Goal: Task Accomplishment & Management: Manage account settings

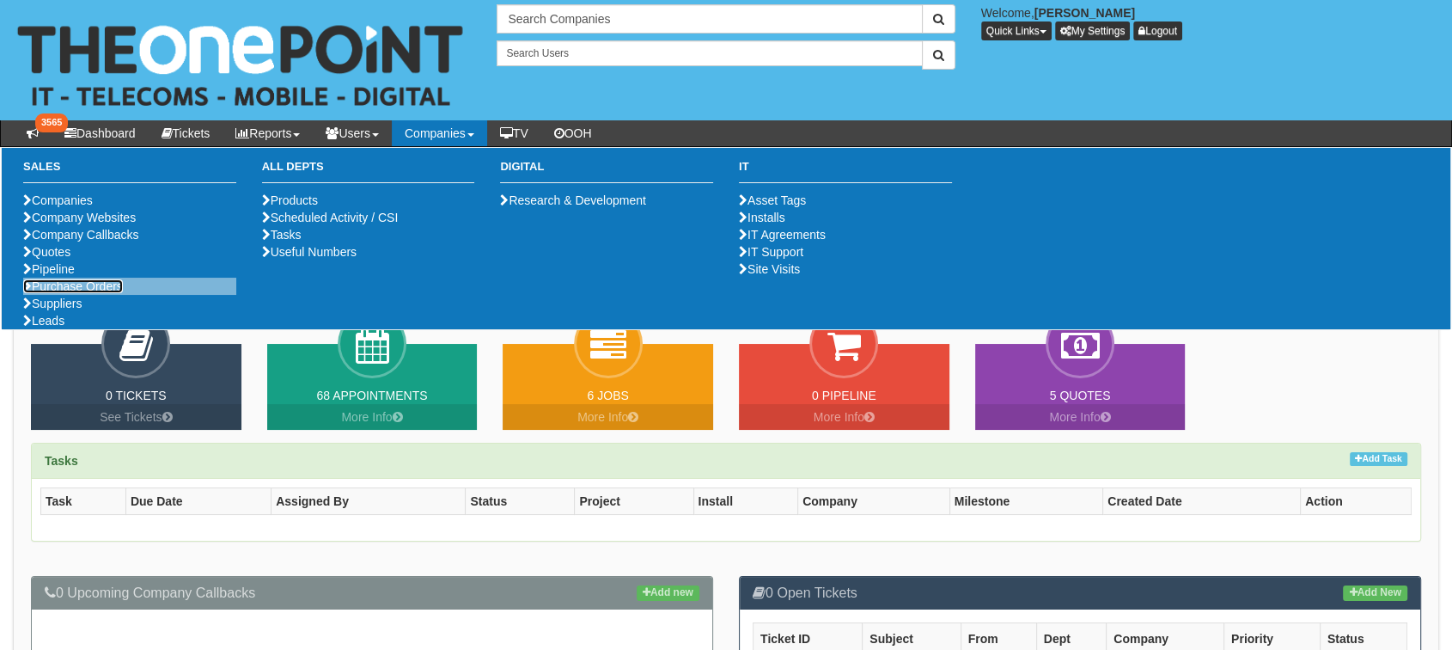
click at [73, 293] on link "Purchase Orders" at bounding box center [73, 286] width 100 height 14
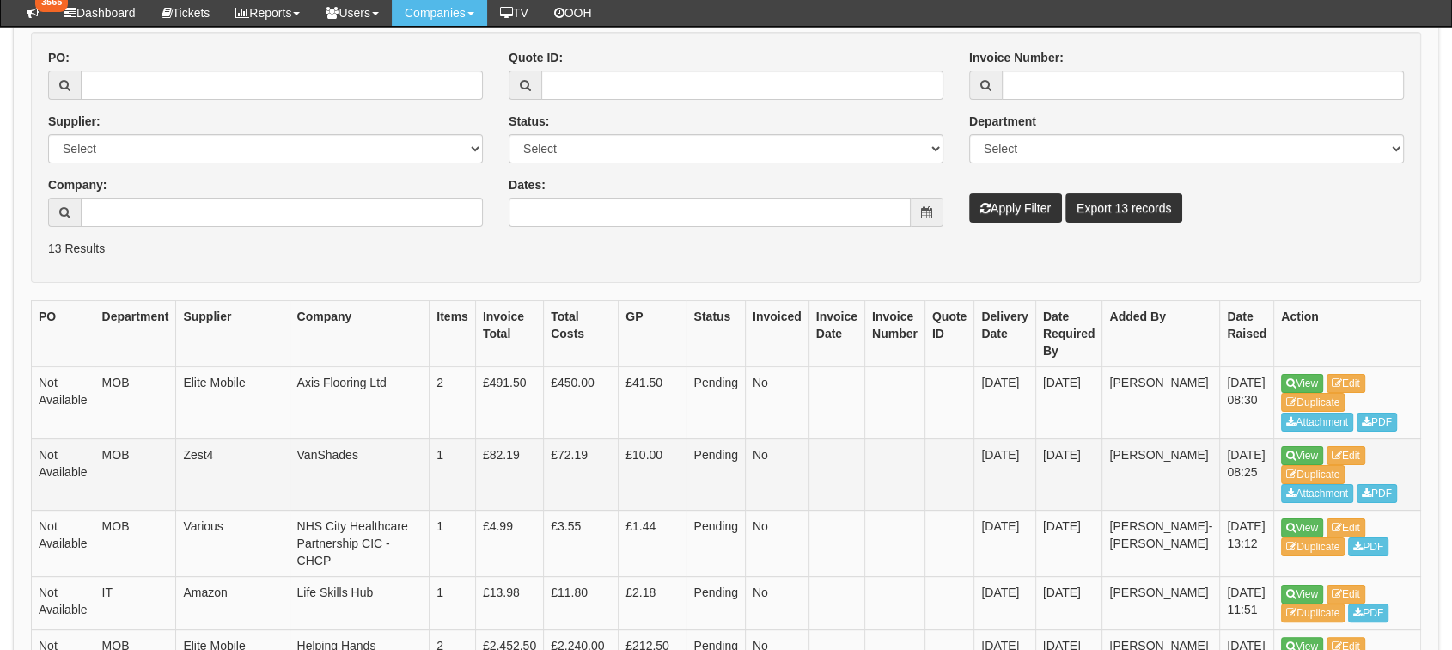
scroll to position [382, 0]
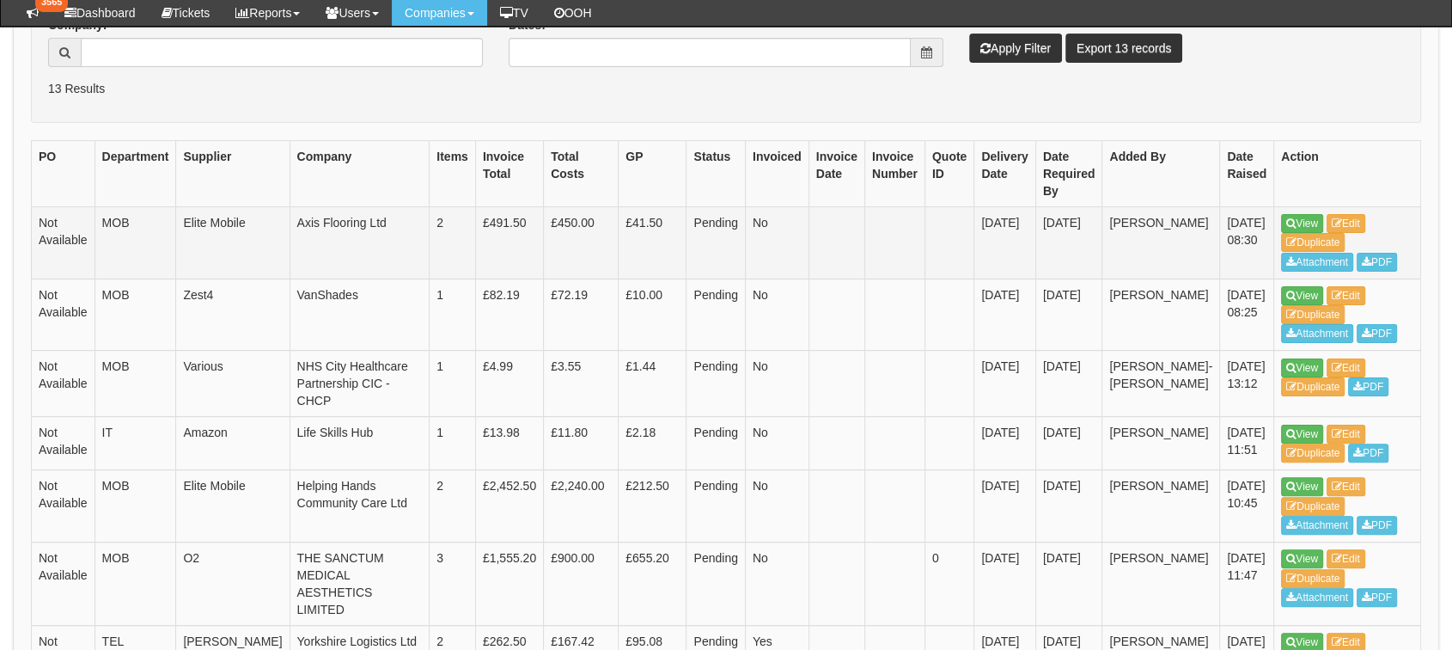
click at [1274, 211] on td "View Edit Duplicate Attachment PDF" at bounding box center [1347, 242] width 147 height 72
click at [1281, 221] on link "View" at bounding box center [1302, 223] width 42 height 19
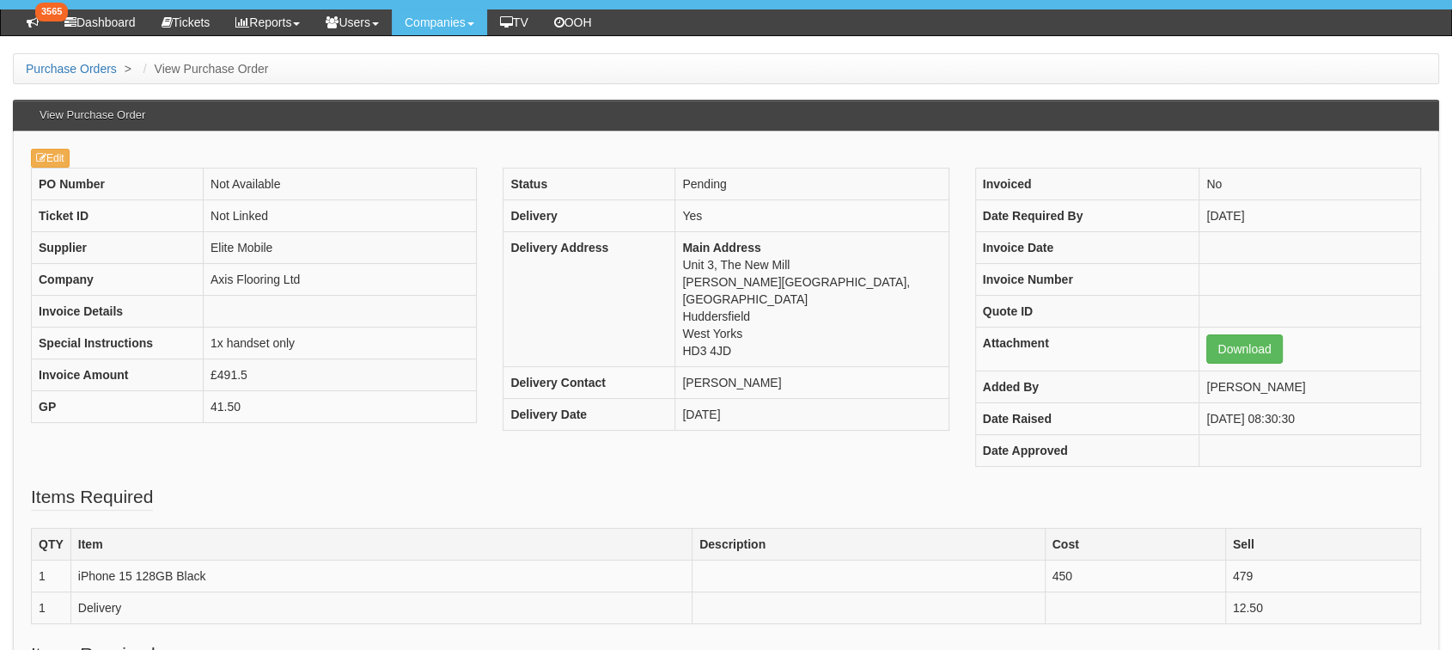
scroll to position [95, 0]
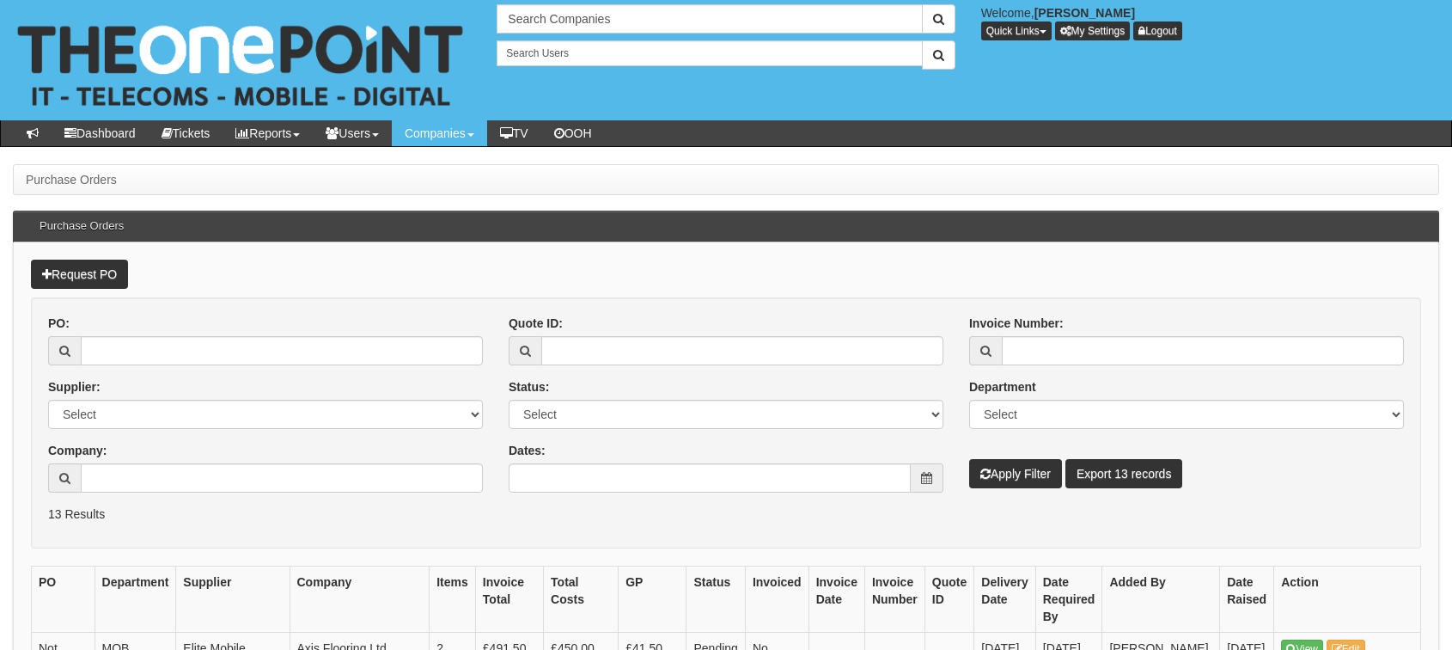
scroll to position [425, 0]
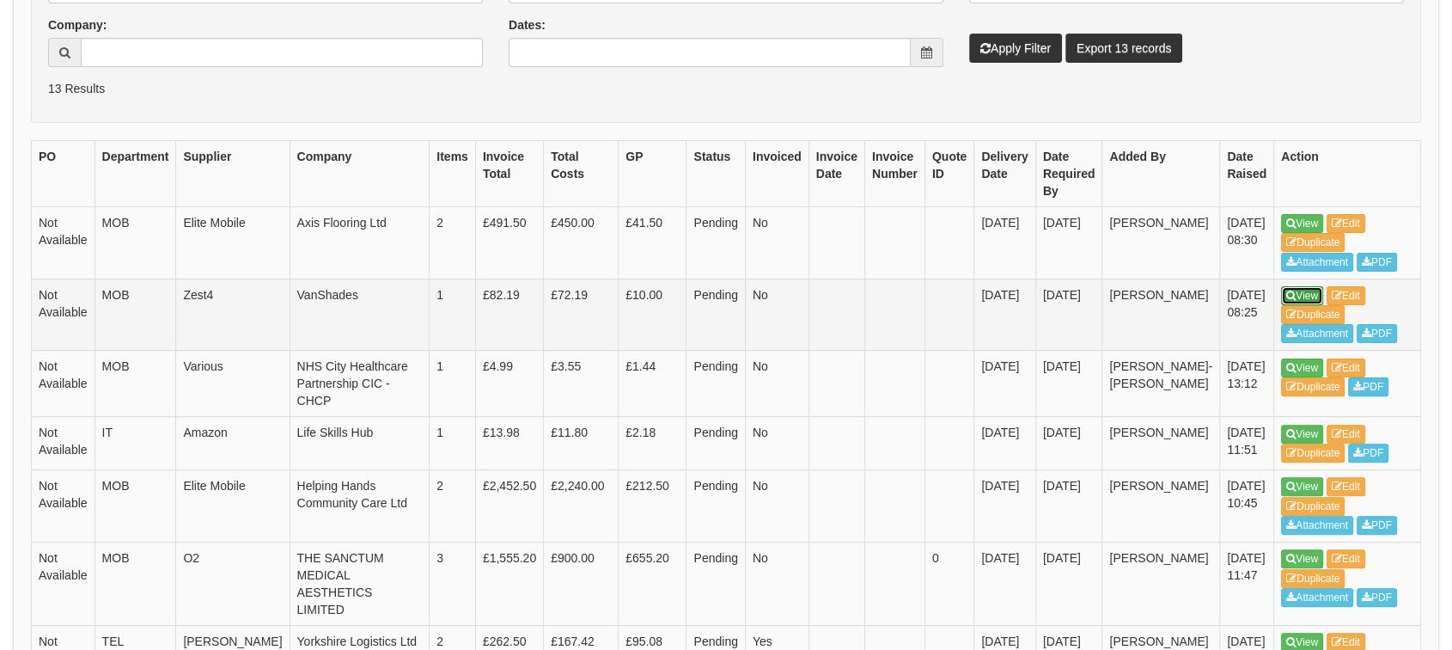
click at [1281, 286] on link "View" at bounding box center [1302, 295] width 42 height 19
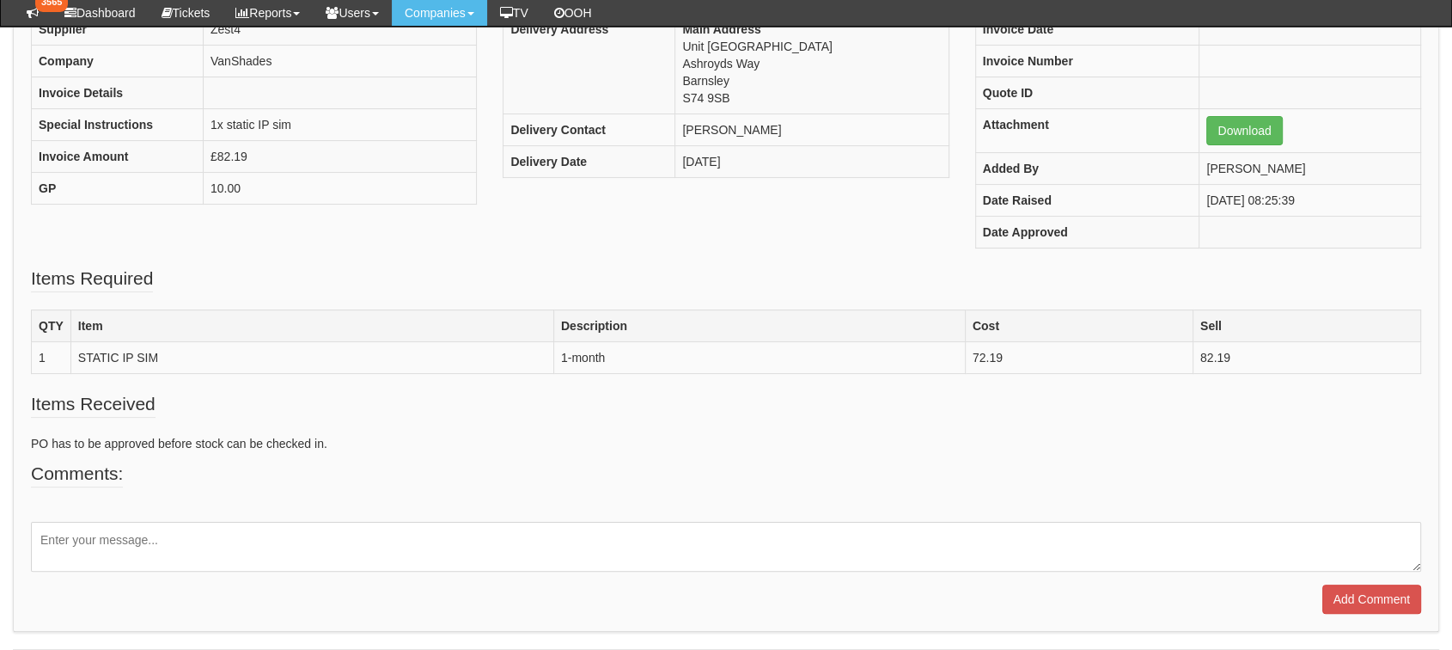
scroll to position [95, 0]
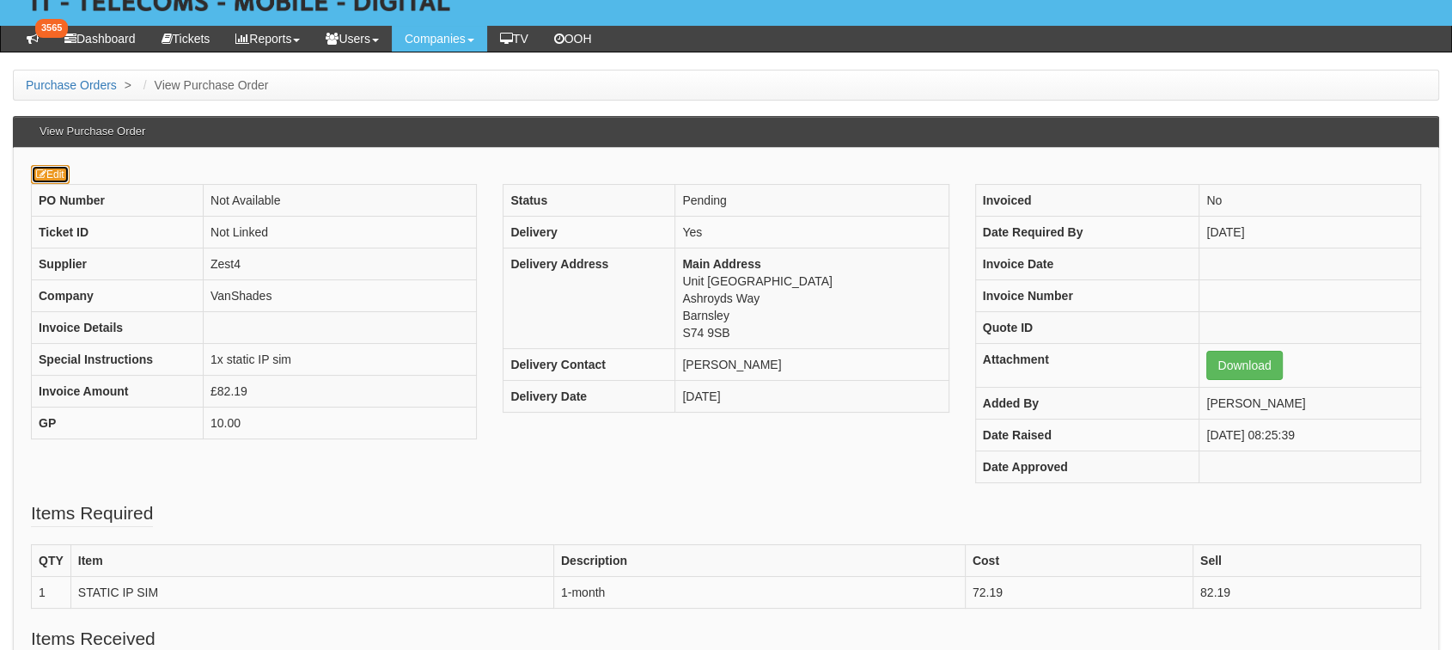
click at [48, 170] on link "Edit" at bounding box center [50, 174] width 39 height 19
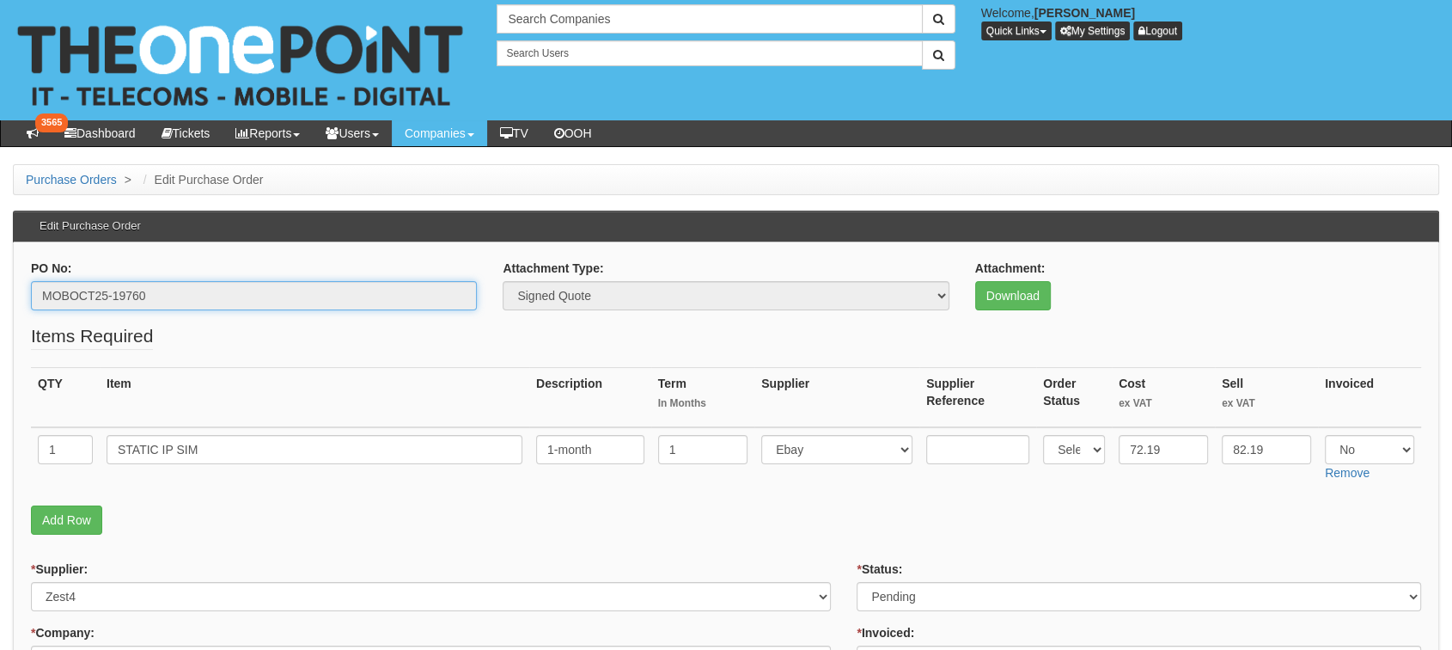
click at [70, 296] on input "MOBOCT25-19760" at bounding box center [254, 295] width 446 height 29
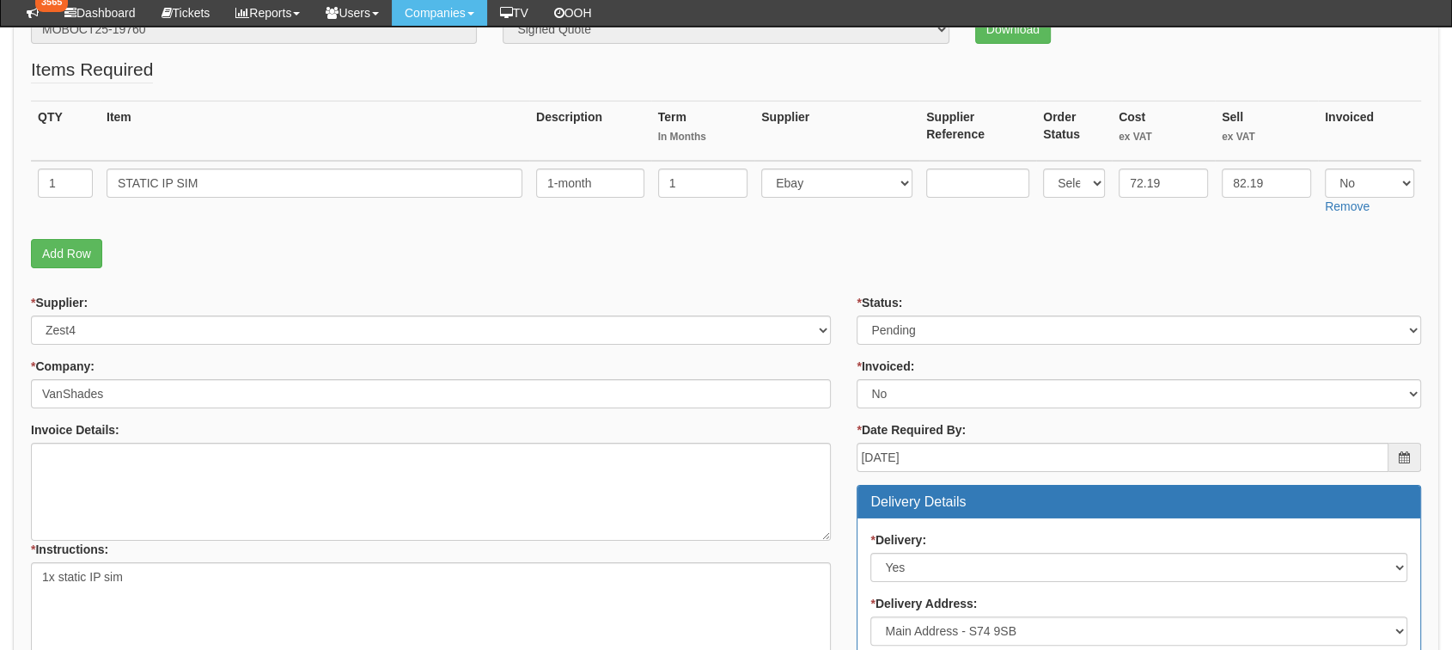
scroll to position [191, 0]
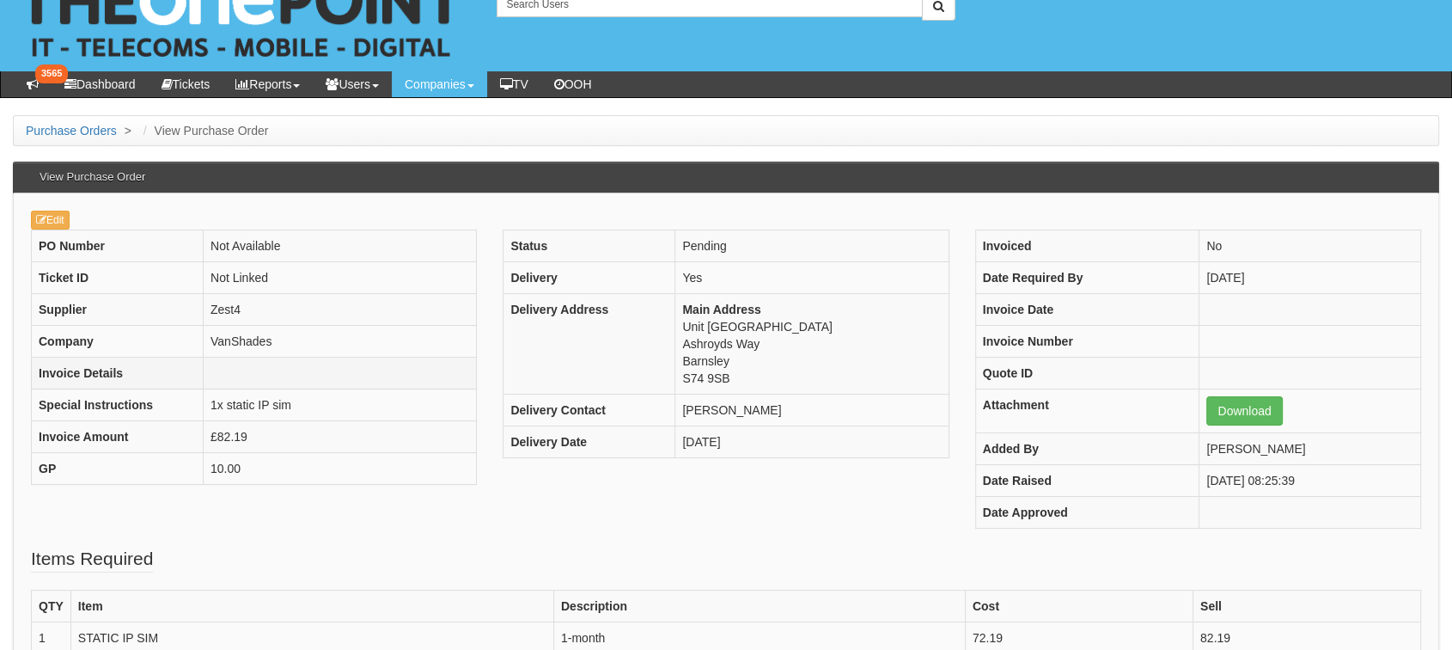
scroll to position [95, 0]
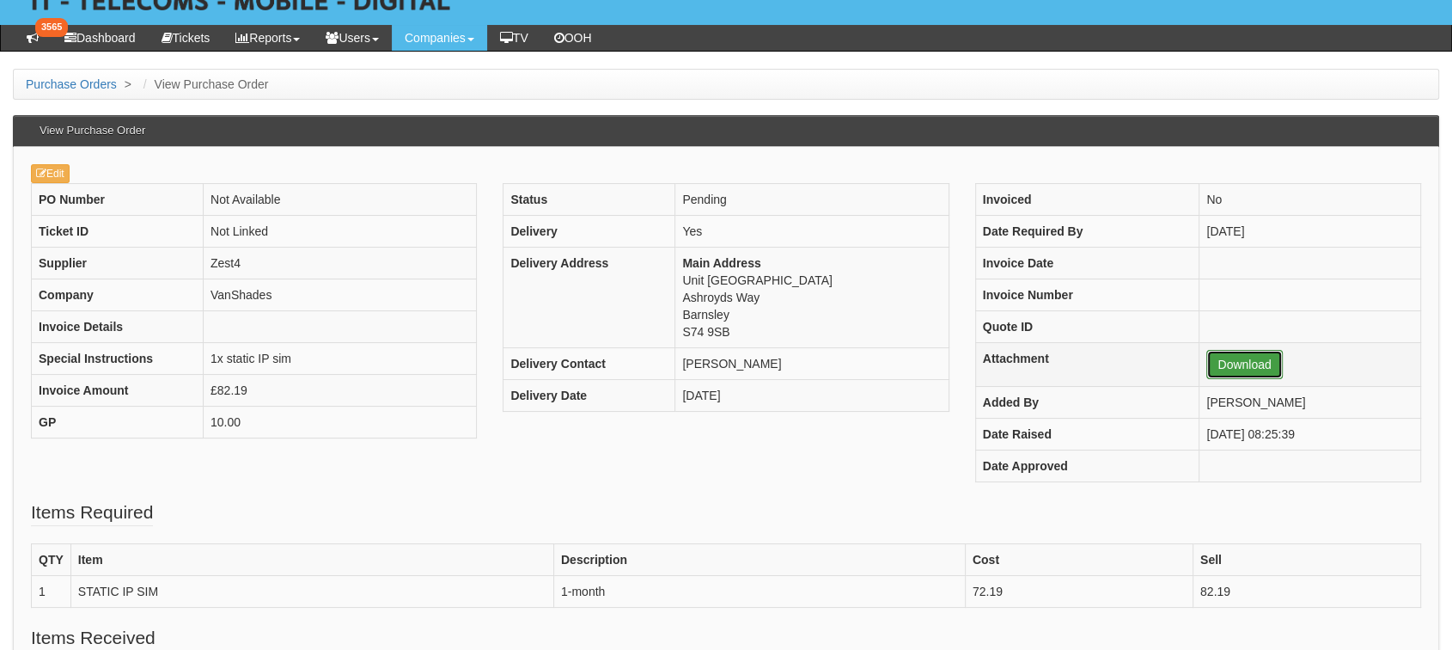
click at [1207, 370] on link "Download" at bounding box center [1245, 364] width 76 height 29
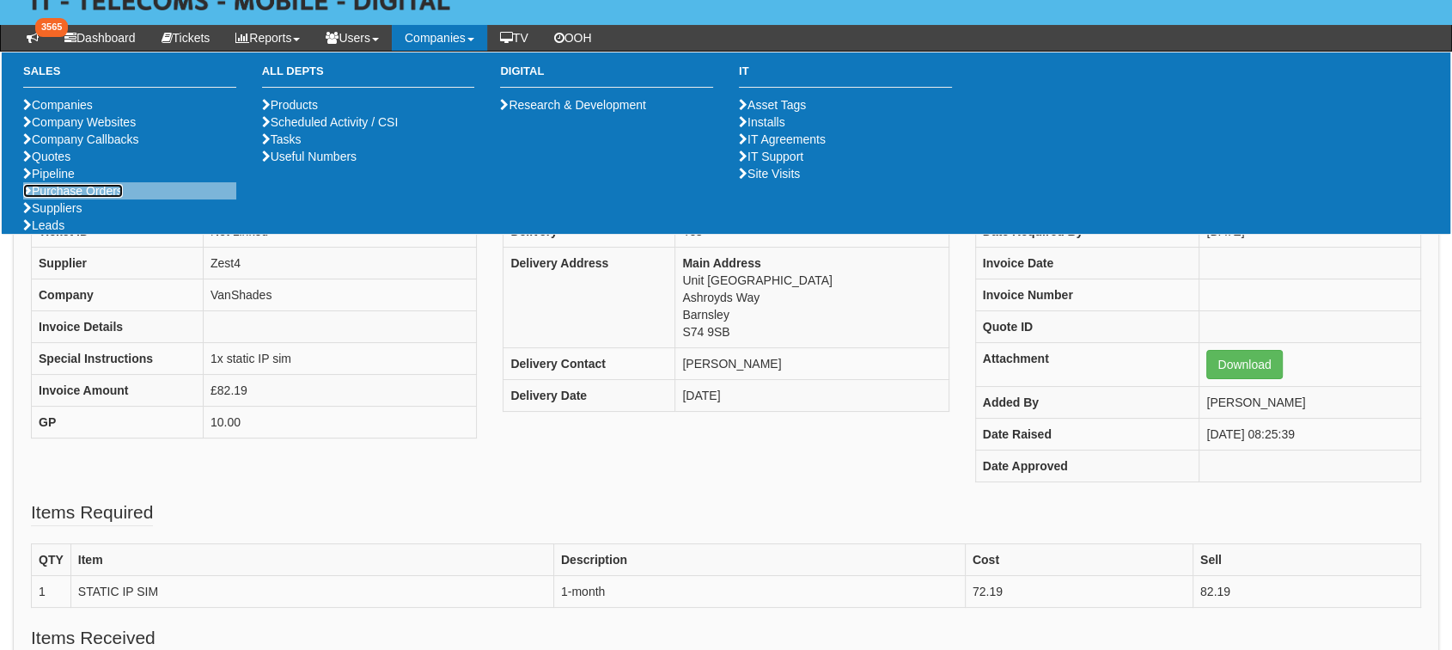
click at [95, 198] on link "Purchase Orders" at bounding box center [73, 191] width 100 height 14
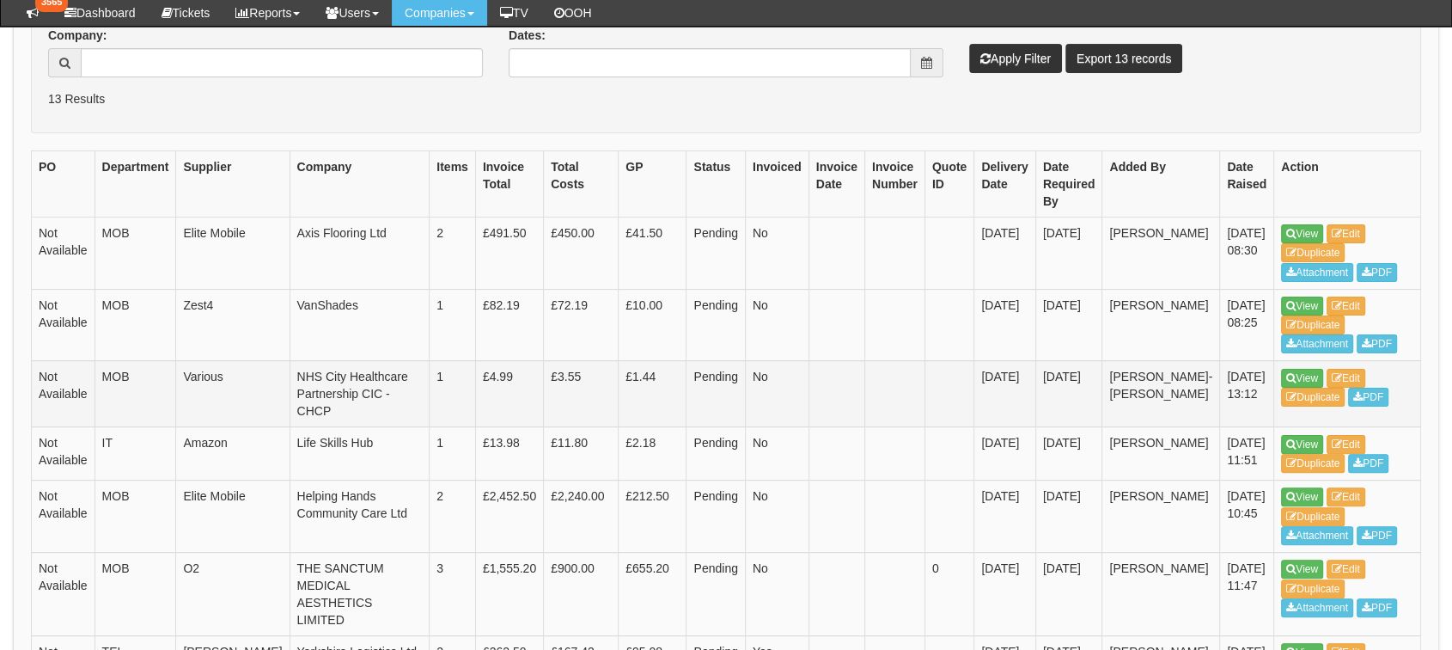
scroll to position [382, 0]
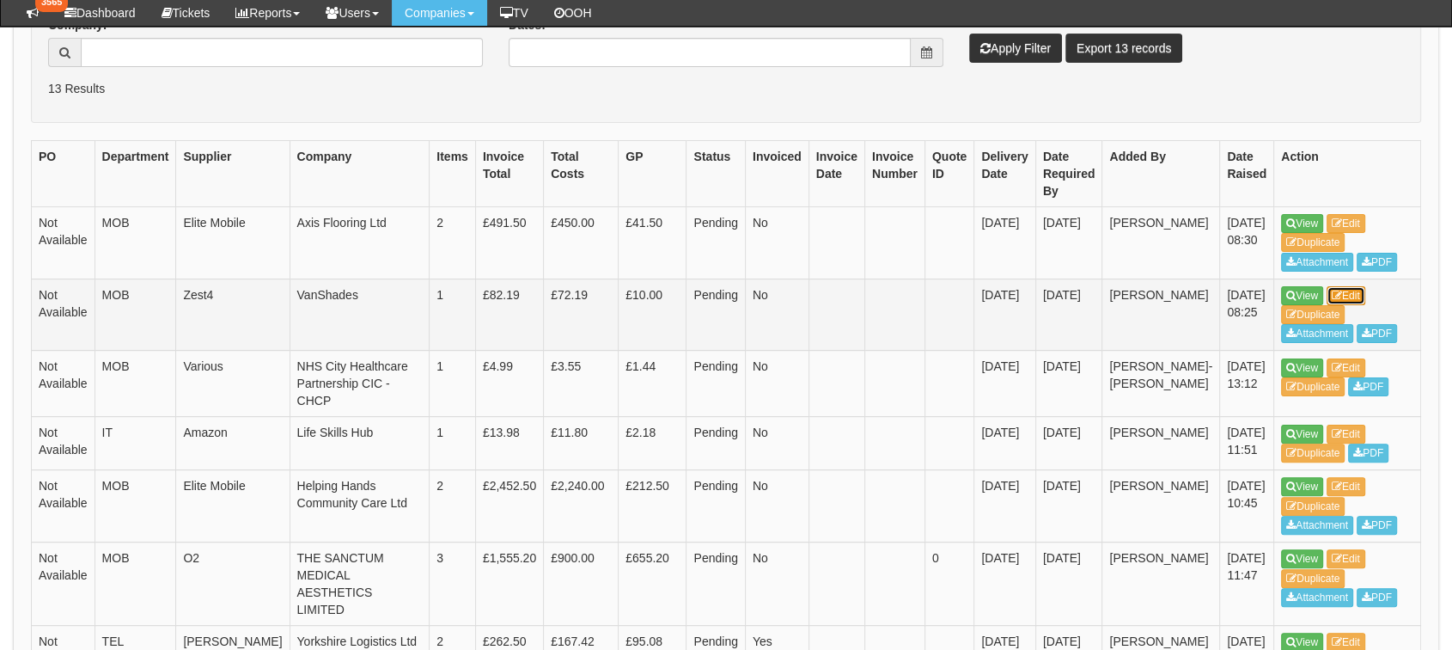
click at [1327, 286] on link "Edit" at bounding box center [1346, 295] width 39 height 19
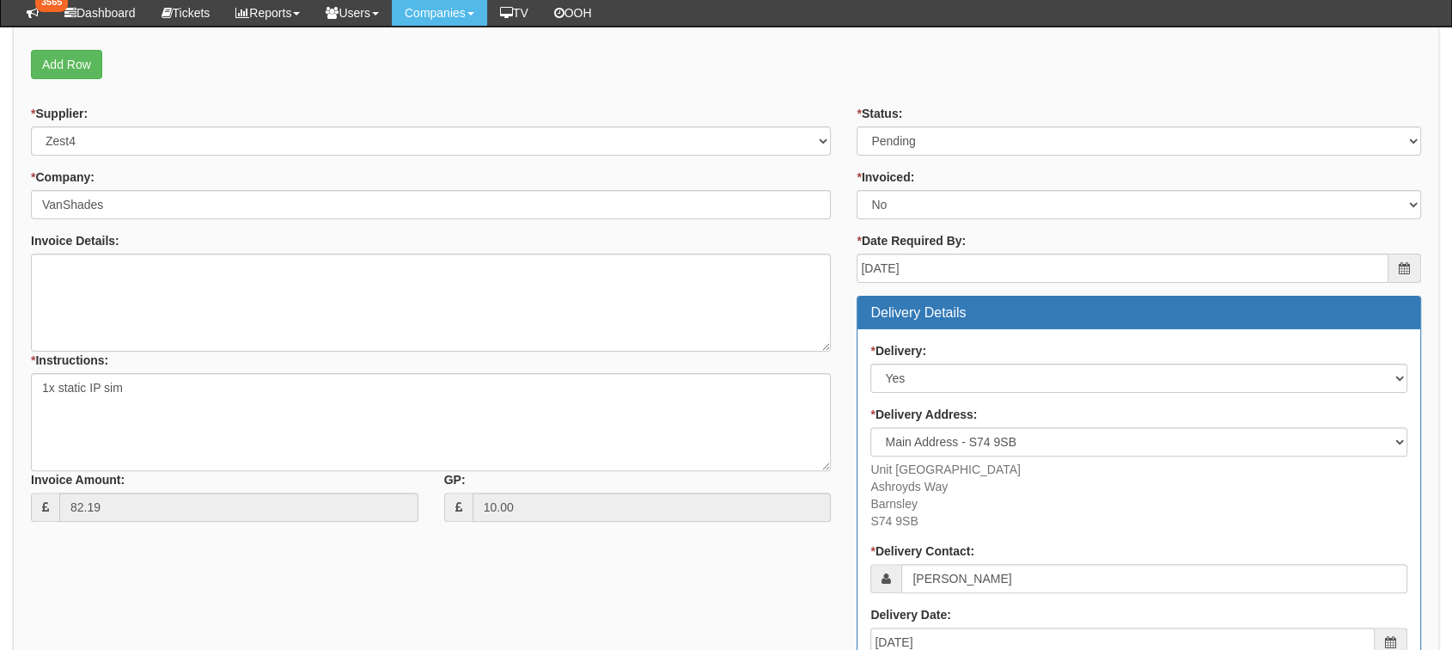
scroll to position [382, 0]
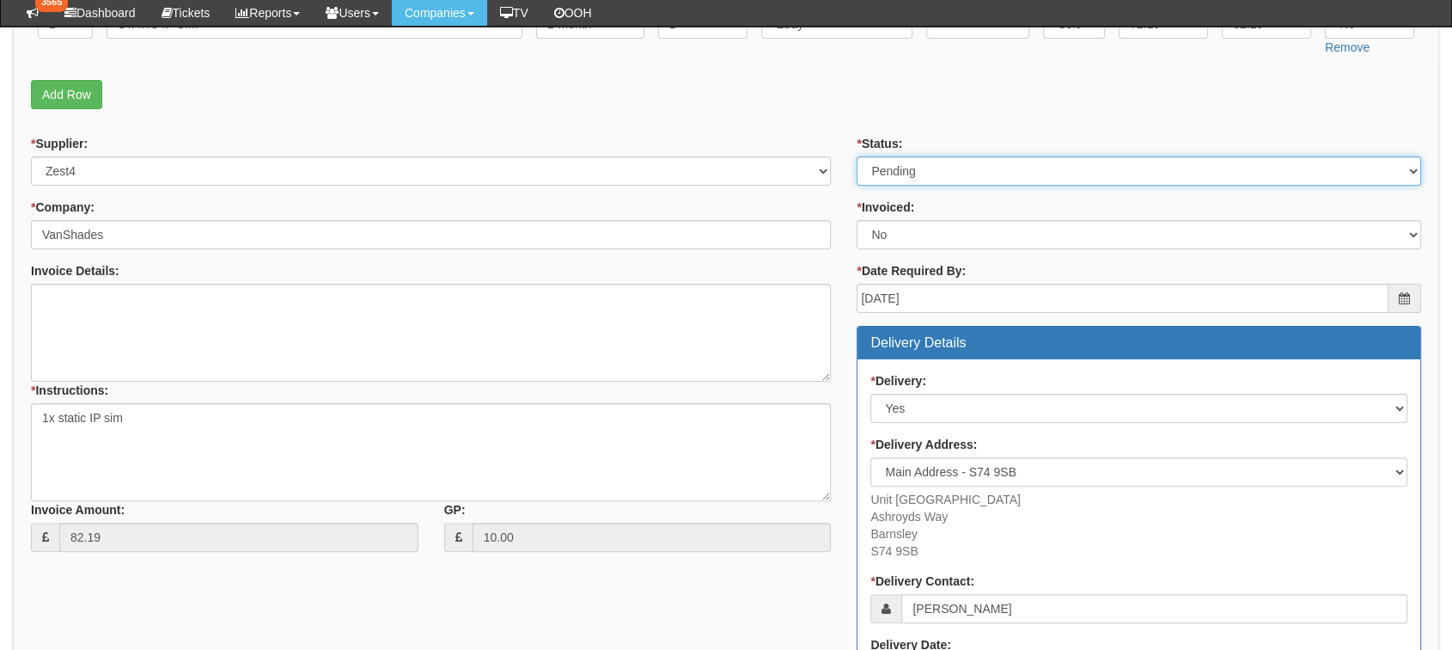
click at [917, 168] on select "Select Approved Completed Delivered Invoiced Ordered Ordered to site Part Order…" at bounding box center [1139, 170] width 565 height 29
select select "2"
click at [857, 156] on select "Select Approved Completed Delivered Invoiced Ordered Ordered to site Part Order…" at bounding box center [1139, 170] width 565 height 29
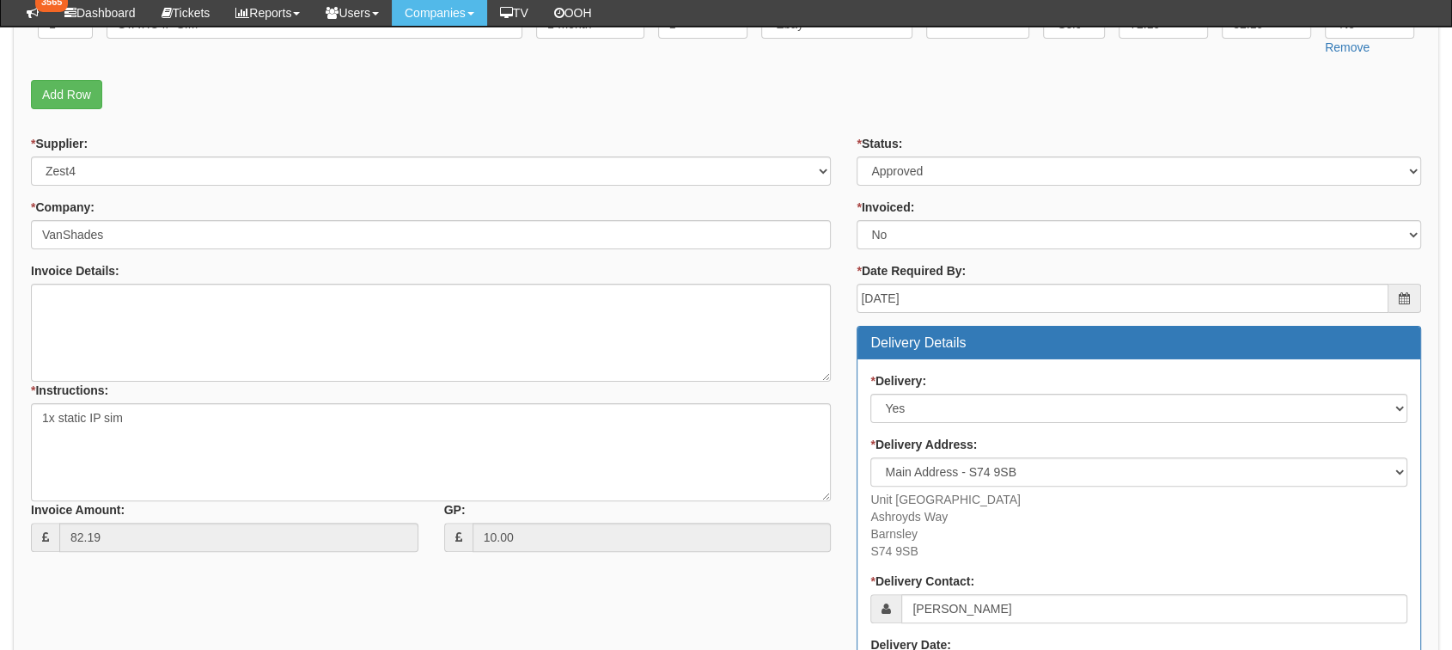
click at [791, 113] on fieldset "Items Required QTY Item Description Term In Months Supplier Supplier Reference …" at bounding box center [726, 8] width 1390 height 220
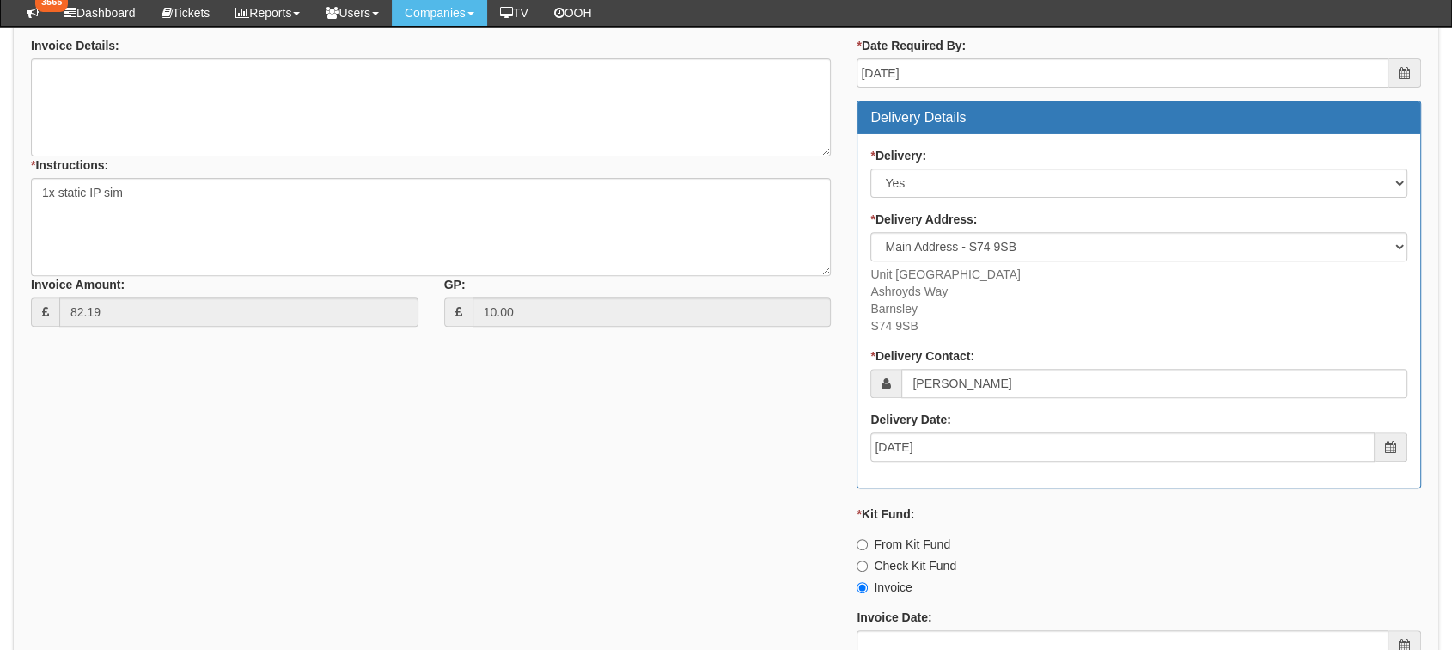
scroll to position [859, 0]
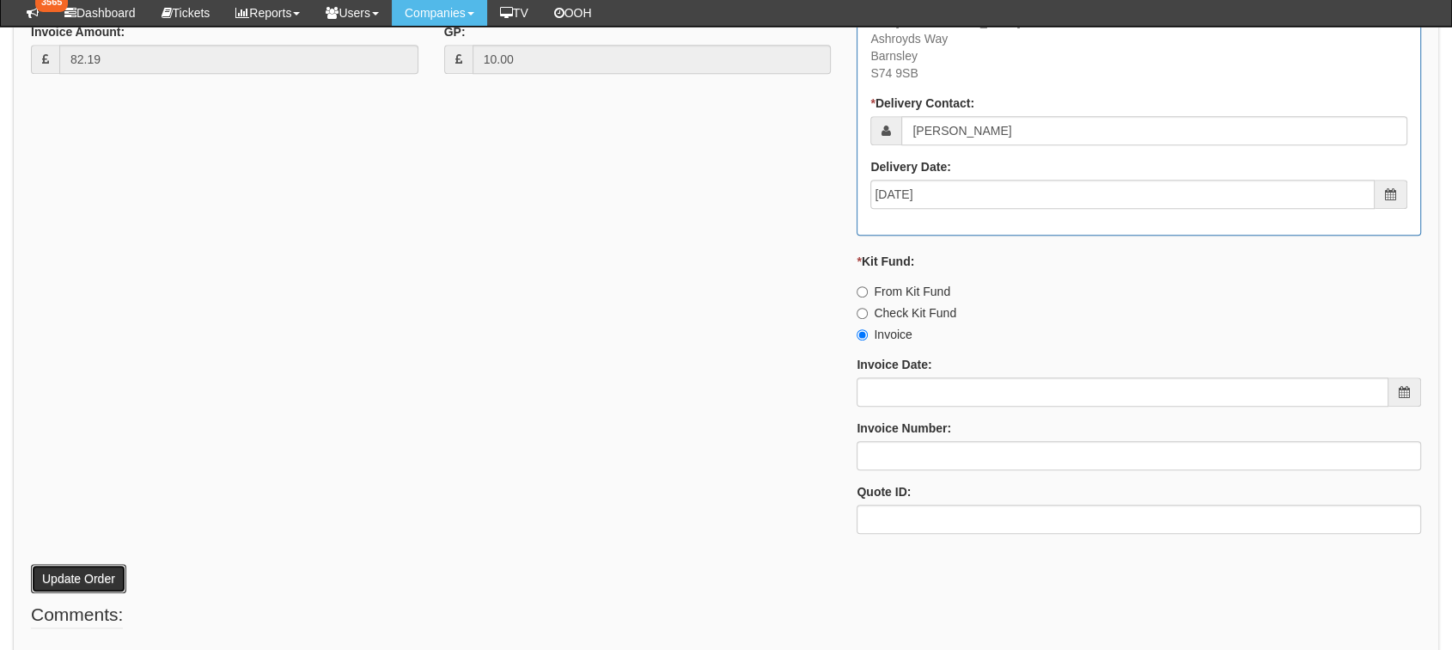
click at [99, 583] on button "Update Order" at bounding box center [78, 578] width 95 height 29
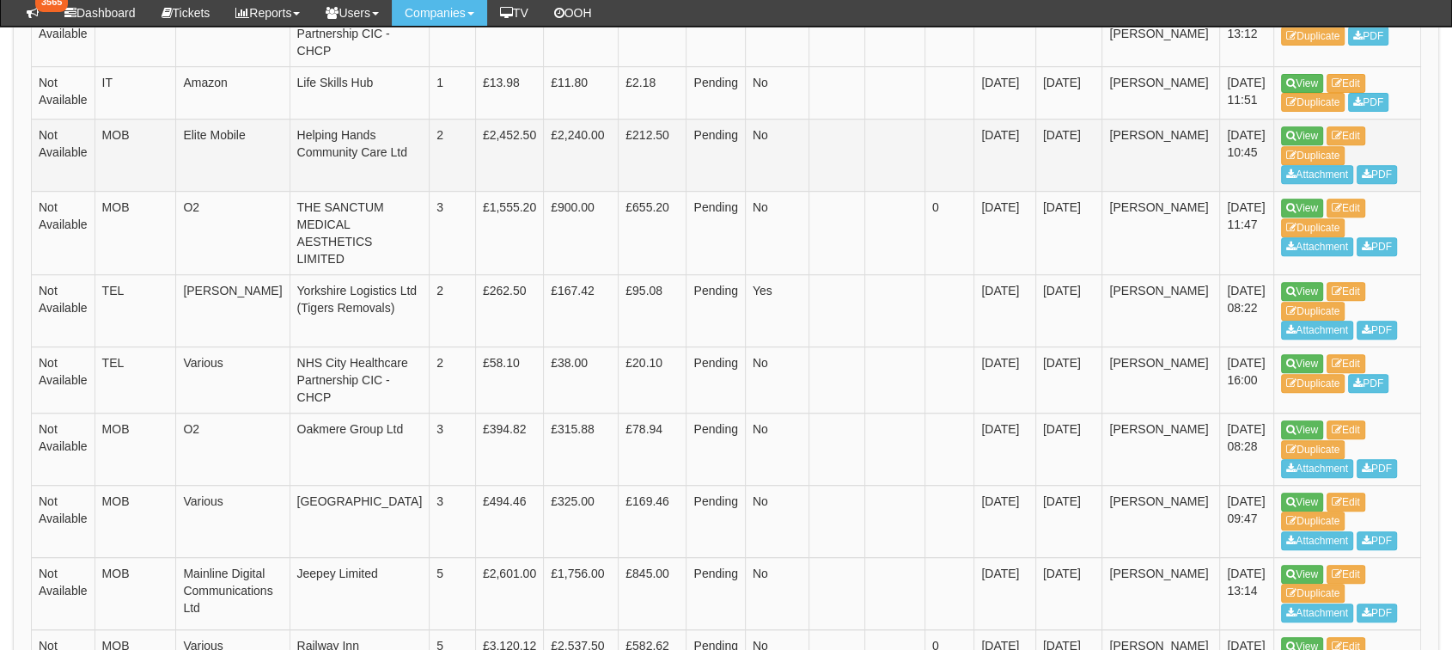
scroll to position [572, 0]
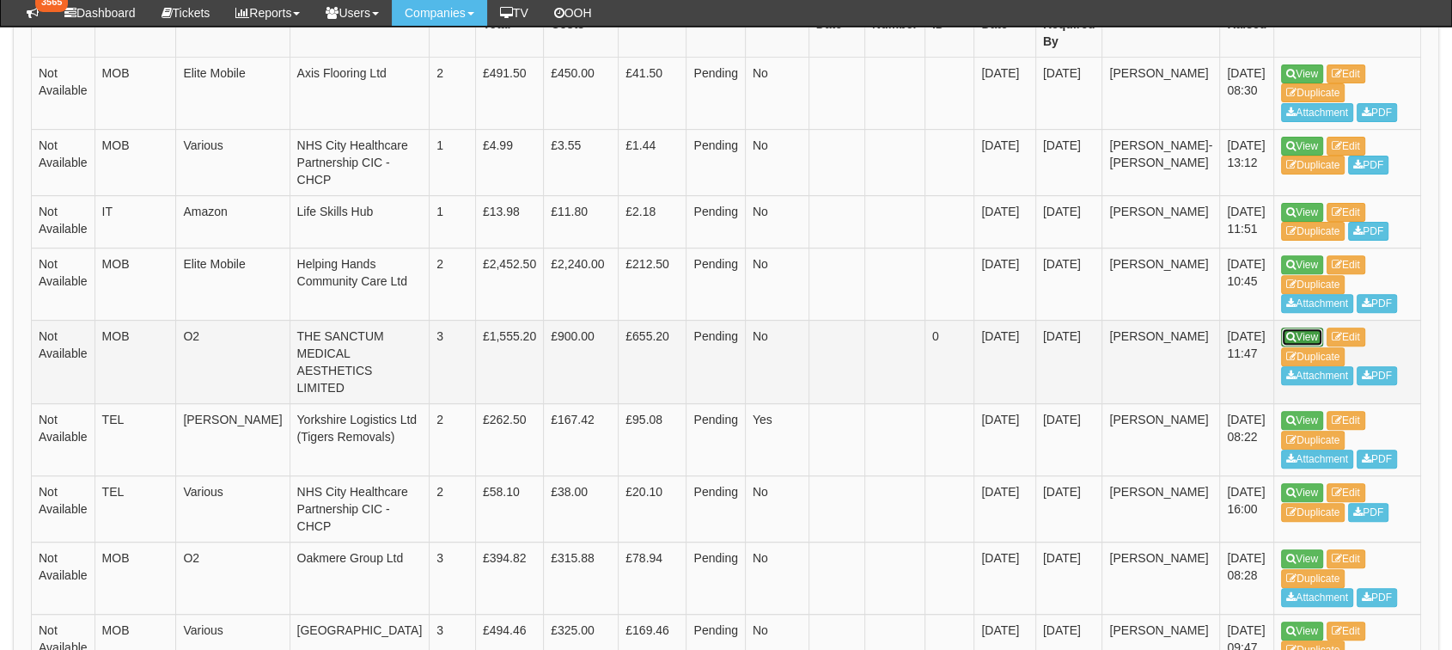
click at [1281, 346] on link "View" at bounding box center [1302, 336] width 42 height 19
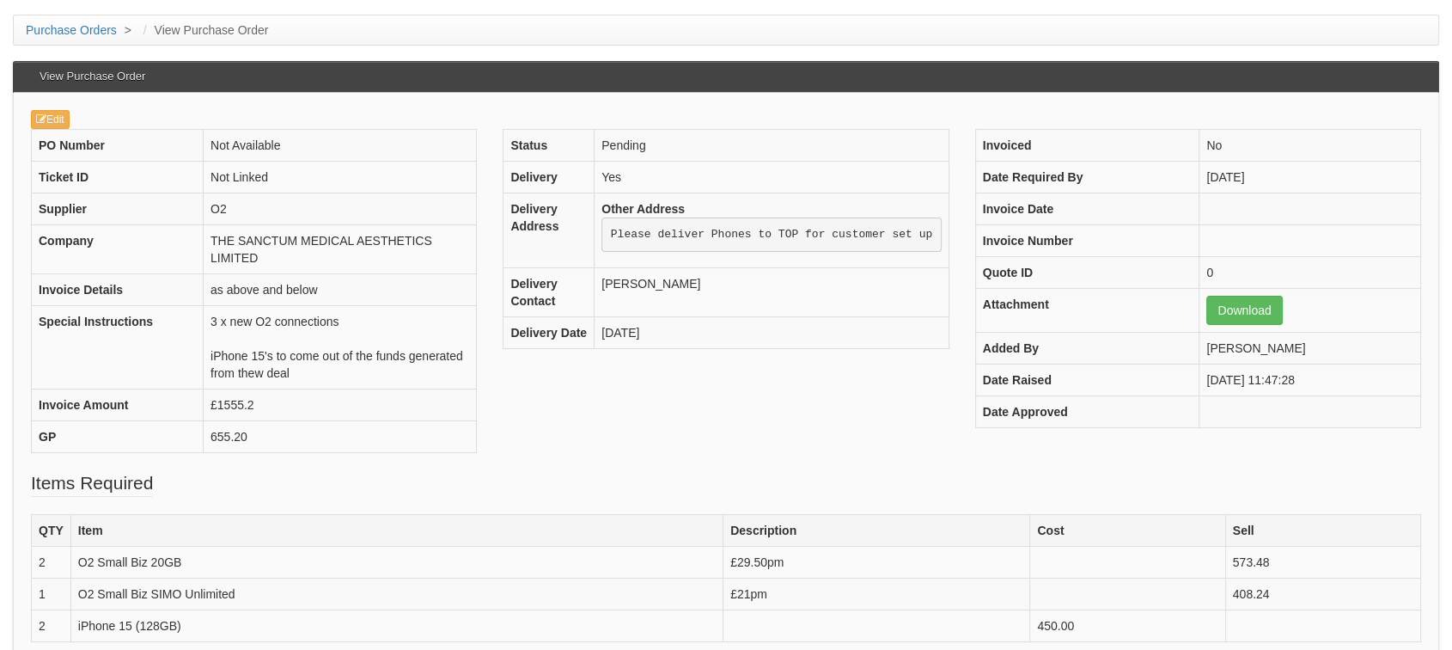
scroll to position [95, 0]
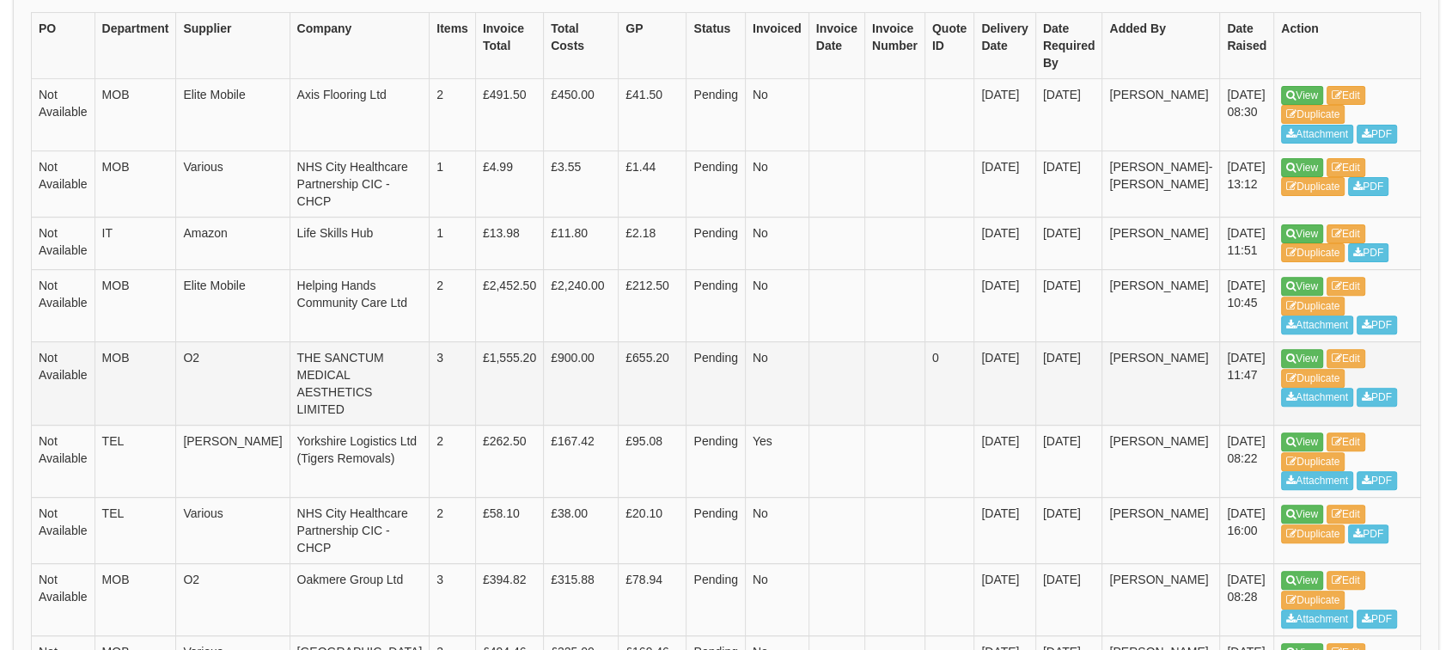
scroll to position [471, 0]
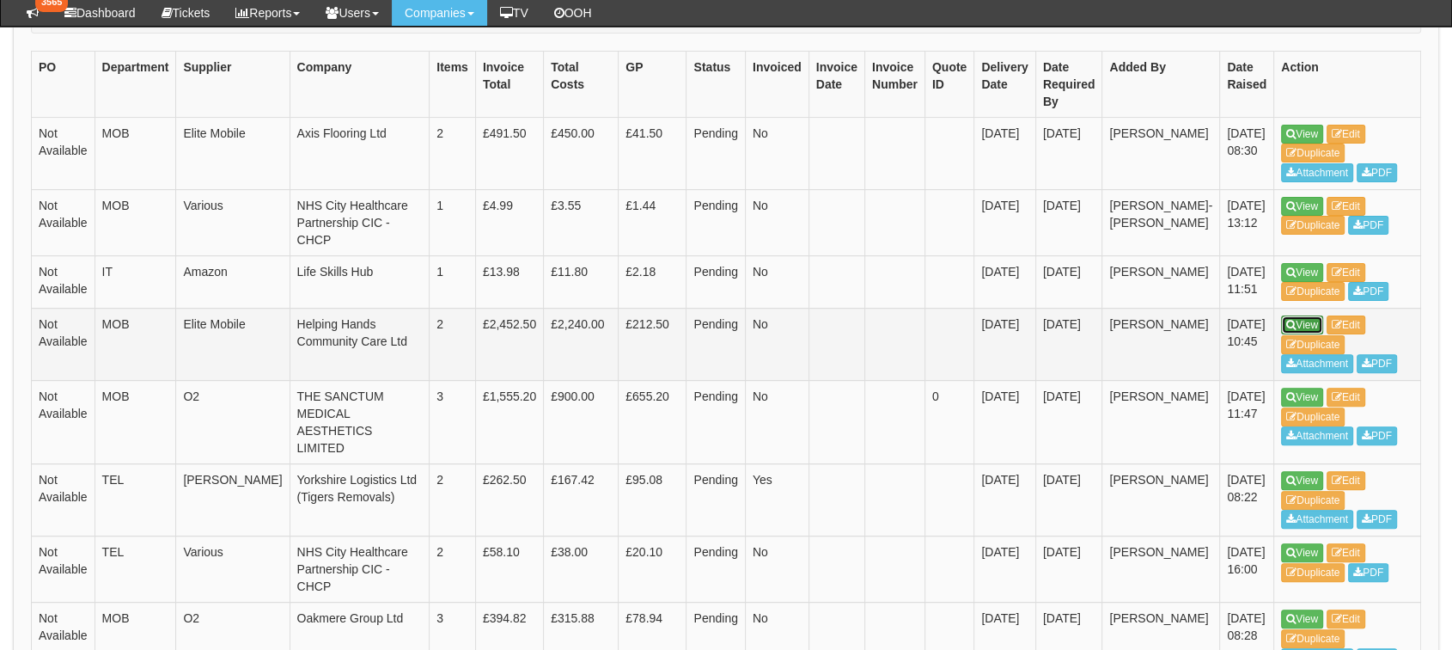
click at [1281, 334] on link "View" at bounding box center [1302, 324] width 42 height 19
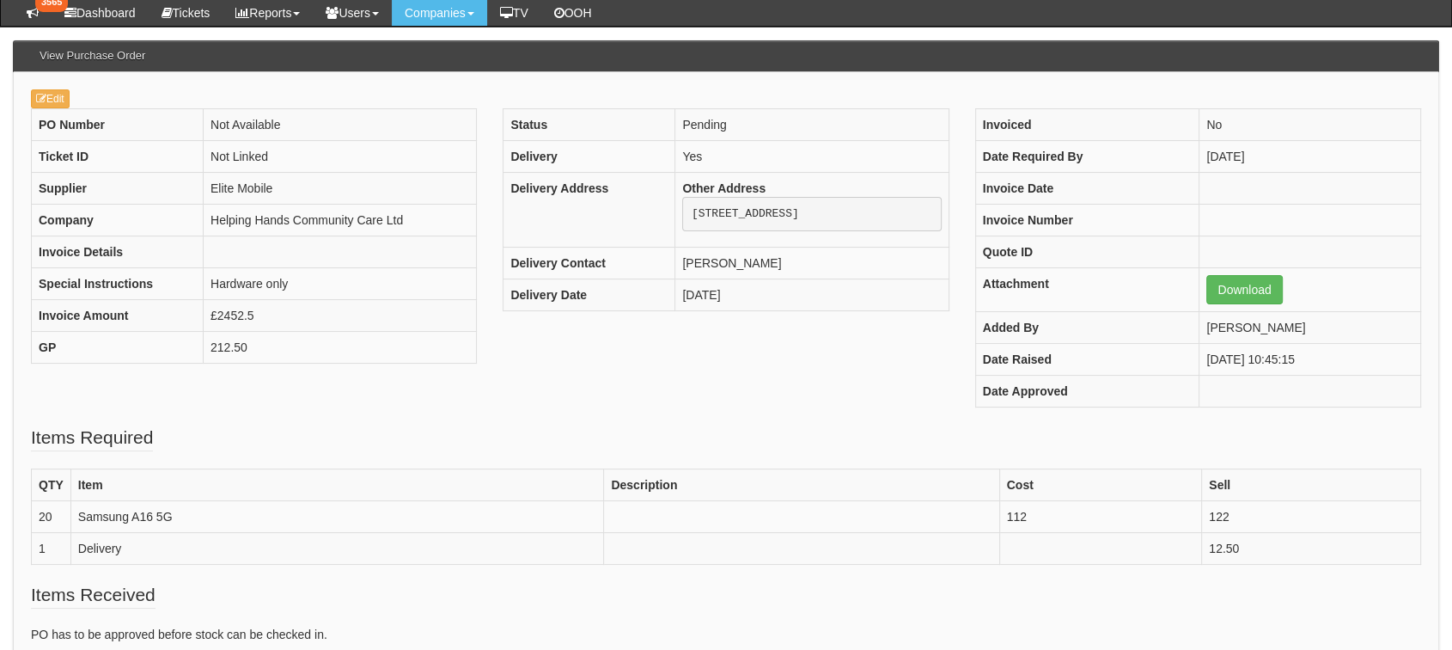
scroll to position [94, 0]
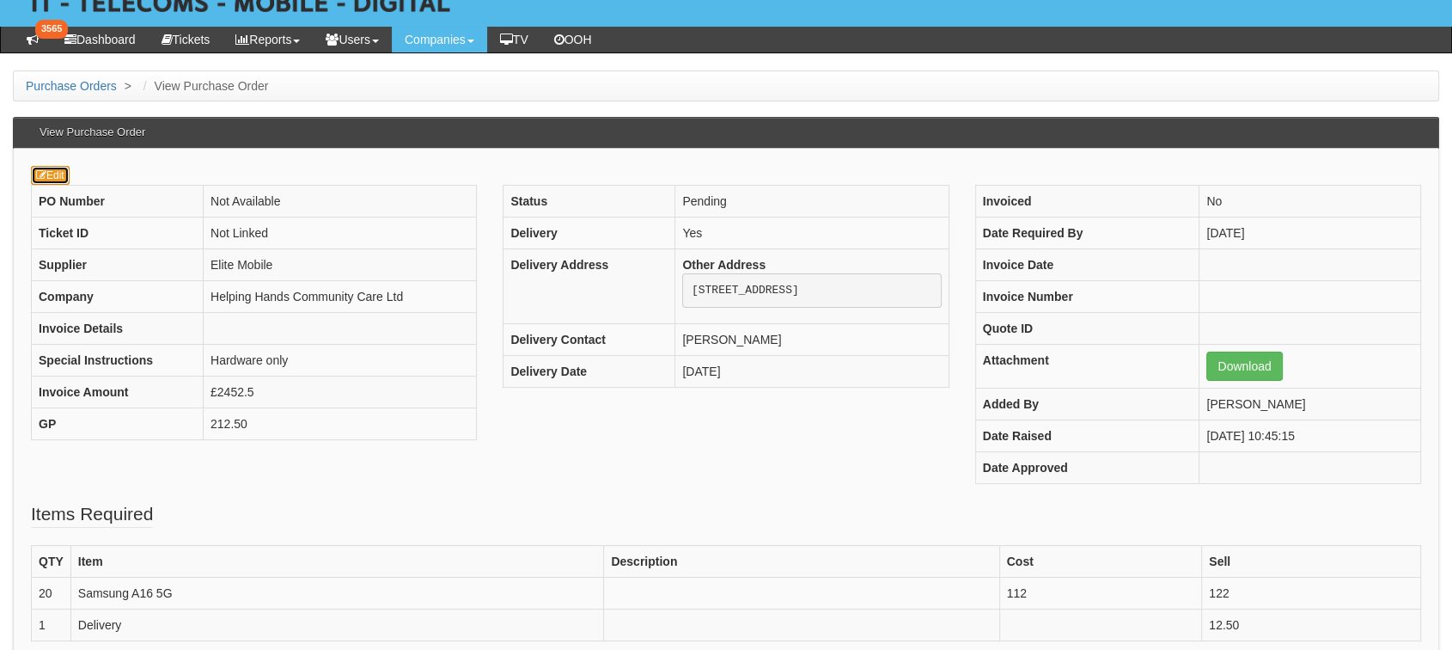
click at [59, 176] on link "Edit" at bounding box center [50, 175] width 39 height 19
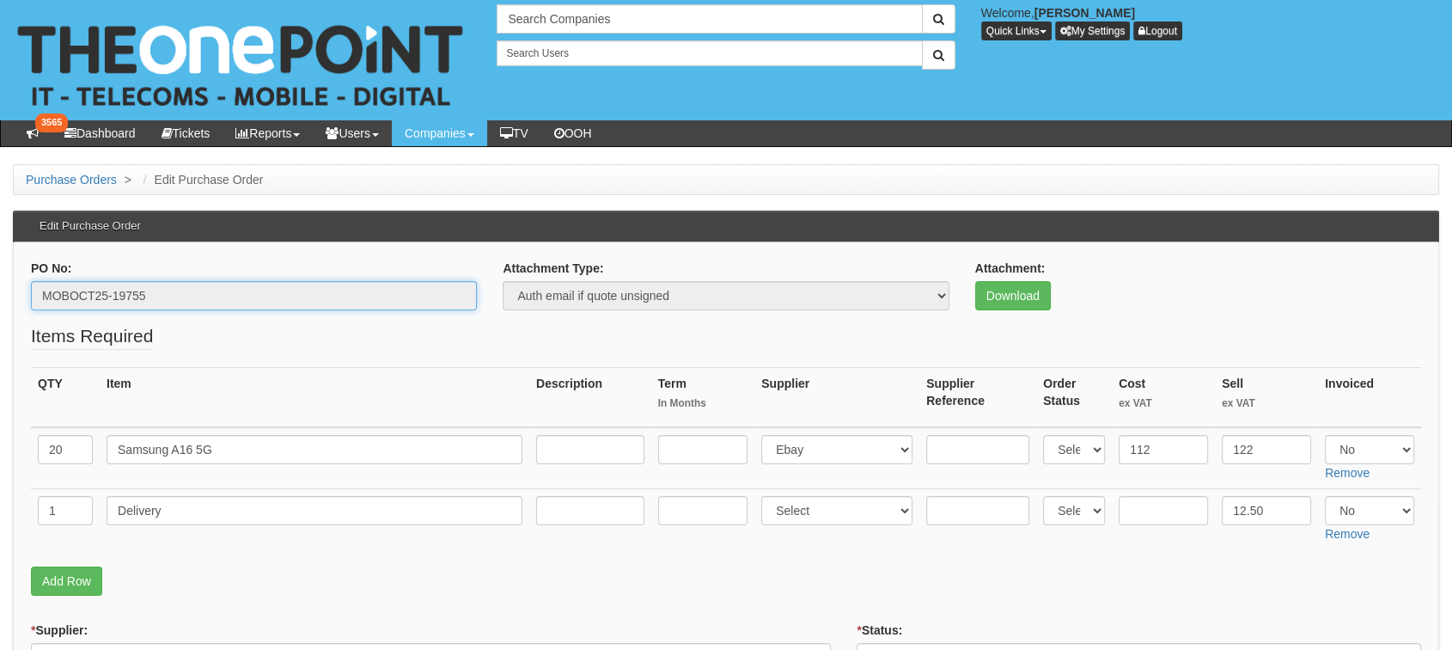
click at [105, 293] on input "MOBOCT25-19755" at bounding box center [254, 295] width 446 height 29
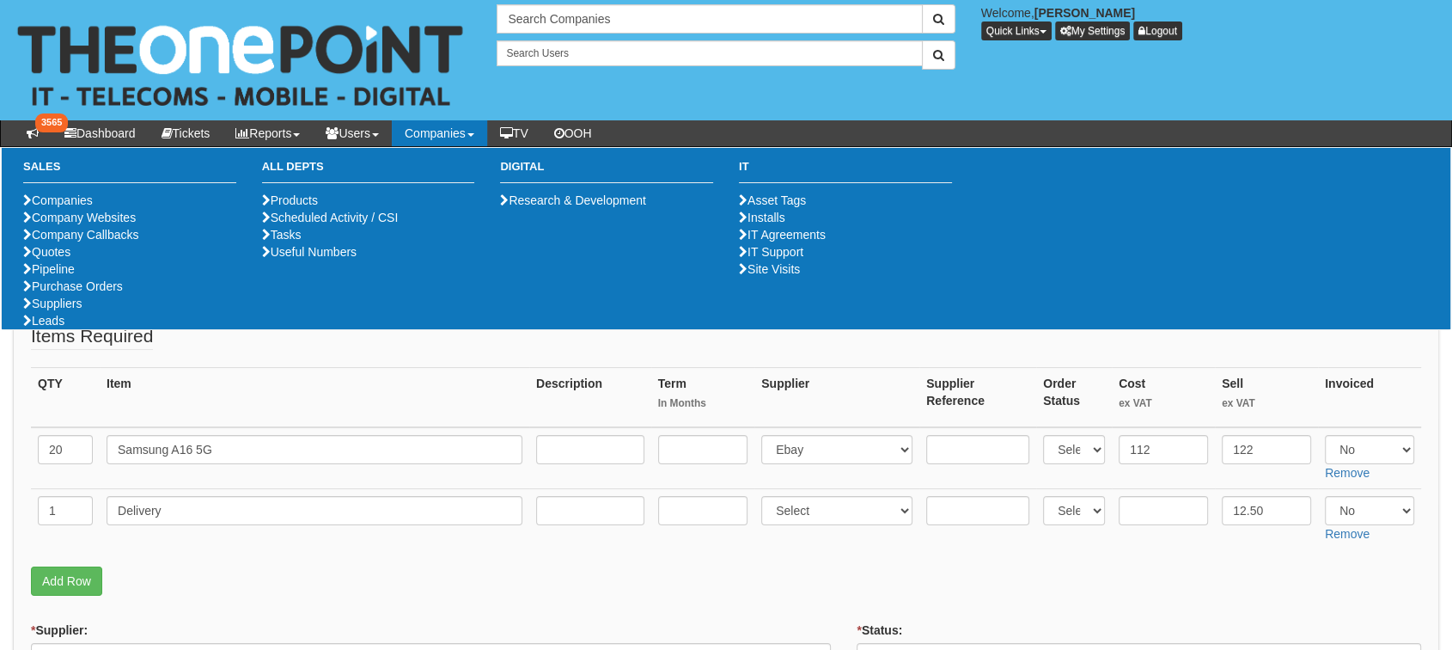
click at [95, 329] on ul "Companies Company Websites Company Callbacks Quotes Pipeline Purchase Orders Su…" at bounding box center [129, 260] width 213 height 137
click at [102, 293] on link "Purchase Orders" at bounding box center [73, 286] width 100 height 14
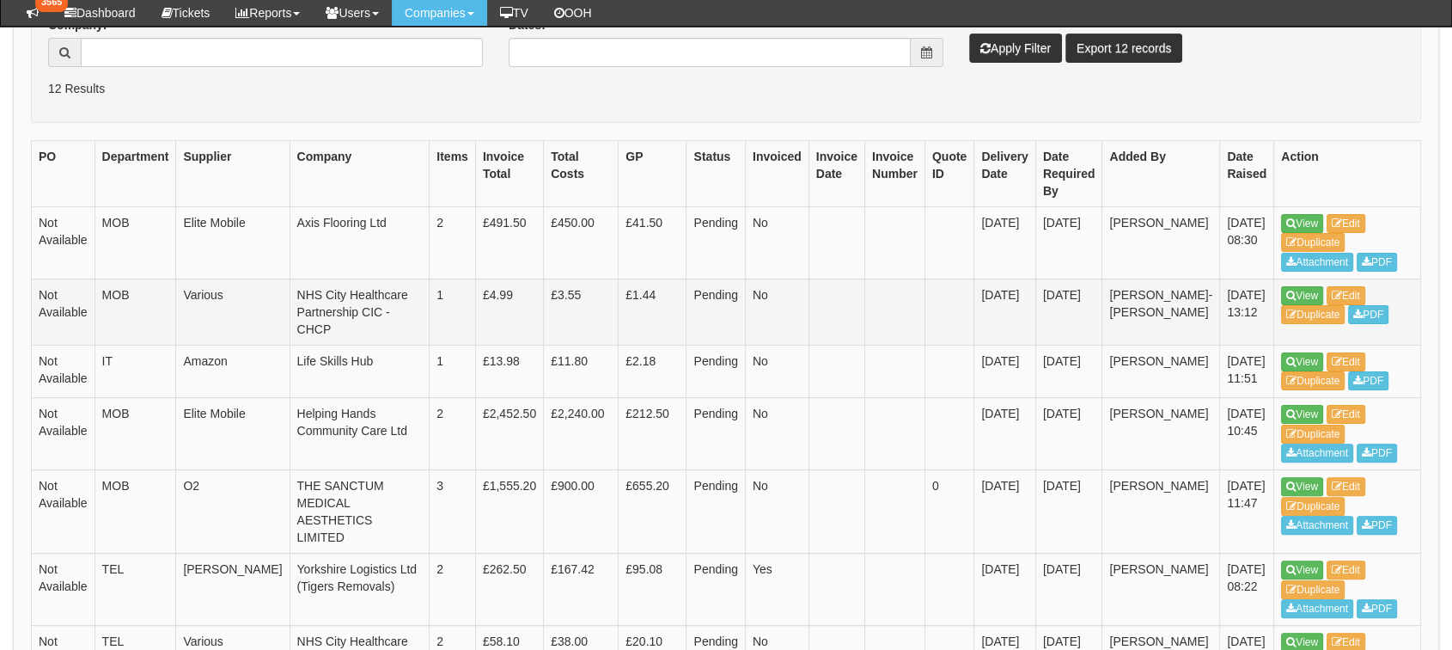
scroll to position [381, 0]
click at [1274, 279] on td "View Edit Duplicate PDF" at bounding box center [1347, 312] width 147 height 66
click at [1286, 291] on icon at bounding box center [1290, 296] width 9 height 10
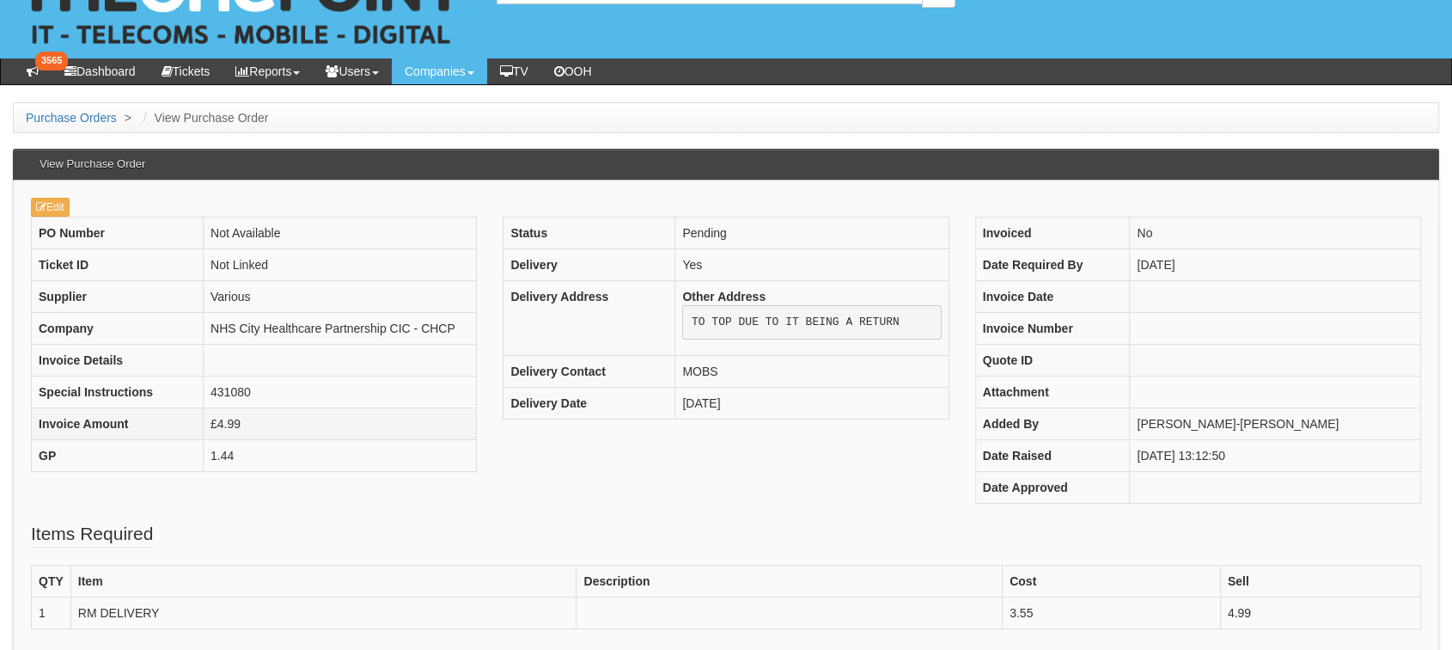
scroll to position [95, 0]
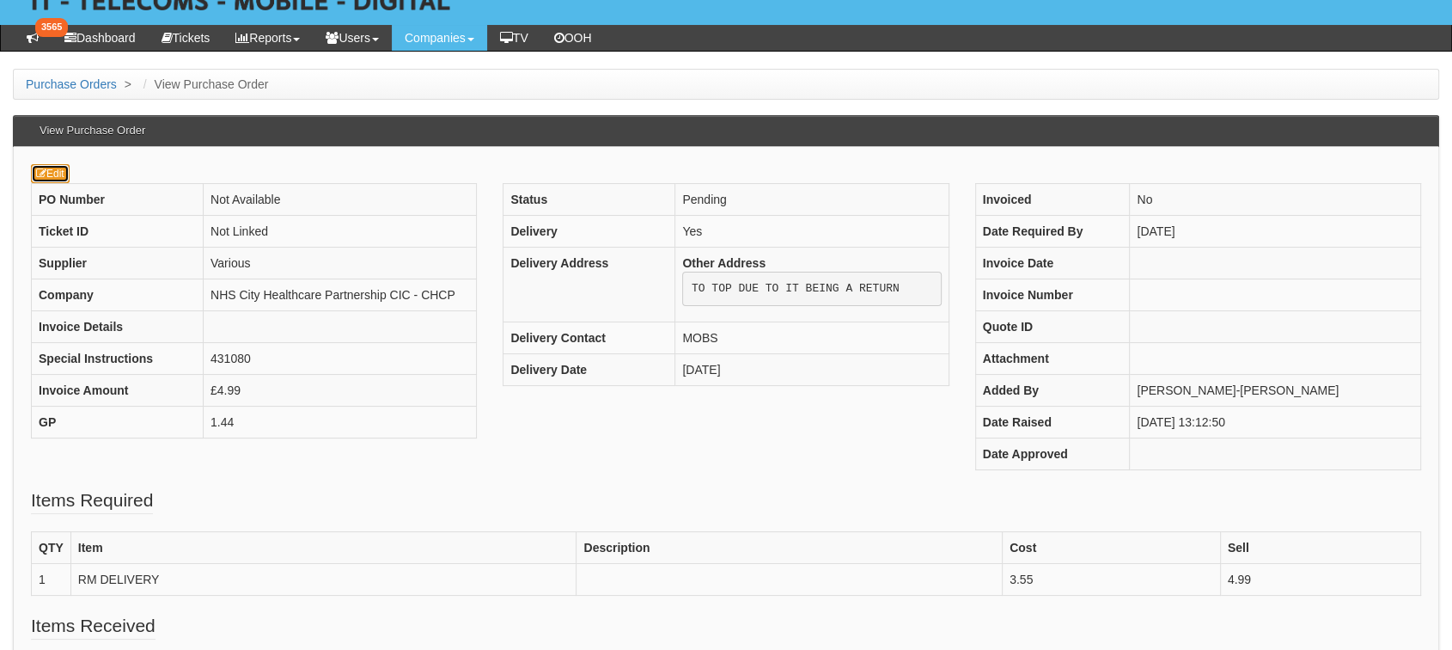
click at [42, 174] on icon at bounding box center [41, 173] width 10 height 10
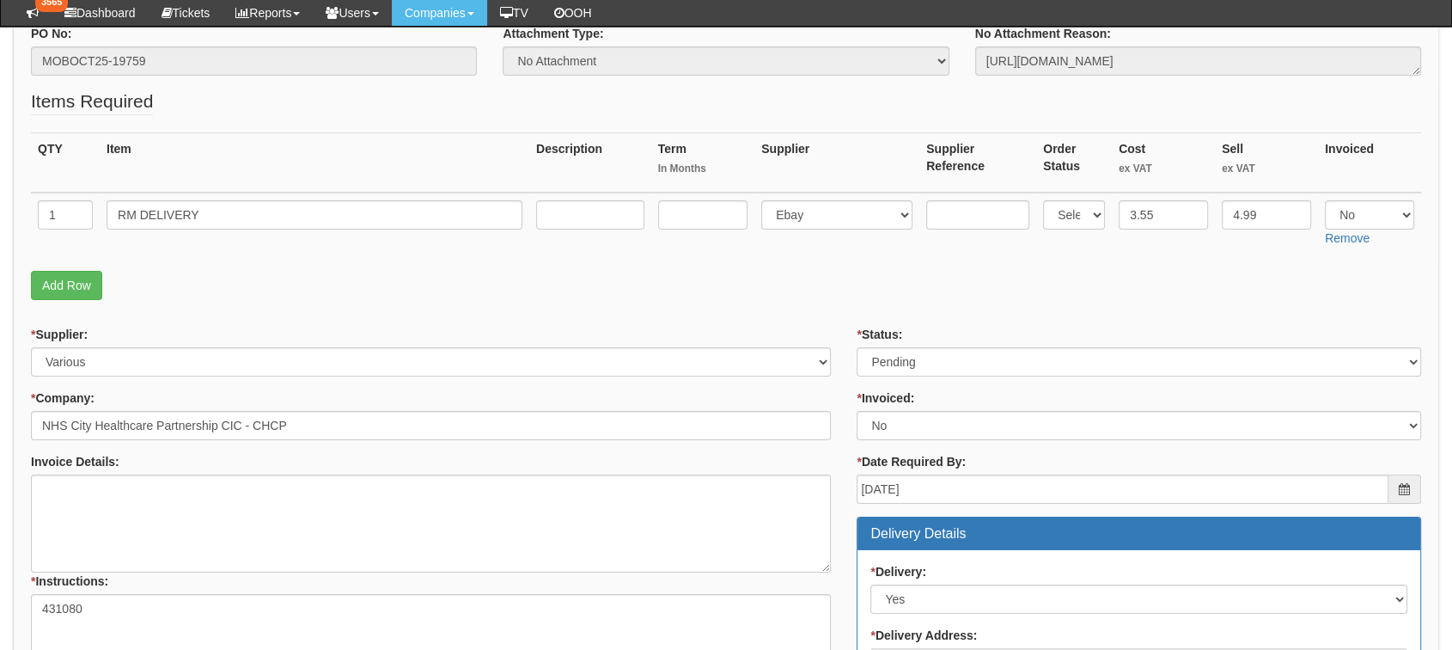
scroll to position [189, 0]
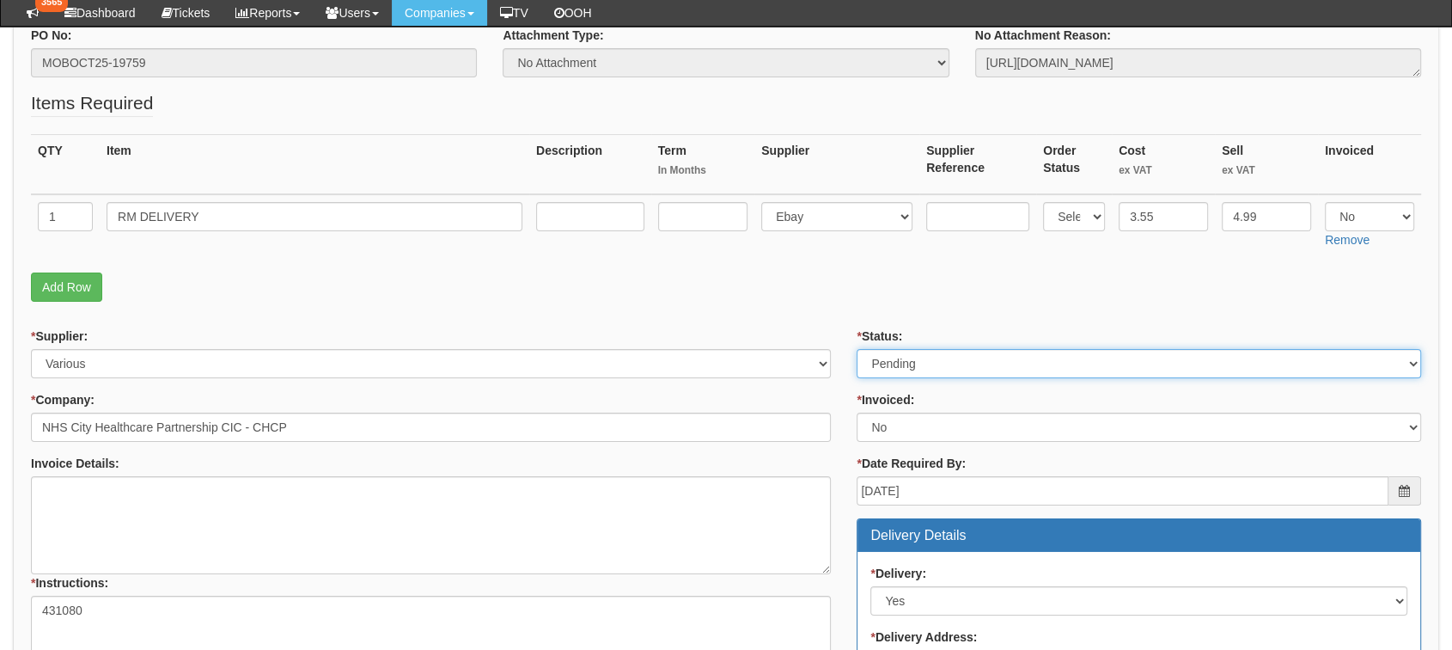
click at [1005, 355] on select "Select Approved Completed Delivered Invoiced Ordered Ordered to site Part Order…" at bounding box center [1139, 363] width 565 height 29
select select "2"
click at [857, 349] on select "Select Approved Completed Delivered Invoiced Ordered Ordered to site Part Order…" at bounding box center [1139, 363] width 565 height 29
click at [828, 290] on p "Add Row" at bounding box center [726, 286] width 1390 height 29
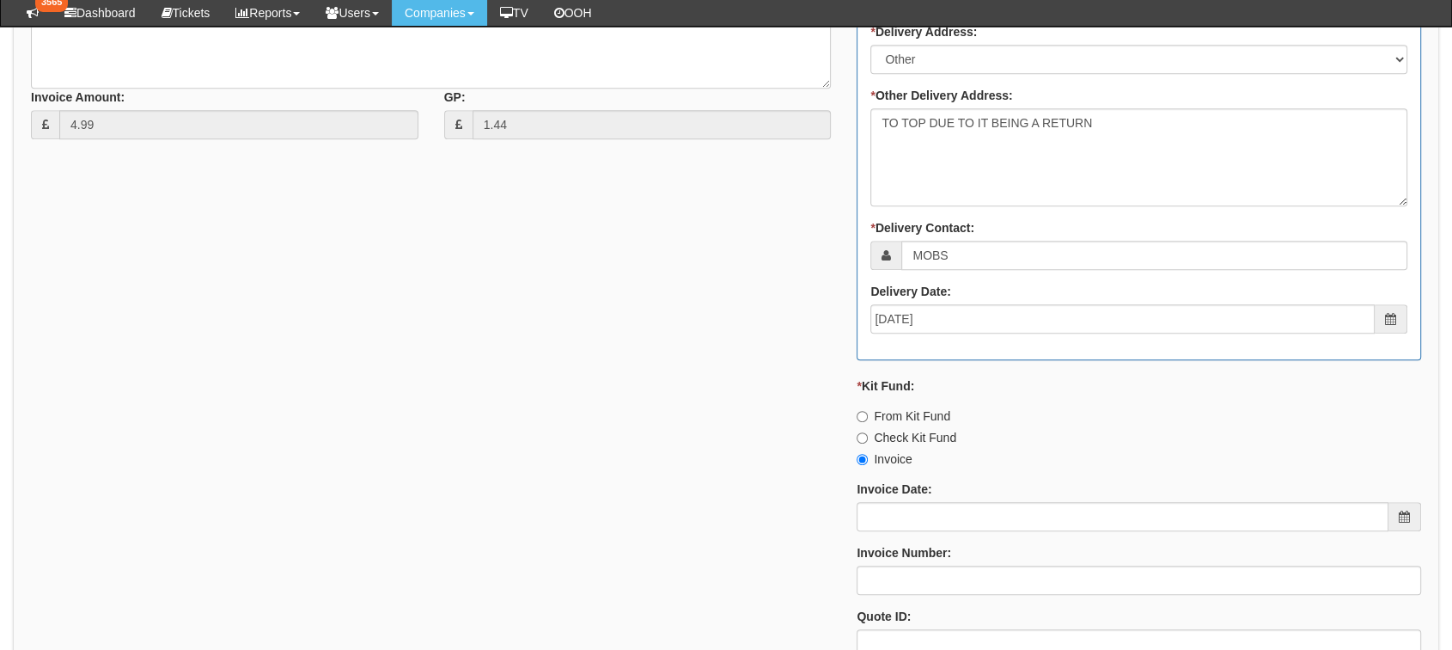
scroll to position [953, 0]
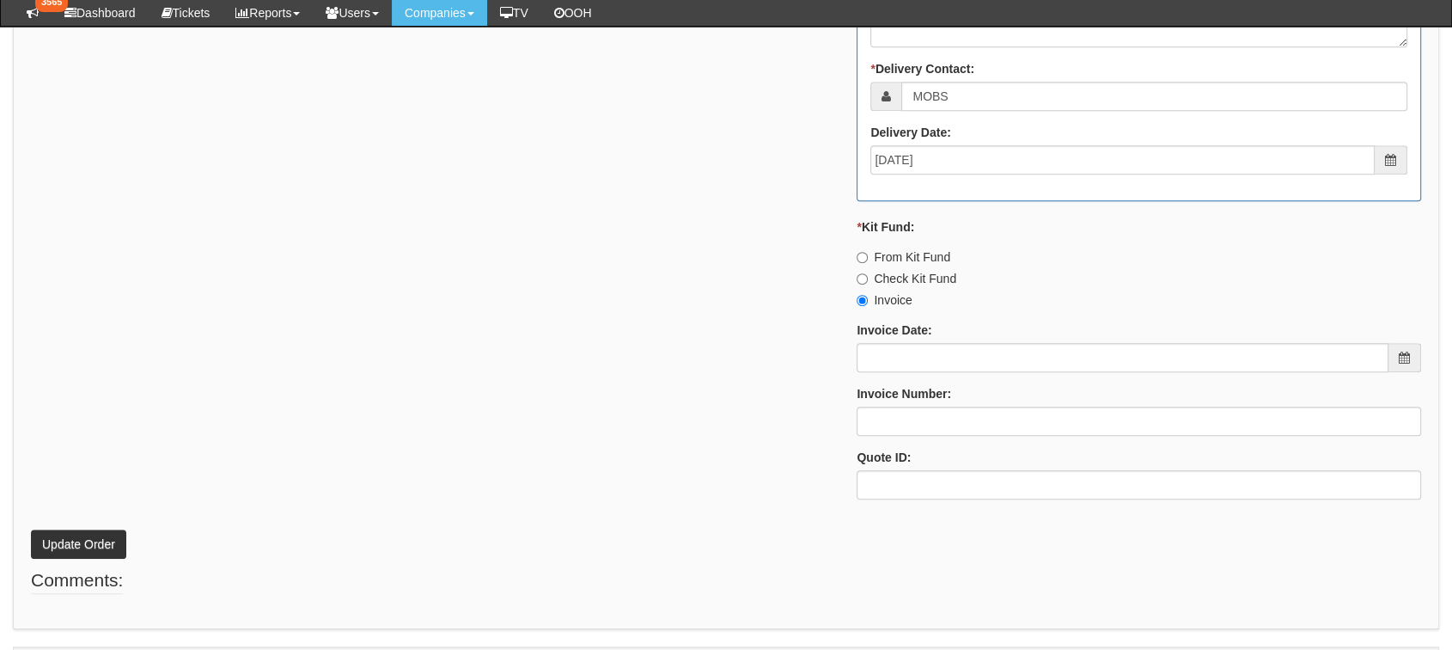
click at [58, 526] on p "Update Order" at bounding box center [726, 535] width 1390 height 46
click at [63, 538] on button "Update Order" at bounding box center [78, 543] width 95 height 29
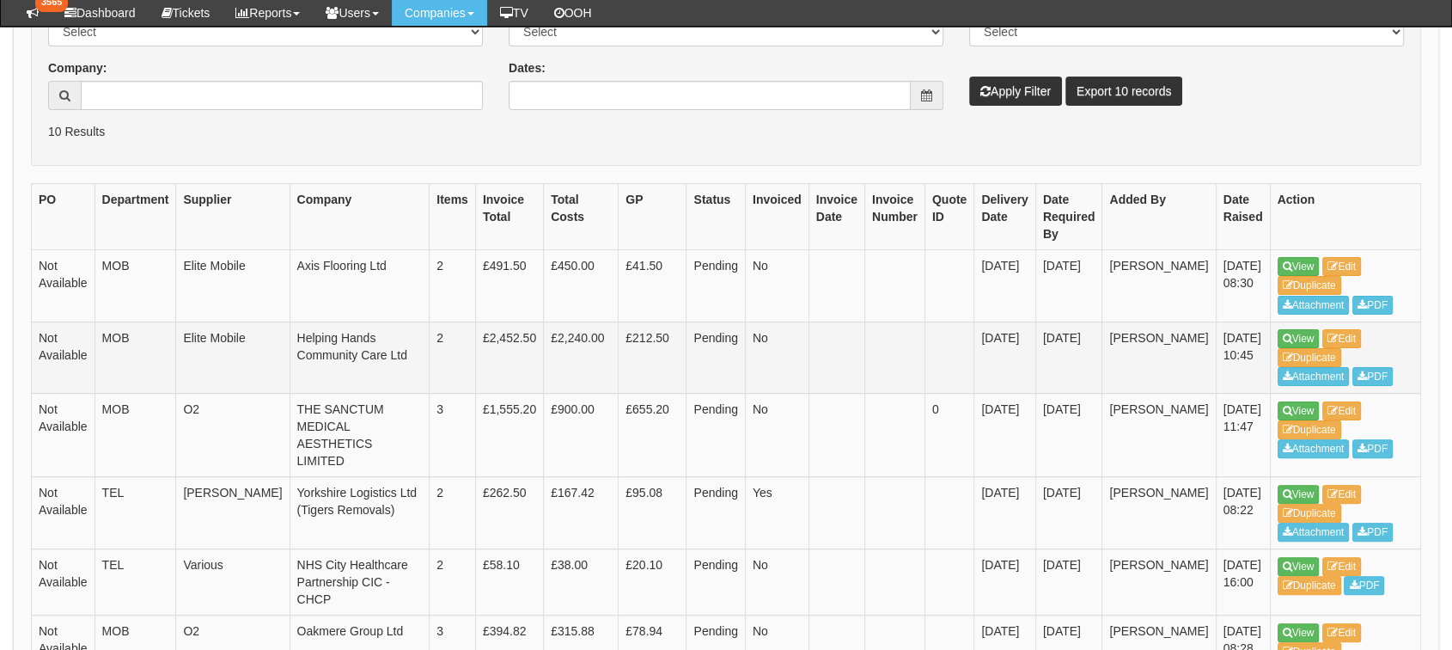
scroll to position [475, 0]
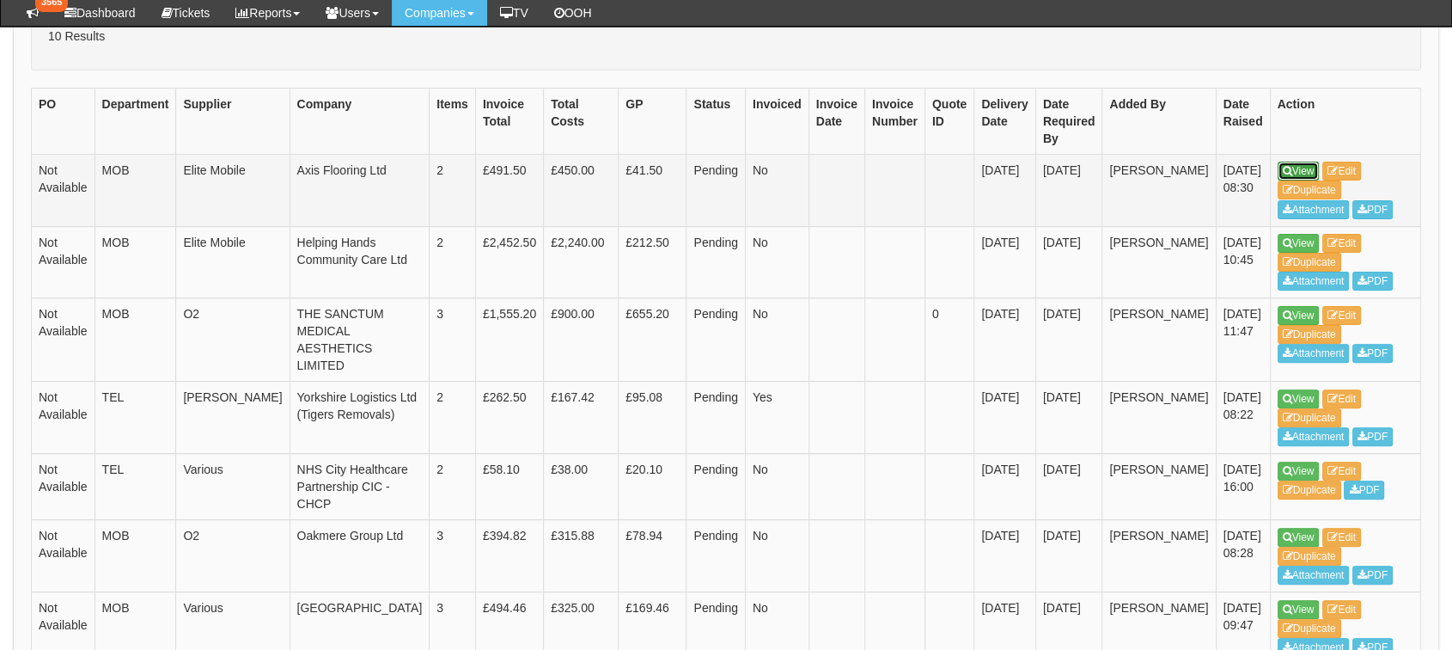
click at [1278, 172] on link "View" at bounding box center [1299, 171] width 42 height 19
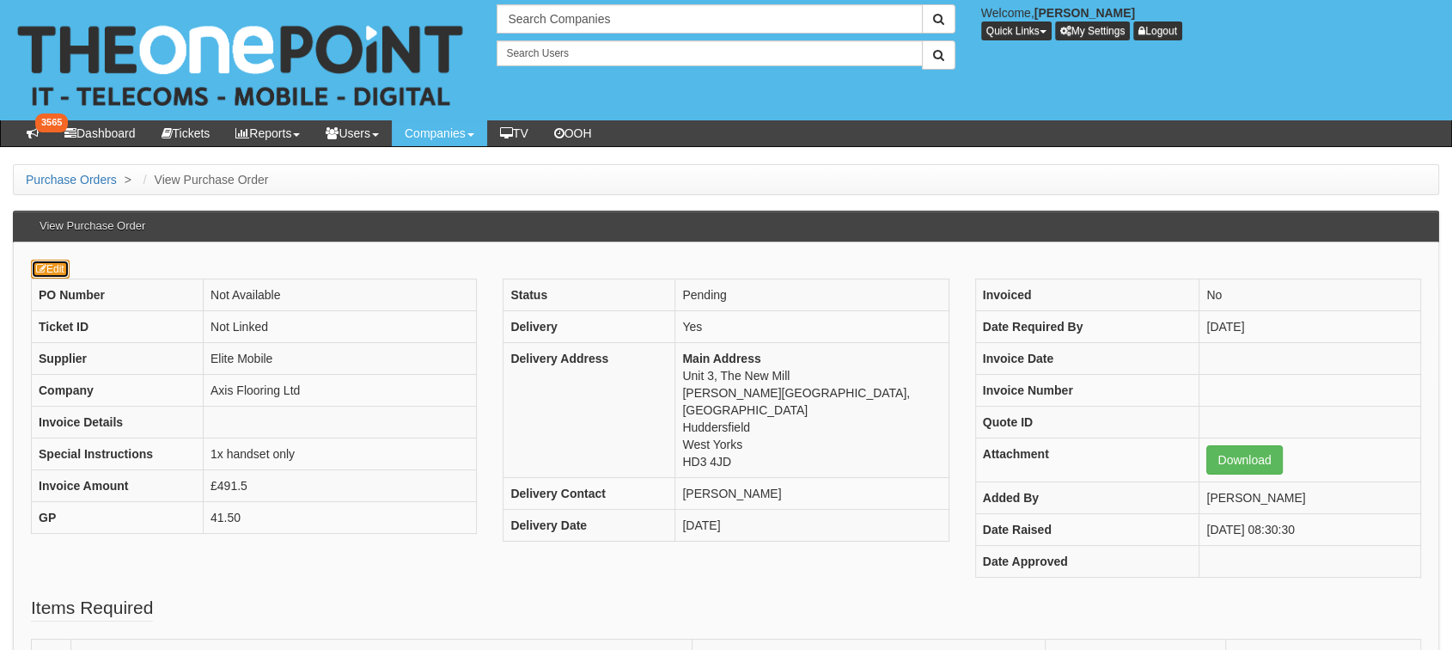
click at [57, 263] on link "Edit" at bounding box center [50, 269] width 39 height 19
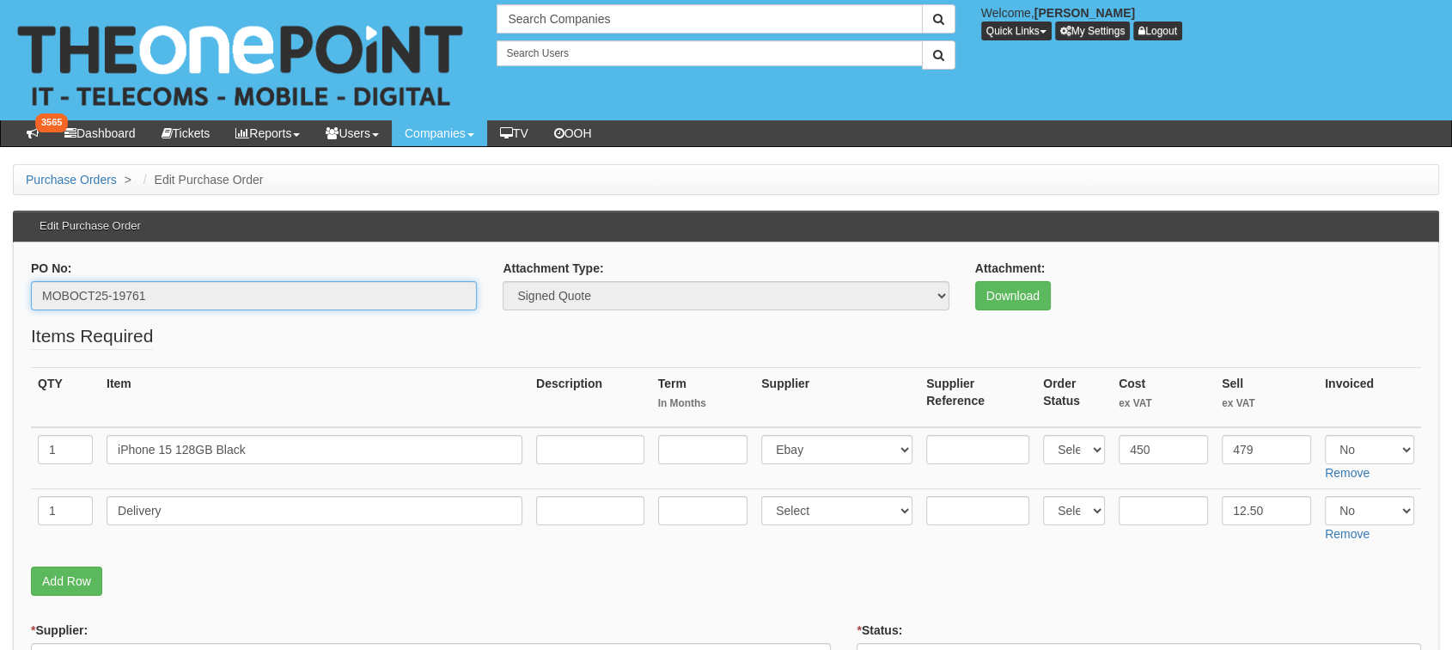
click at [96, 292] on input "MOBOCT25-19761" at bounding box center [254, 295] width 446 height 29
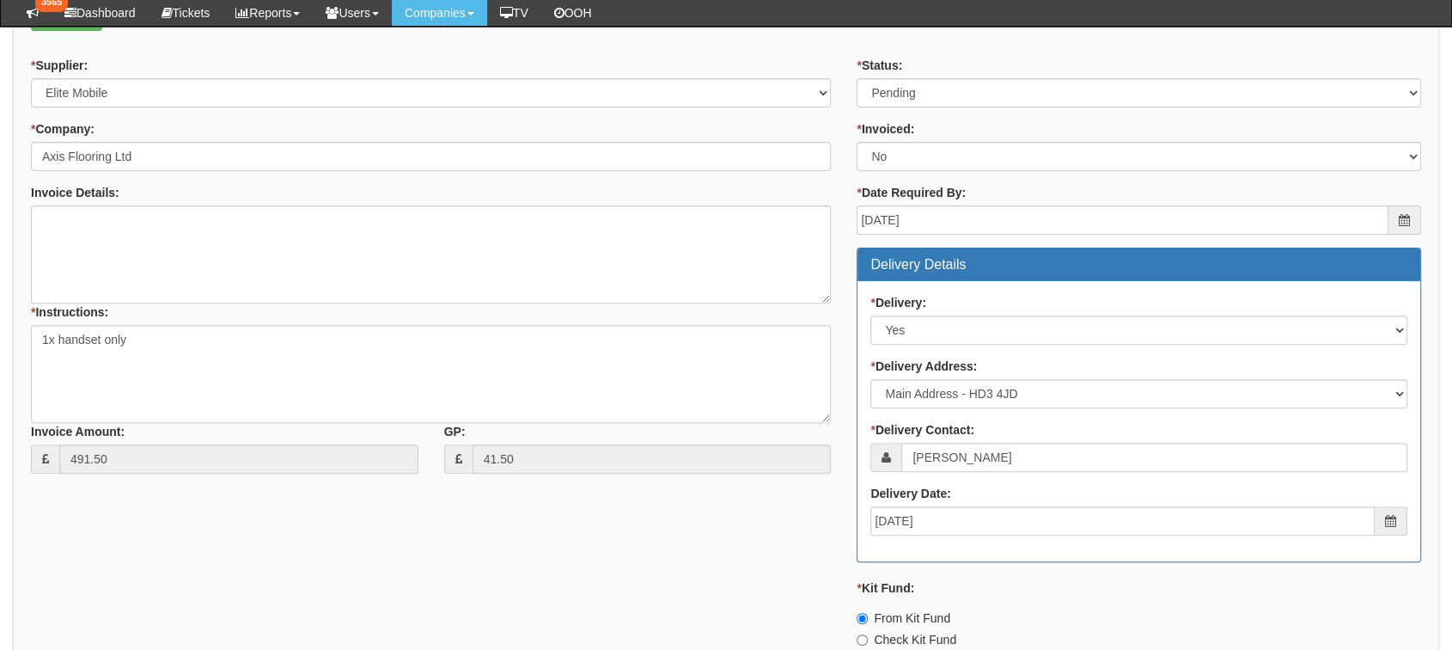
scroll to position [668, 0]
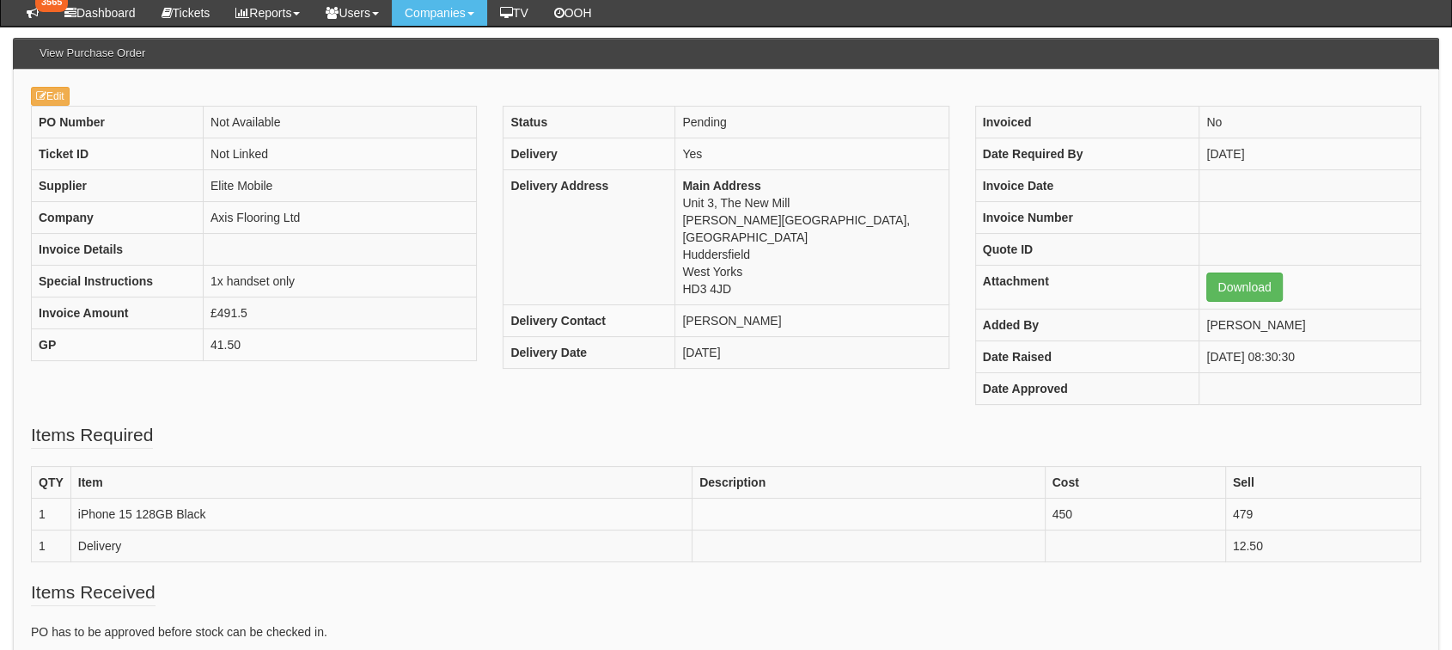
scroll to position [95, 0]
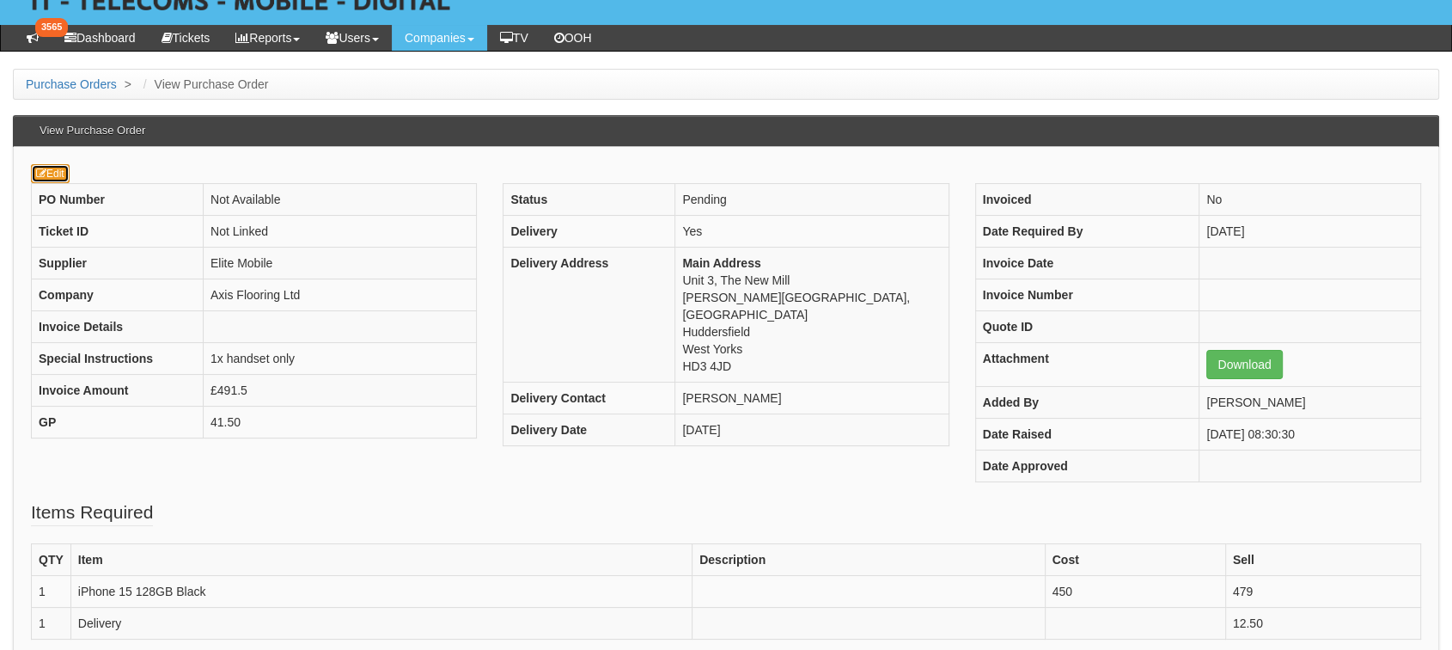
click at [53, 170] on link "Edit" at bounding box center [50, 173] width 39 height 19
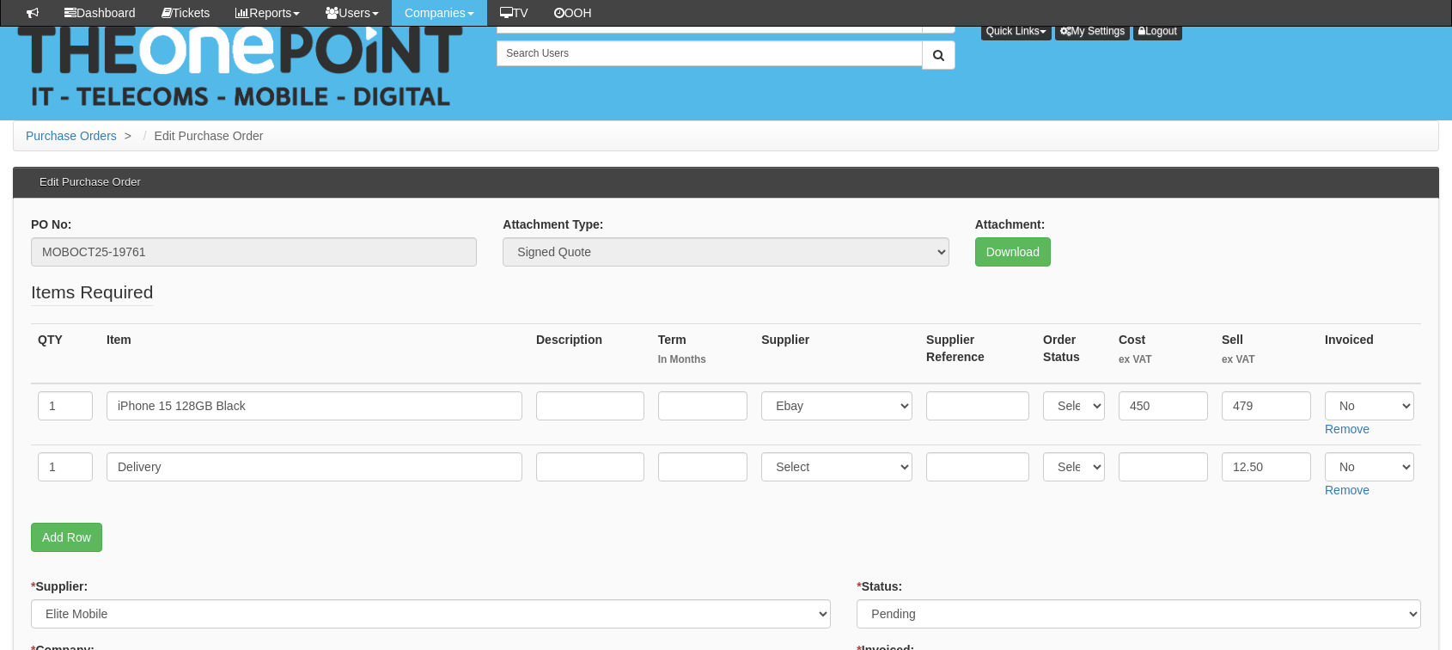
scroll to position [191, 0]
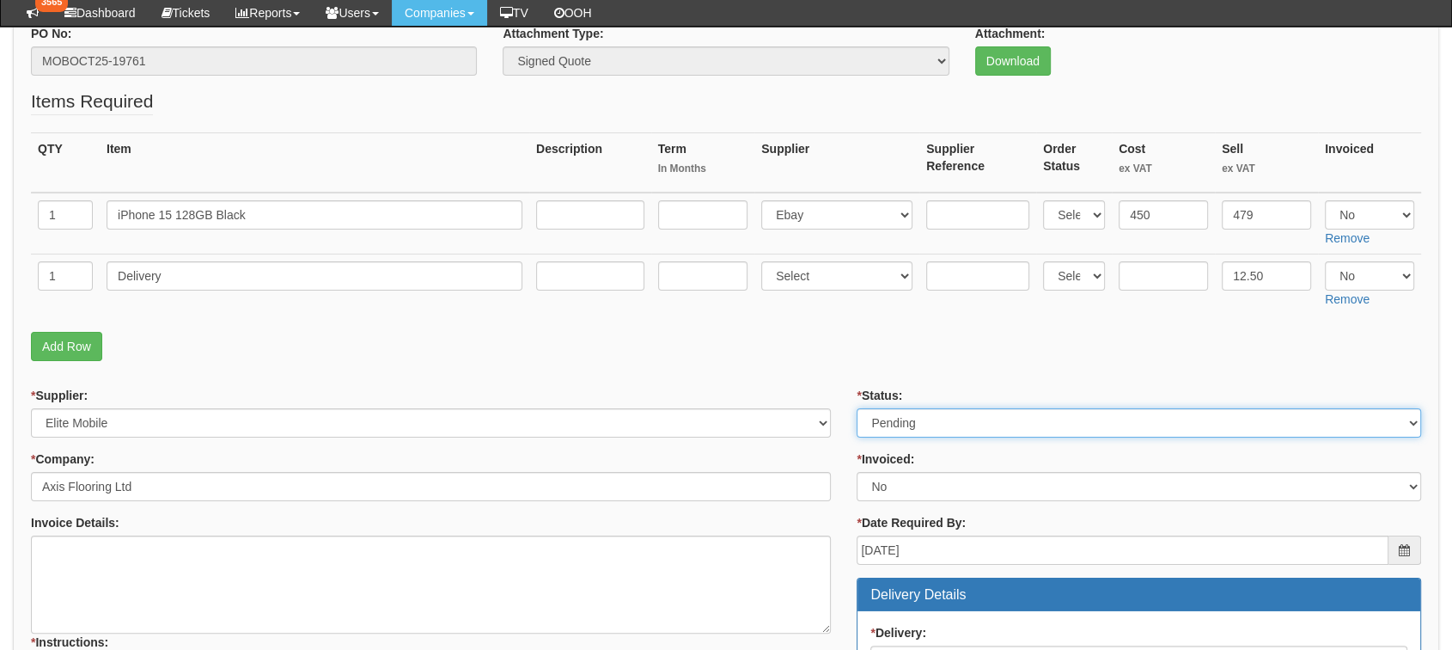
click at [976, 412] on select "Select Approved Completed Delivered Invoiced Ordered Ordered to site Part Order…" at bounding box center [1139, 422] width 565 height 29
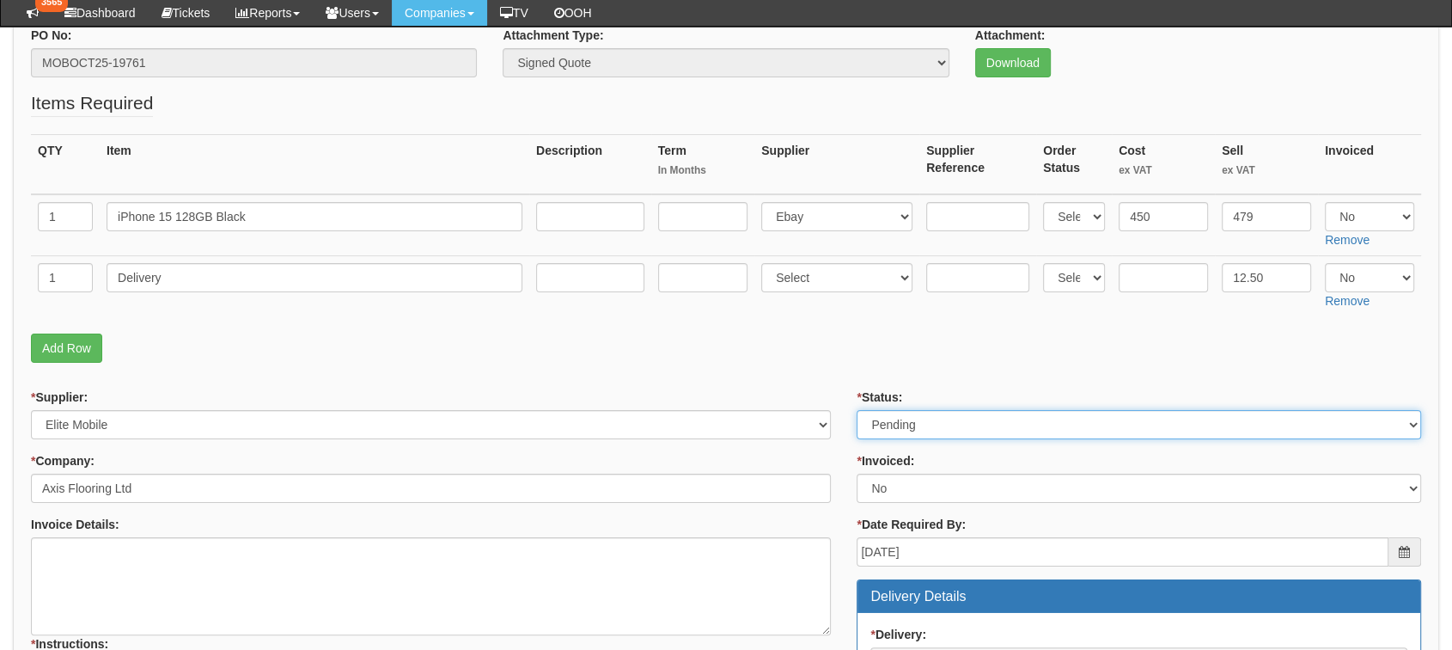
select select "9"
click at [857, 410] on select "Select Approved Completed Delivered Invoiced Ordered Ordered to site Part Order…" at bounding box center [1139, 424] width 565 height 29
click at [682, 364] on fieldset "Items Required QTY Item Description Term In Months Supplier Supplier Reference …" at bounding box center [726, 230] width 1390 height 281
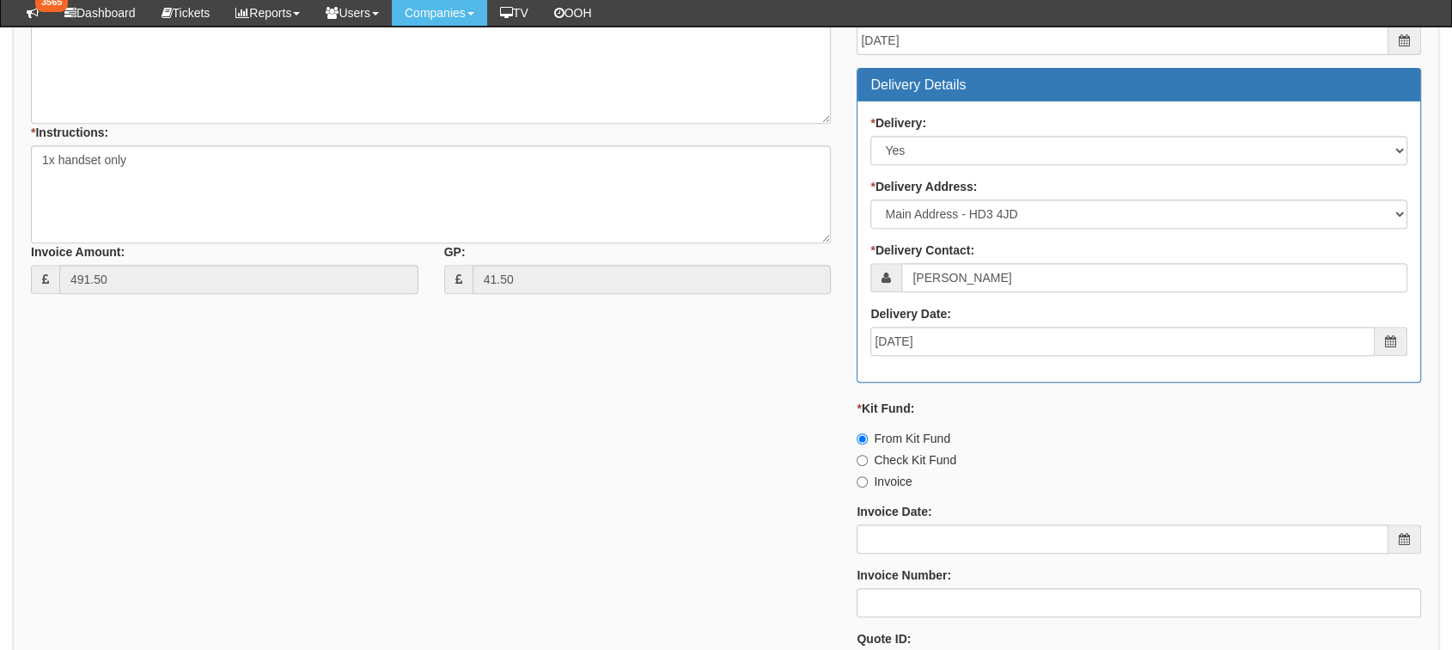
scroll to position [858, 0]
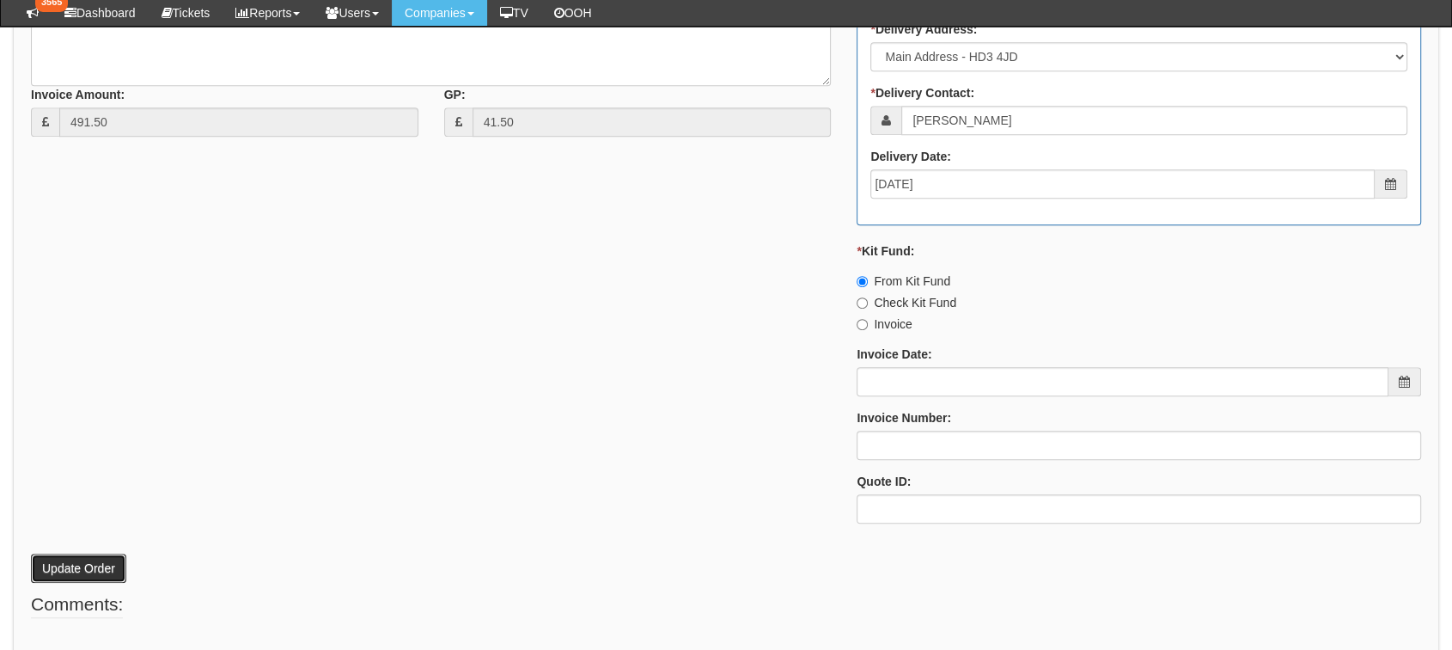
click at [70, 570] on button "Update Order" at bounding box center [78, 567] width 95 height 29
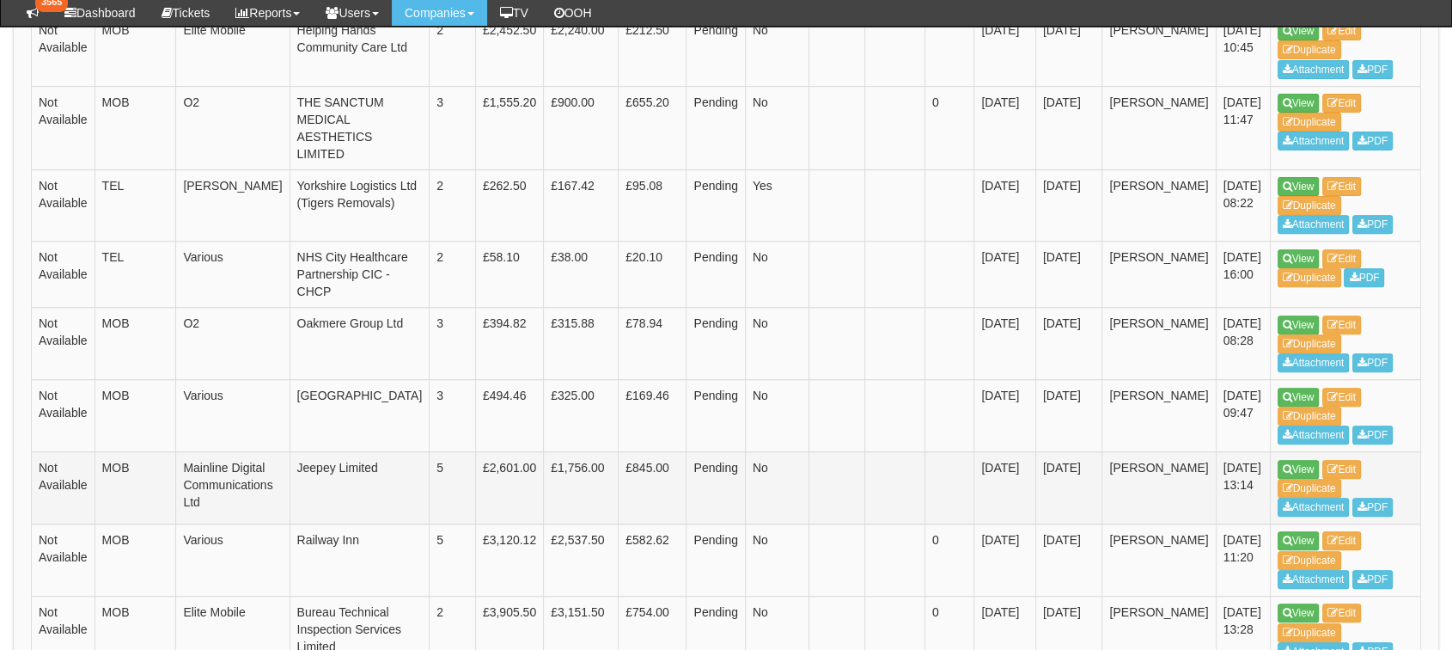
scroll to position [648, 0]
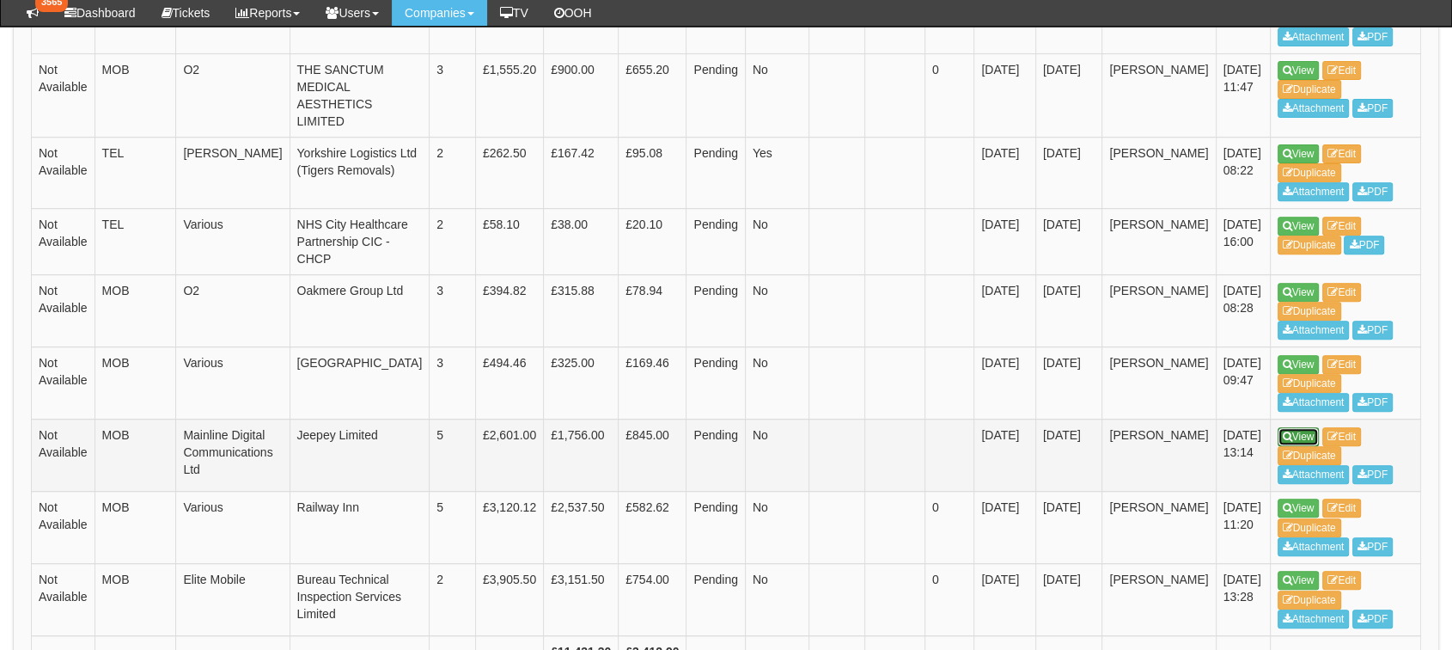
click at [1283, 431] on icon at bounding box center [1287, 436] width 9 height 10
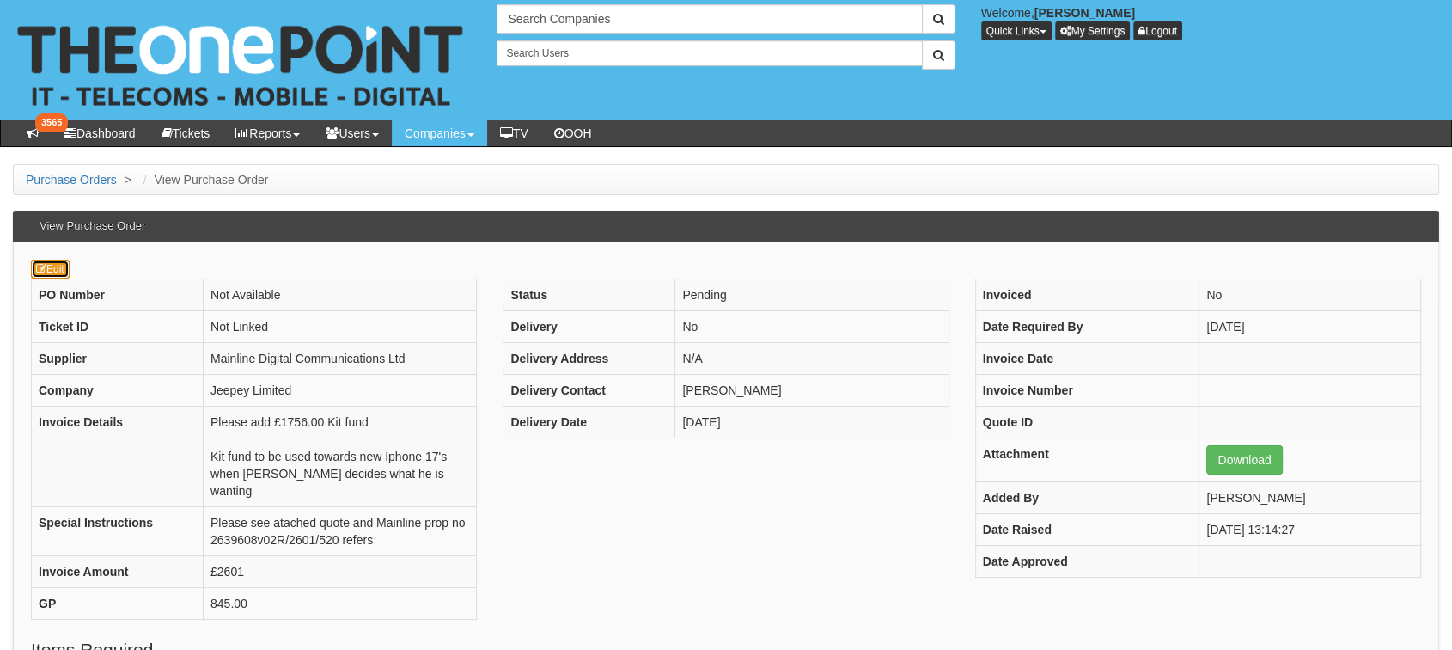
click at [66, 265] on link "Edit" at bounding box center [50, 269] width 39 height 19
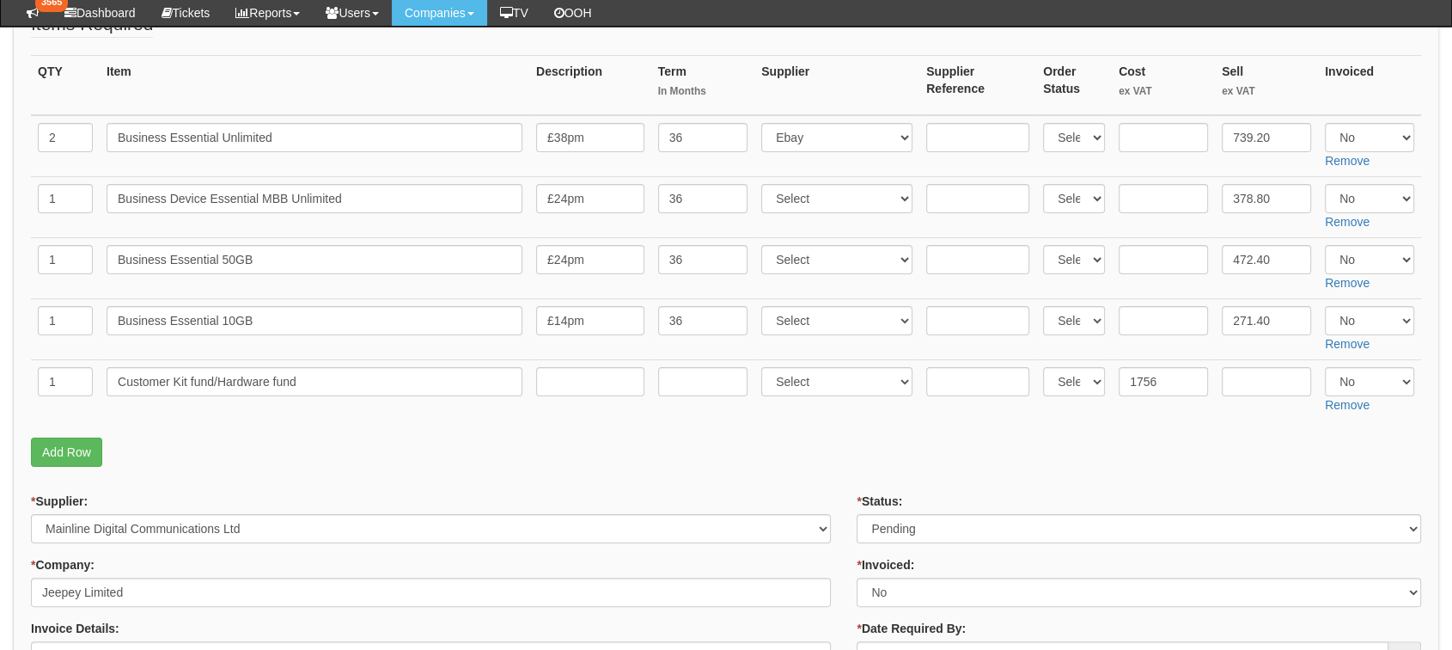
scroll to position [381, 0]
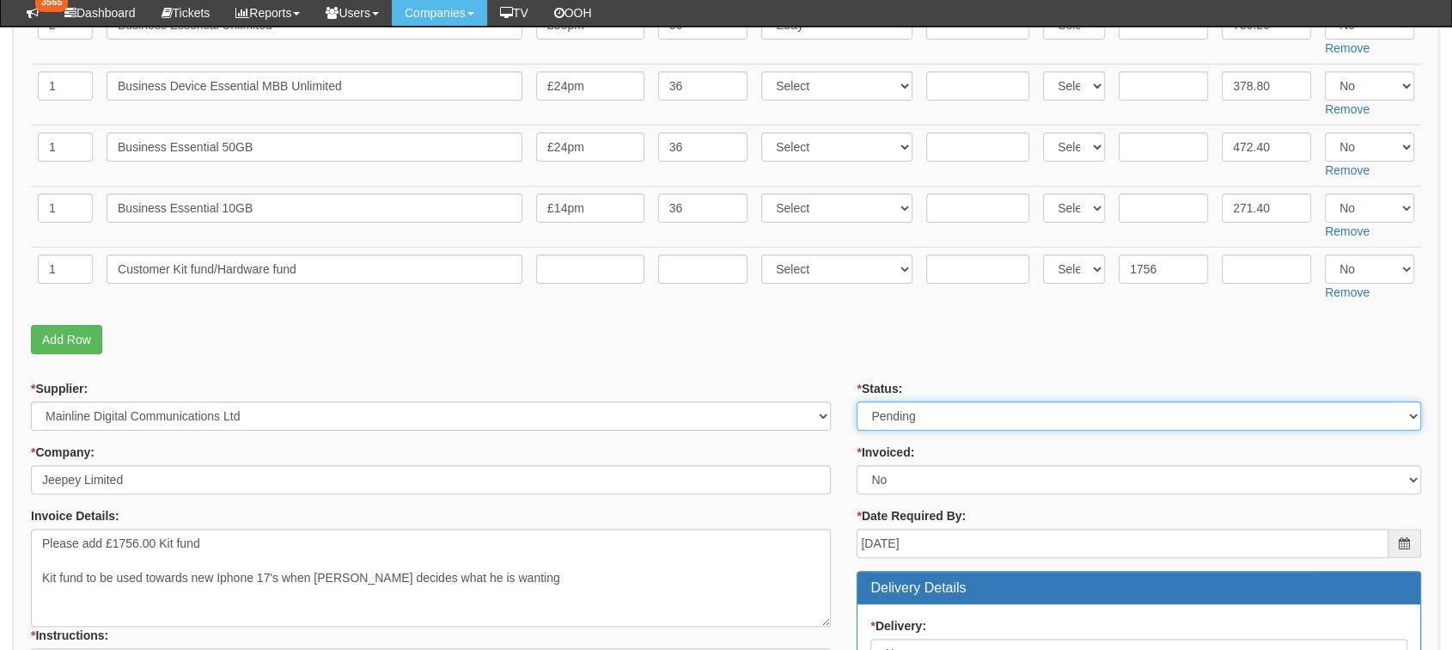
click at [900, 407] on select "Select Approved Completed Delivered Invoiced Ordered Ordered to site Part Order…" at bounding box center [1139, 415] width 565 height 29
select select "2"
click at [857, 401] on select "Select Approved Completed Delivered Invoiced Ordered Ordered to site Part Order…" at bounding box center [1139, 415] width 565 height 29
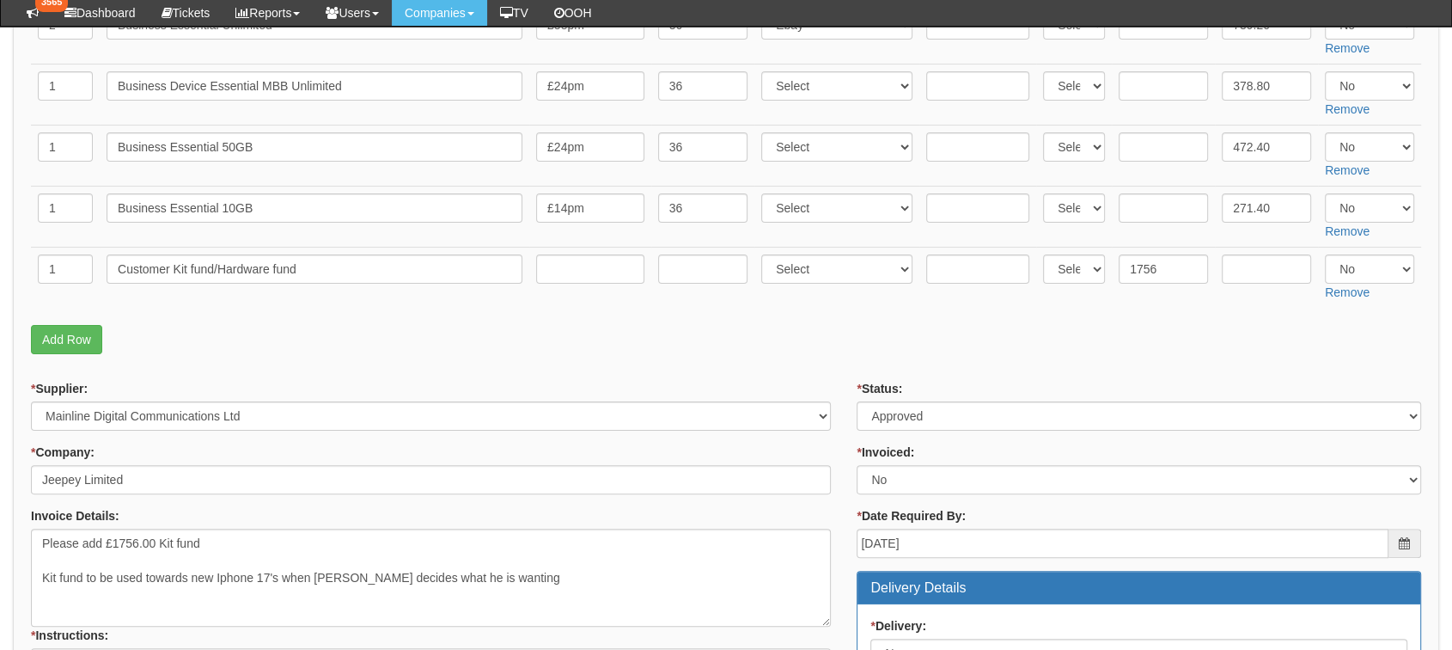
click at [730, 349] on p "Add Row" at bounding box center [726, 339] width 1390 height 29
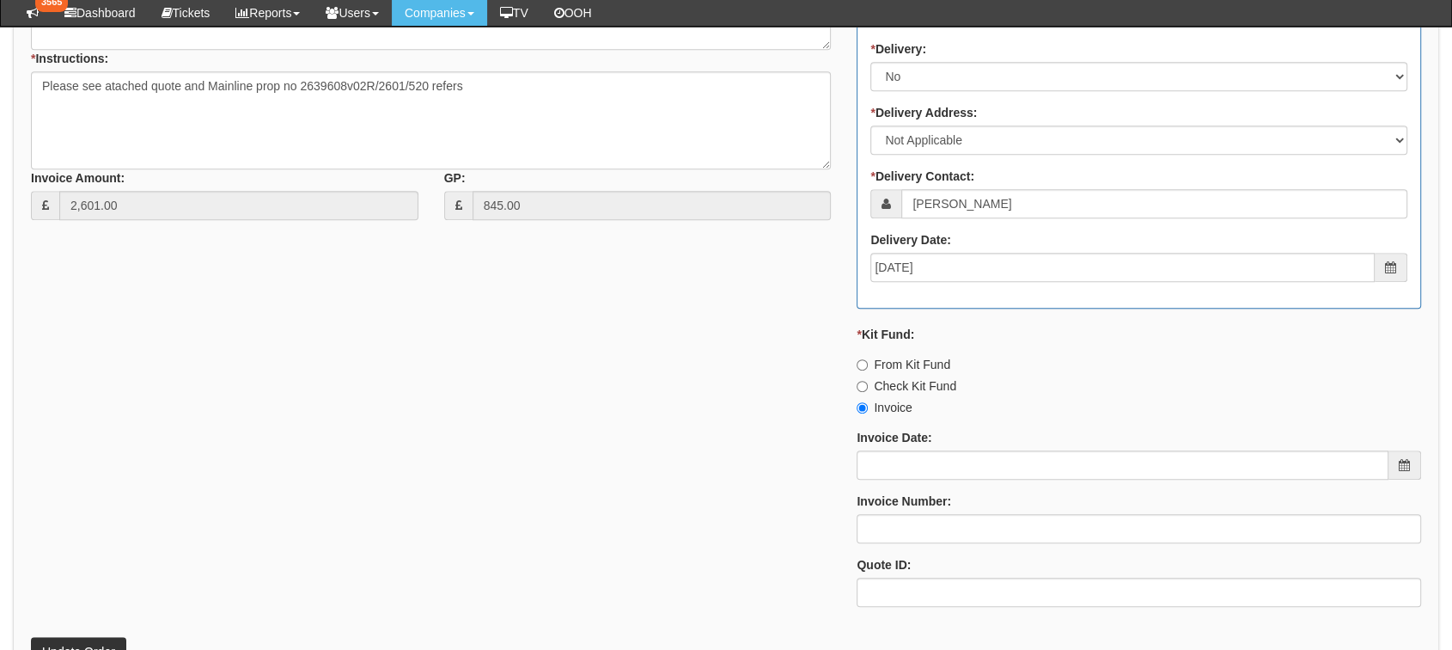
scroll to position [1049, 0]
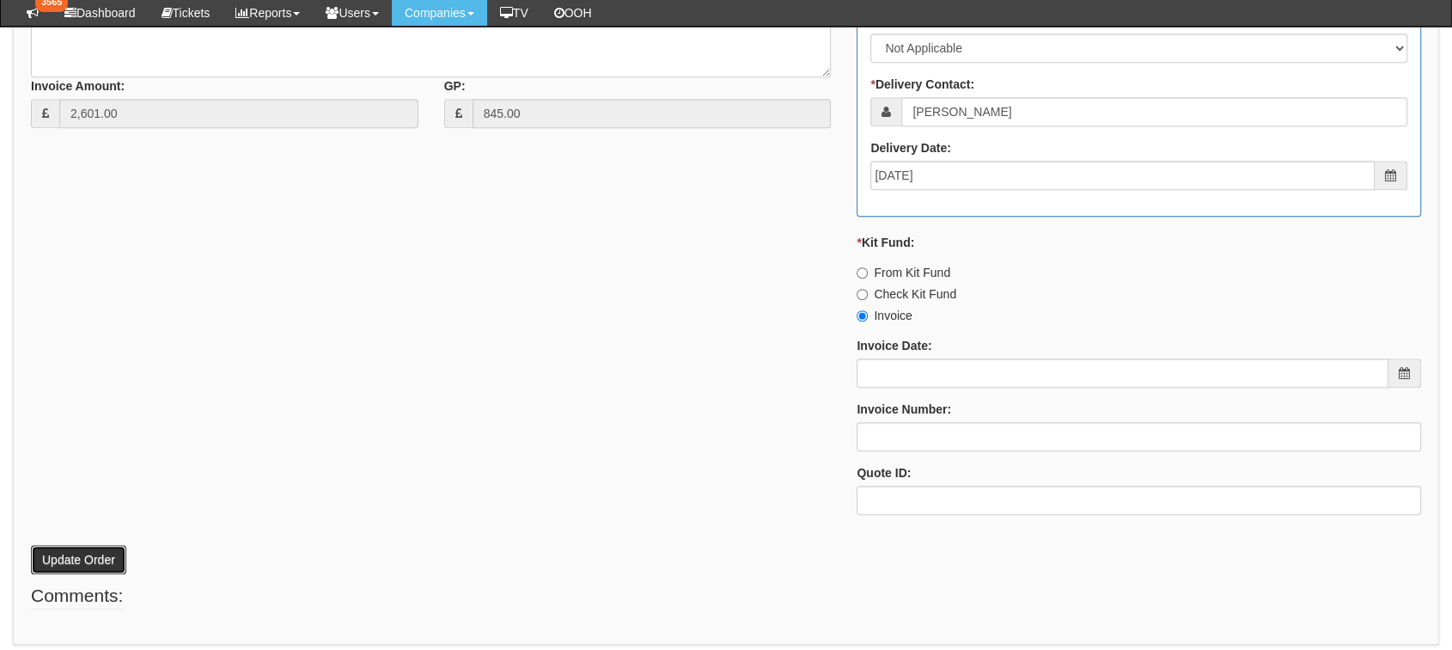
click at [56, 560] on button "Update Order" at bounding box center [78, 559] width 95 height 29
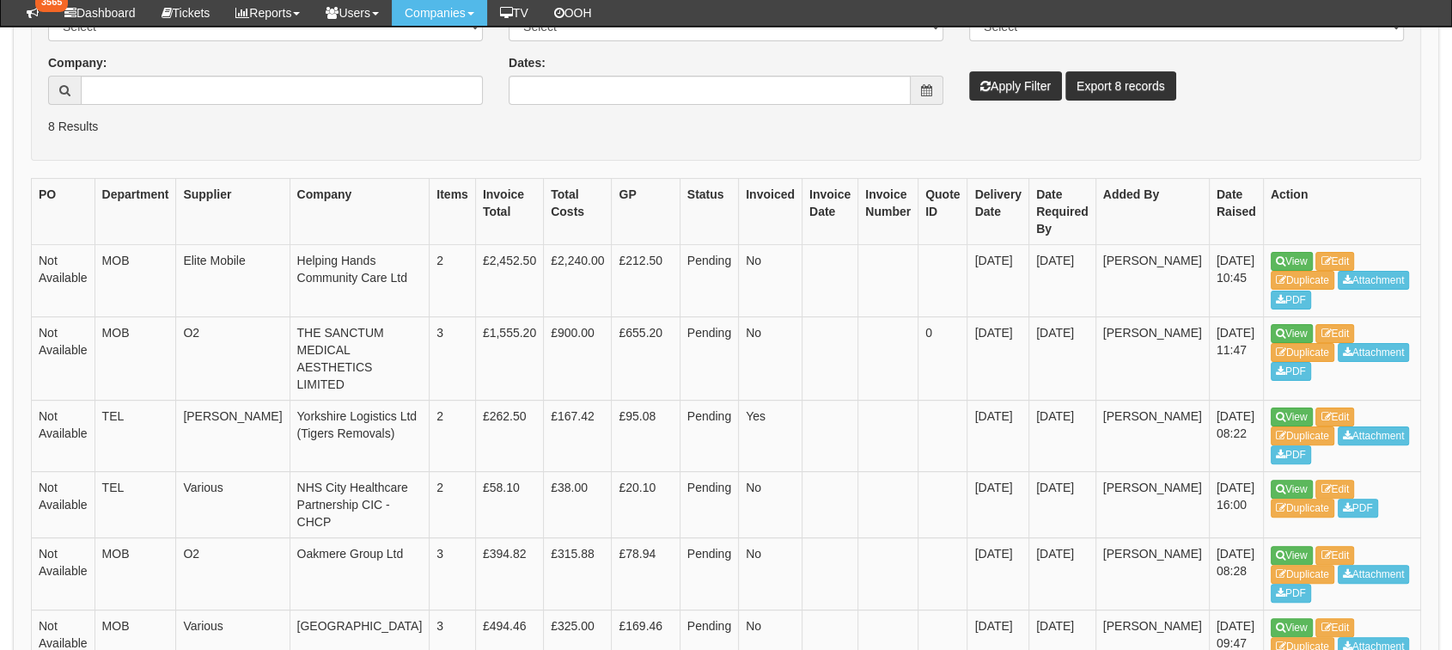
scroll to position [380, 0]
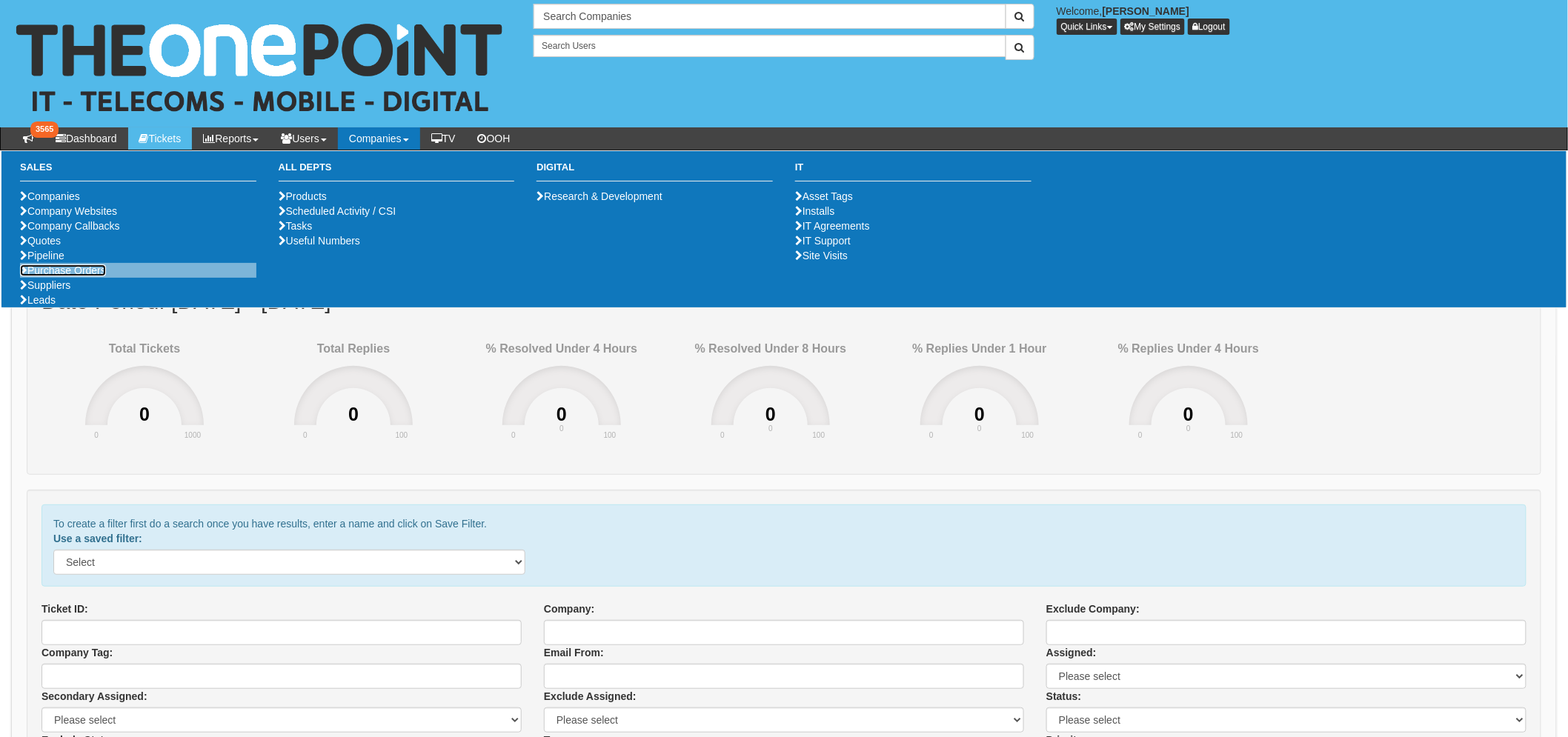
click at [57, 277] on link "Purchase Orders" at bounding box center [63, 271] width 86 height 12
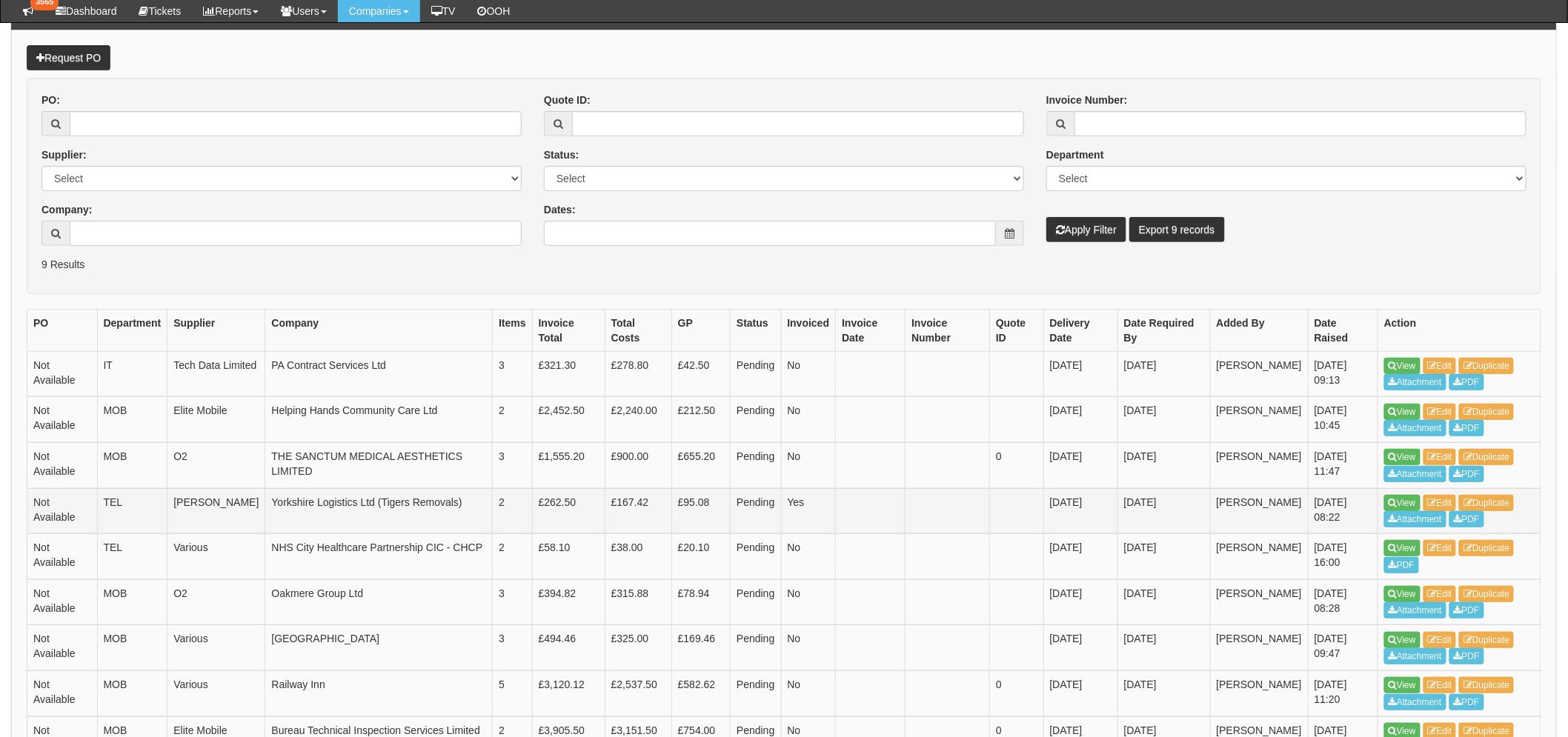
scroll to position [164, 0]
click at [1390, 408] on link "View" at bounding box center [1402, 412] width 36 height 16
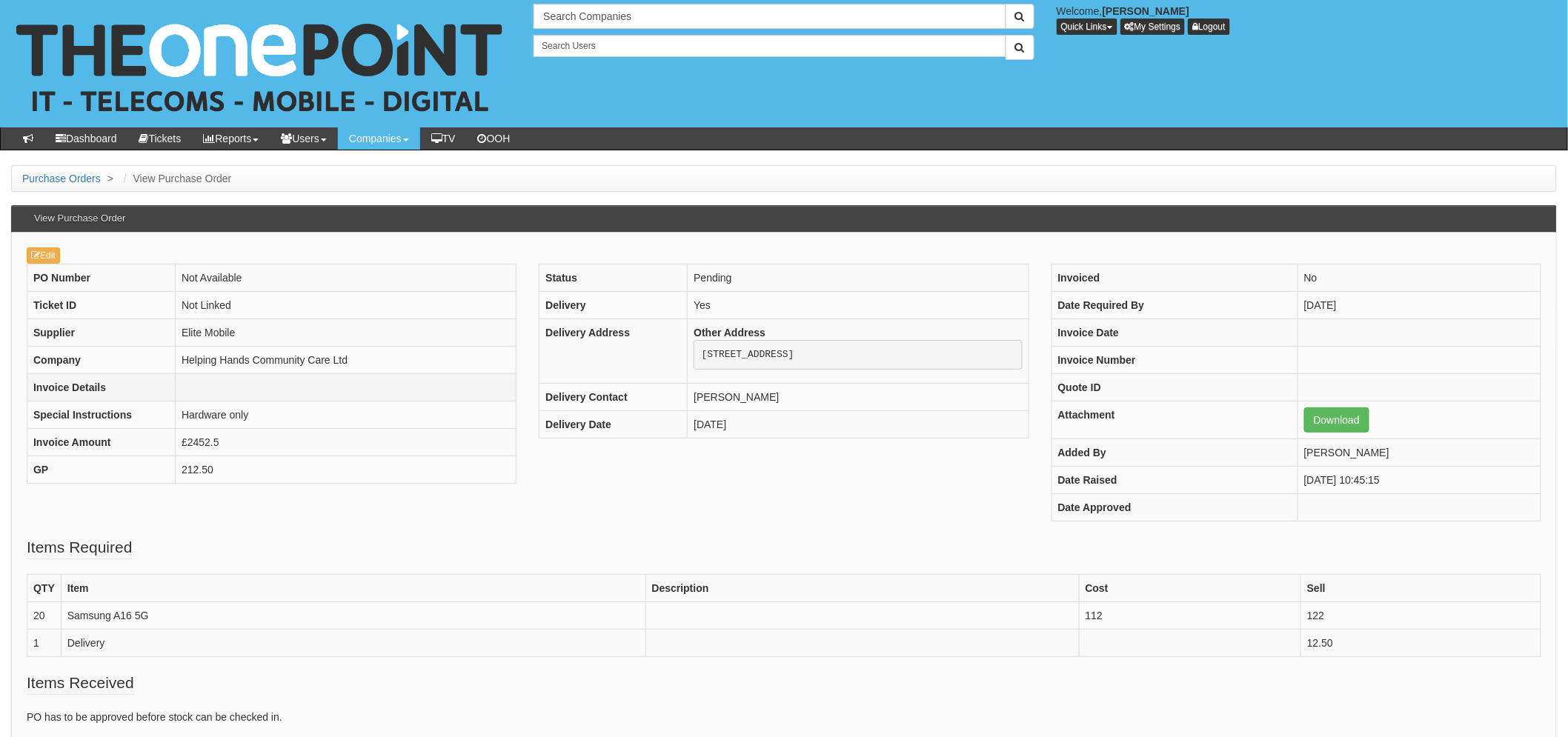
scroll to position [82, 0]
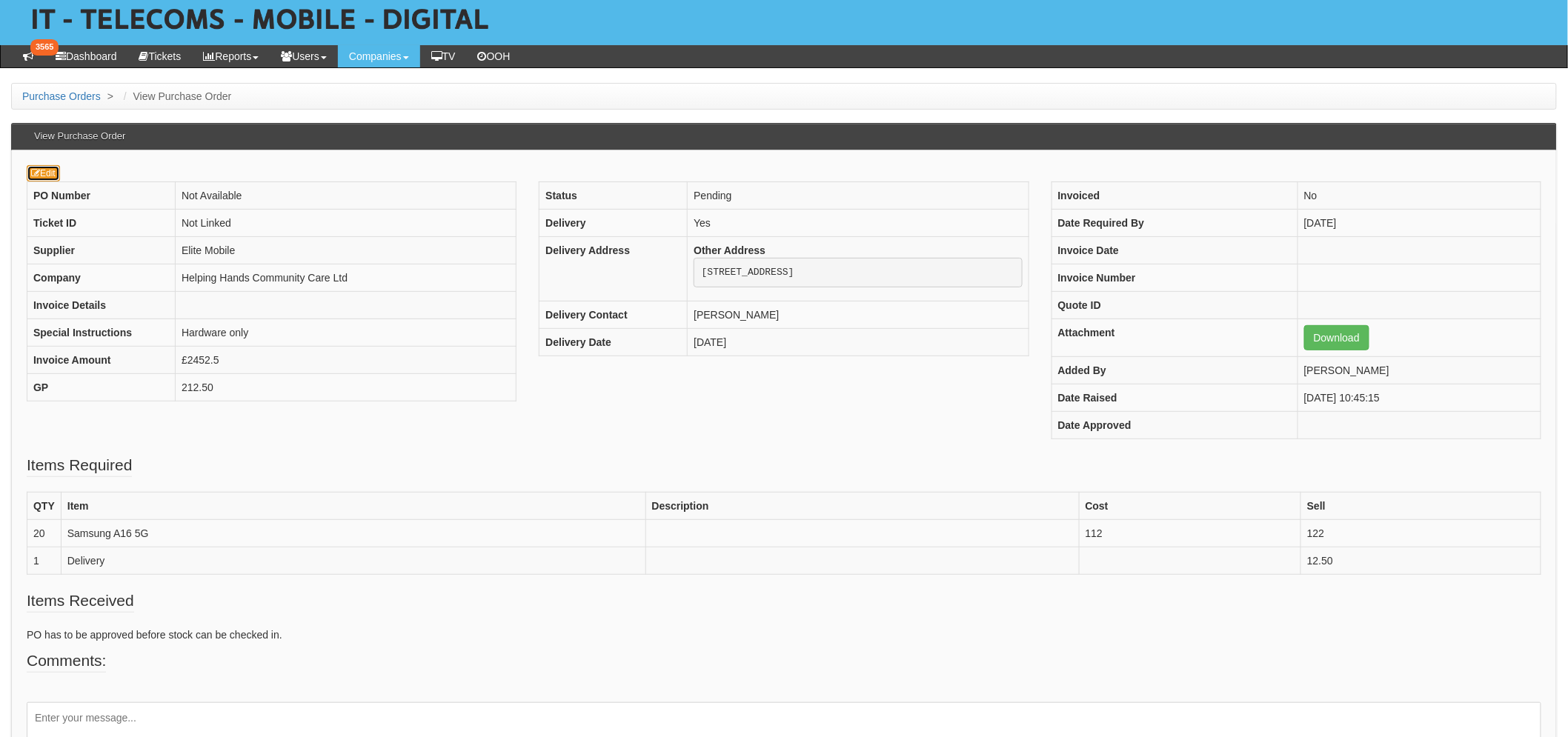
click at [42, 178] on link "Edit" at bounding box center [43, 173] width 34 height 16
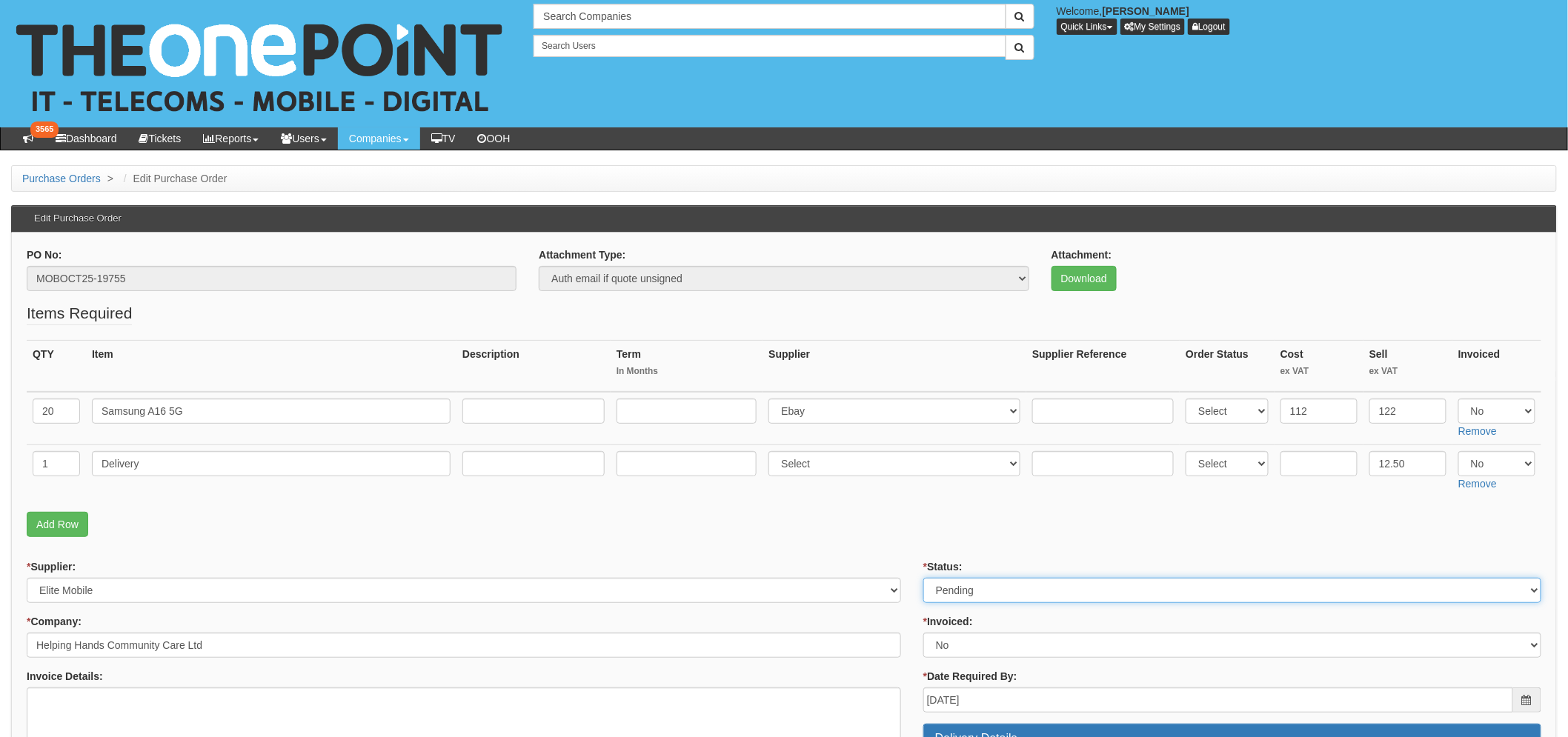
click at [1016, 593] on select "Select Approved Completed Delivered Invoiced Ordered Ordered to site Part Order…" at bounding box center [1232, 590] width 618 height 25
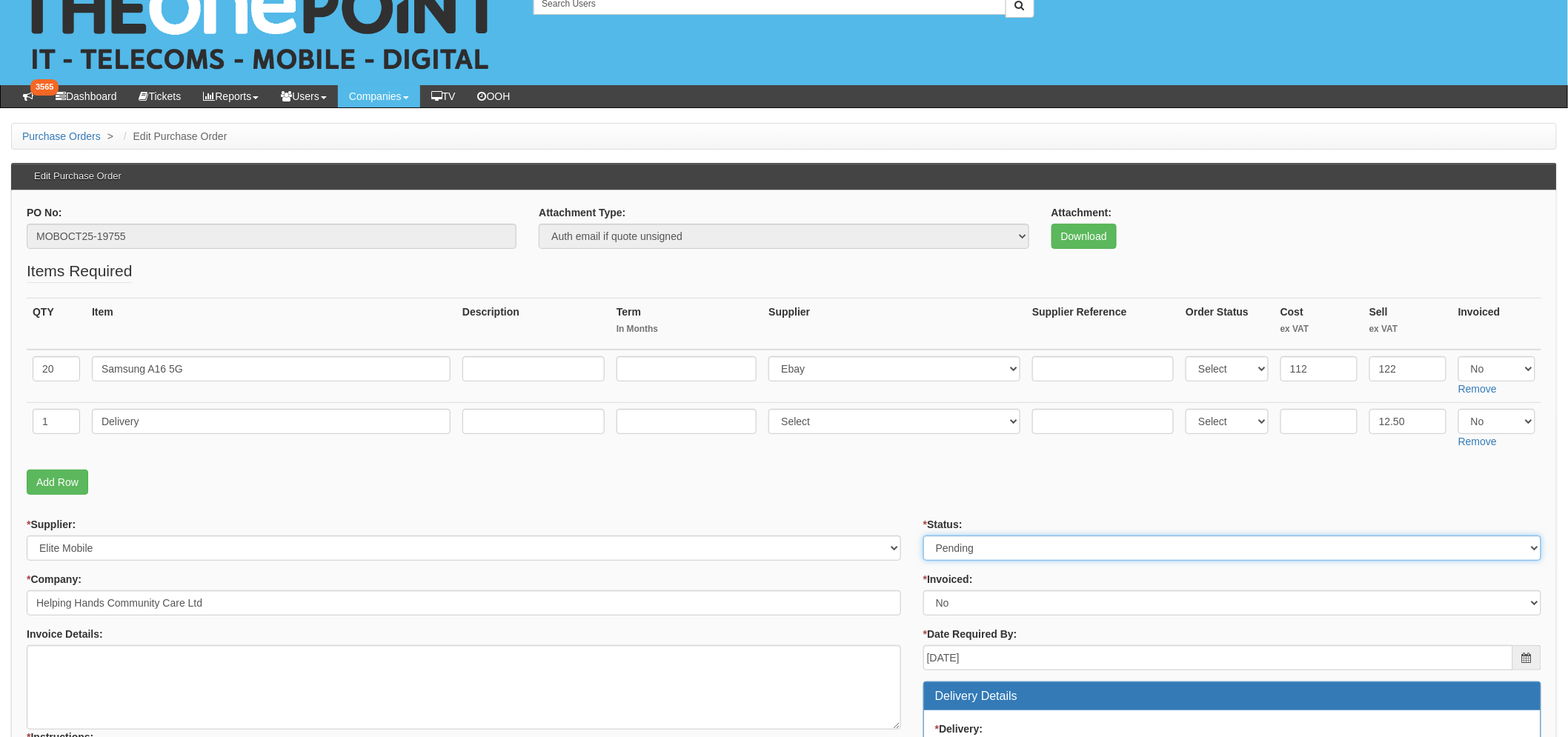
scroll to position [82, 0]
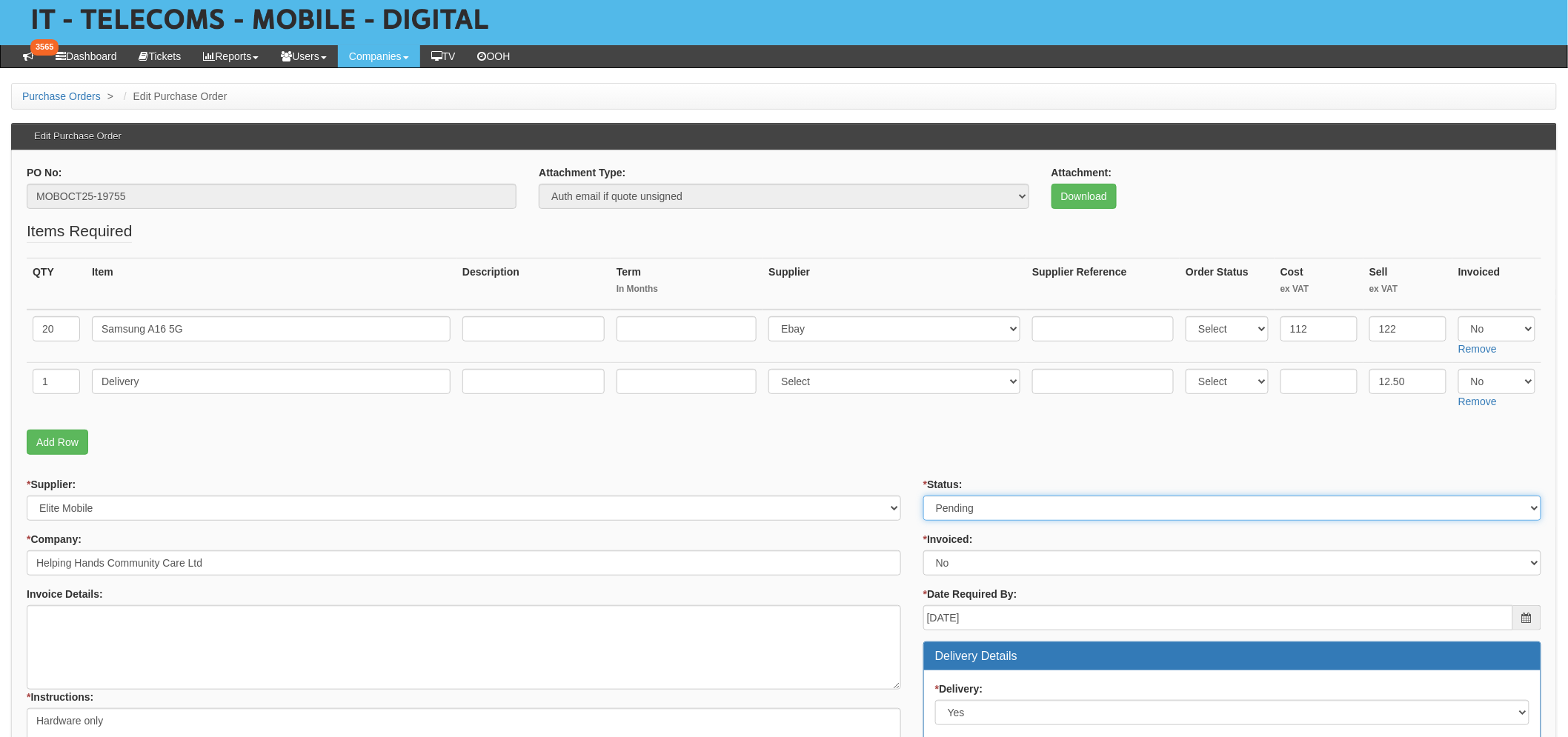
click at [1020, 503] on select "Select Approved Completed Delivered Invoiced Ordered Ordered to site Part Order…" at bounding box center [1232, 508] width 618 height 25
select select "9"
click at [924, 496] on select "Select Approved Completed Delivered Invoiced Ordered Ordered to site Part Order…" at bounding box center [1232, 508] width 618 height 25
click at [819, 461] on fieldset "Items Required QTY Item Description Term In Months Supplier Supplier Reference …" at bounding box center [784, 340] width 1515 height 242
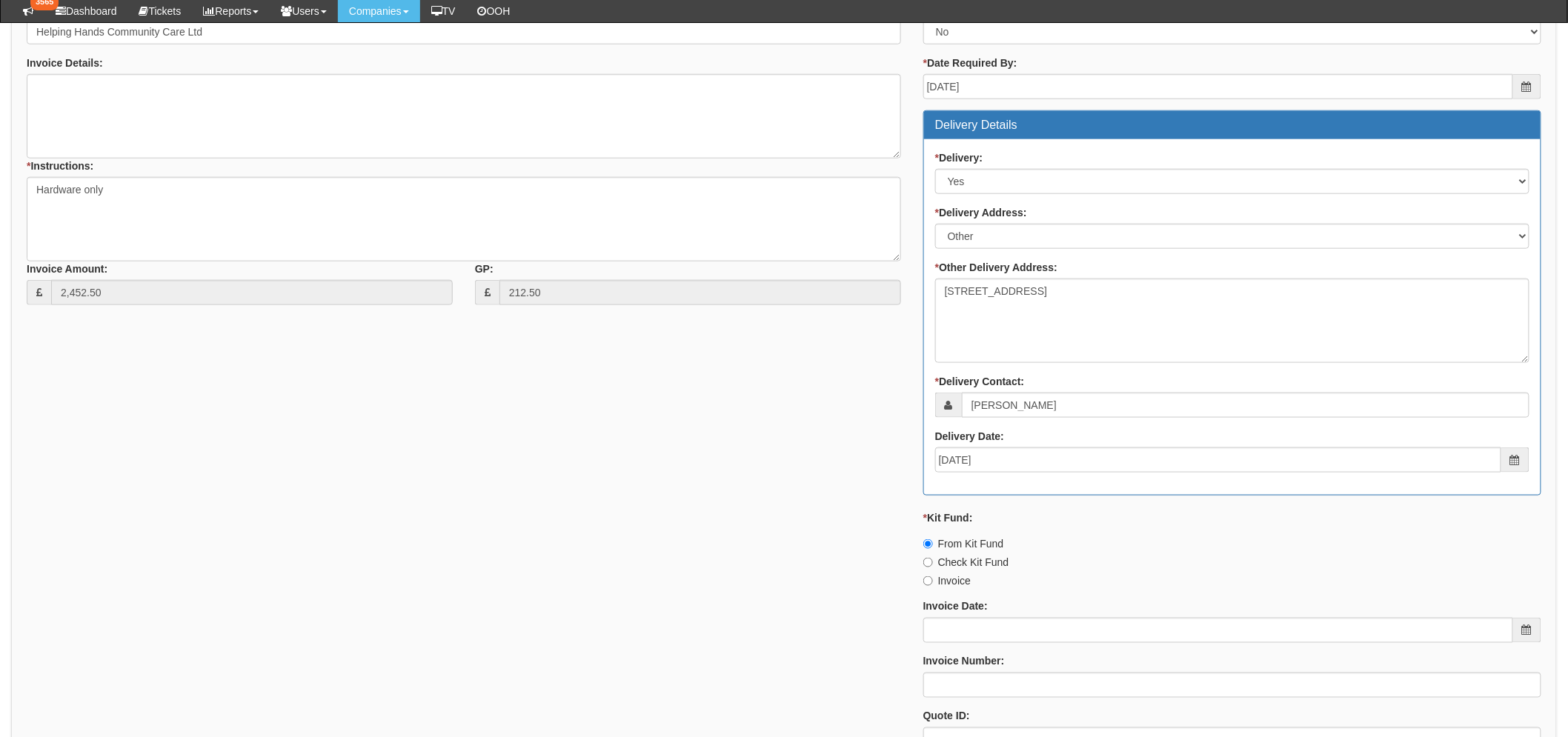
scroll to position [763, 0]
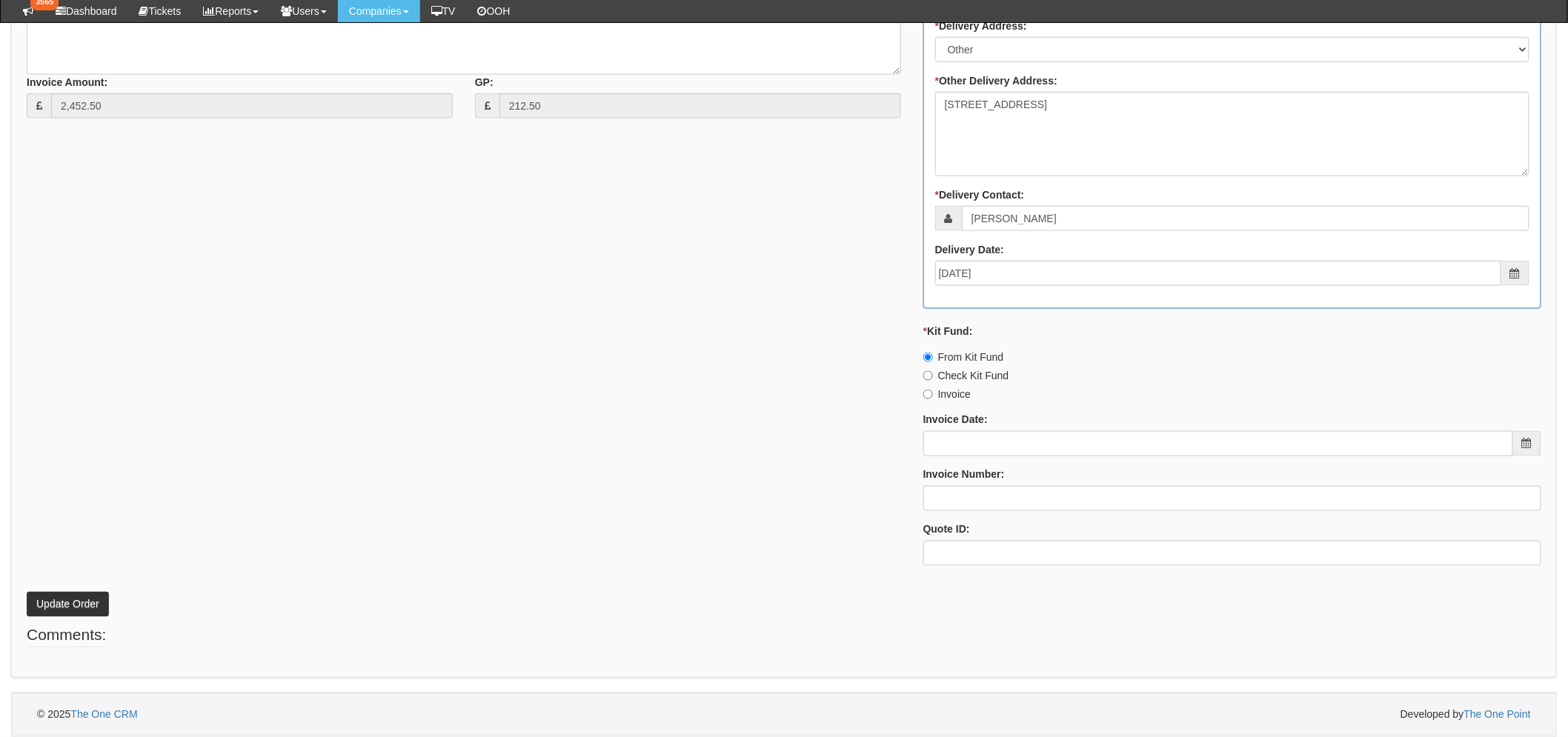
click at [63, 588] on p "Update Order" at bounding box center [784, 596] width 1515 height 40
click at [66, 596] on button "Update Order" at bounding box center [67, 604] width 82 height 25
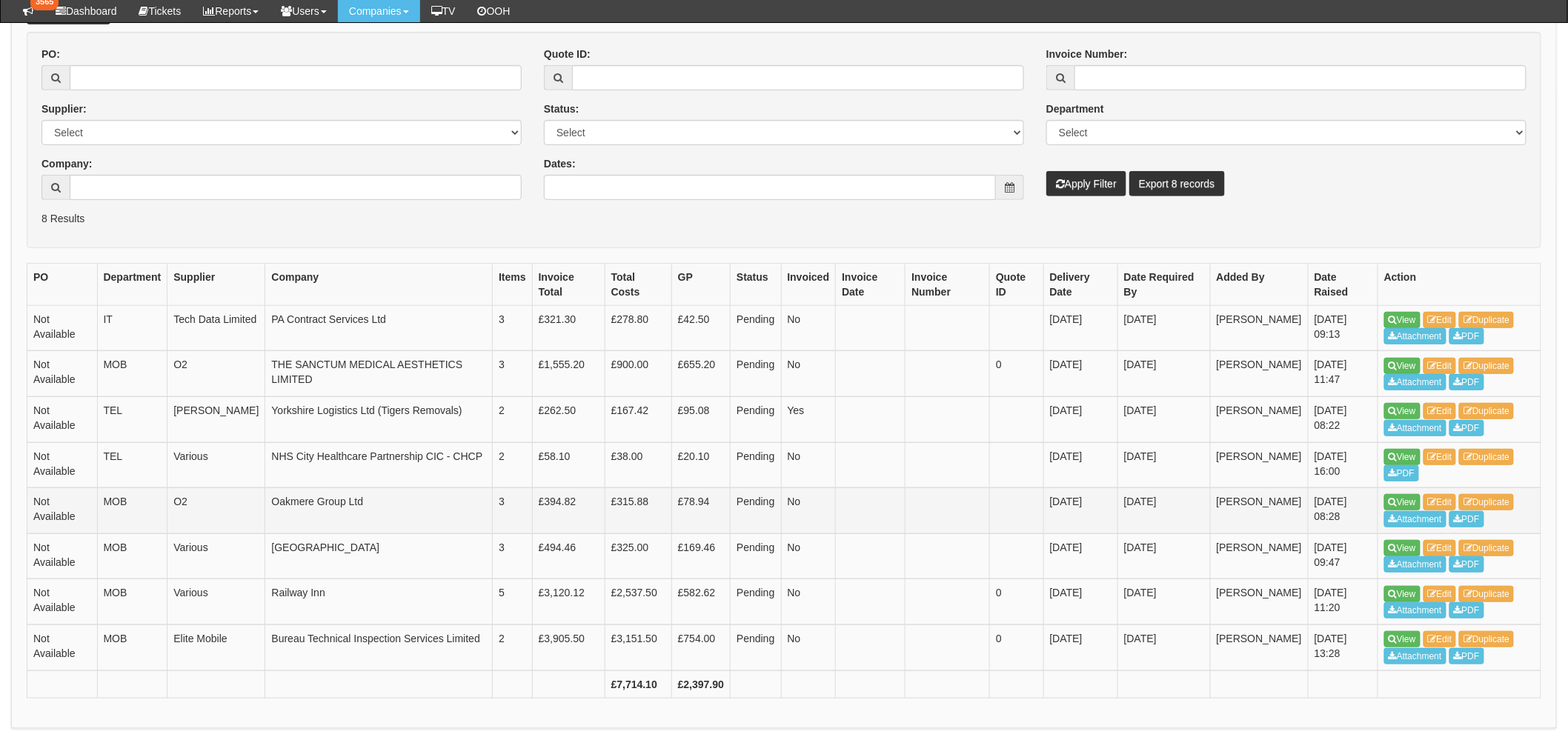
scroll to position [82, 0]
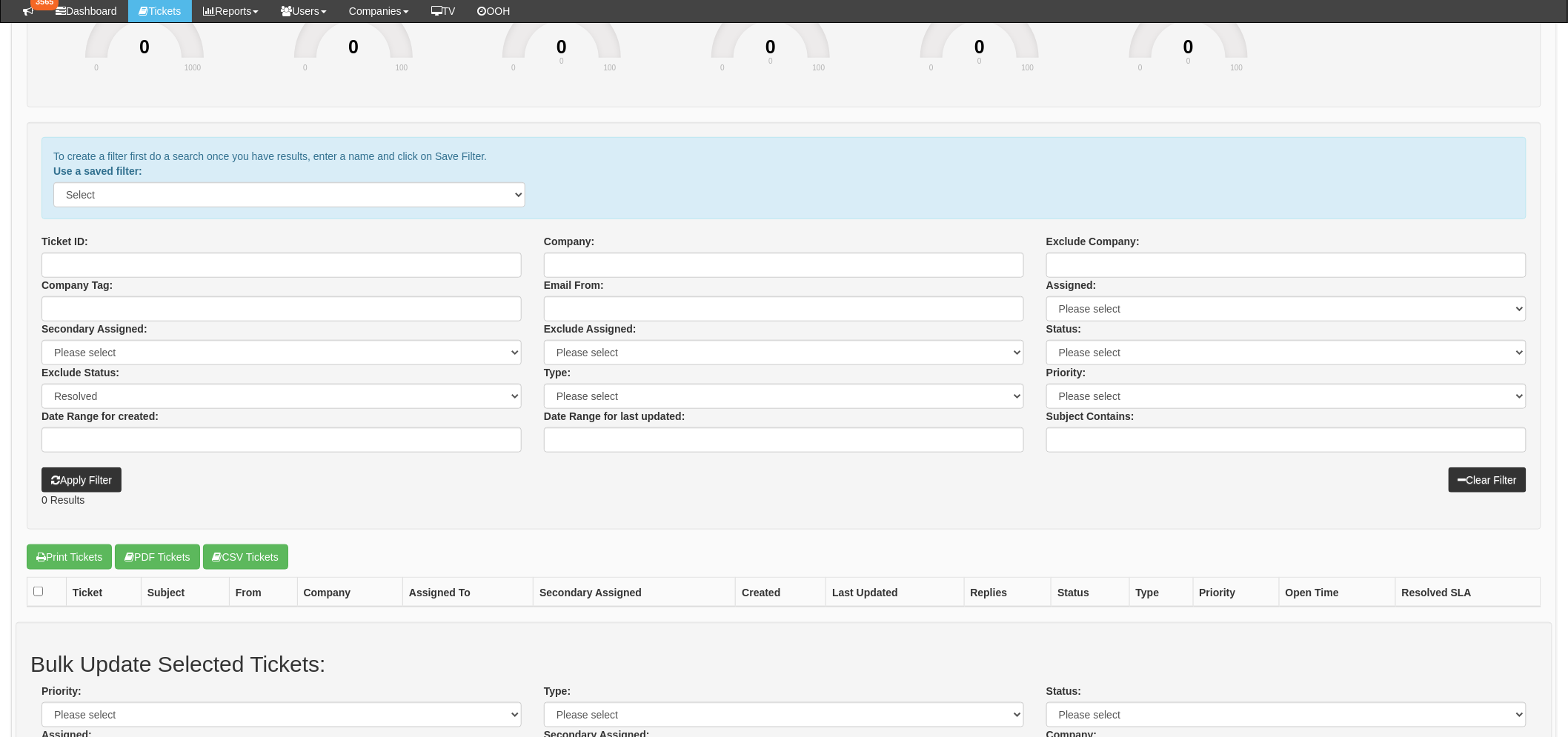
scroll to position [329, 0]
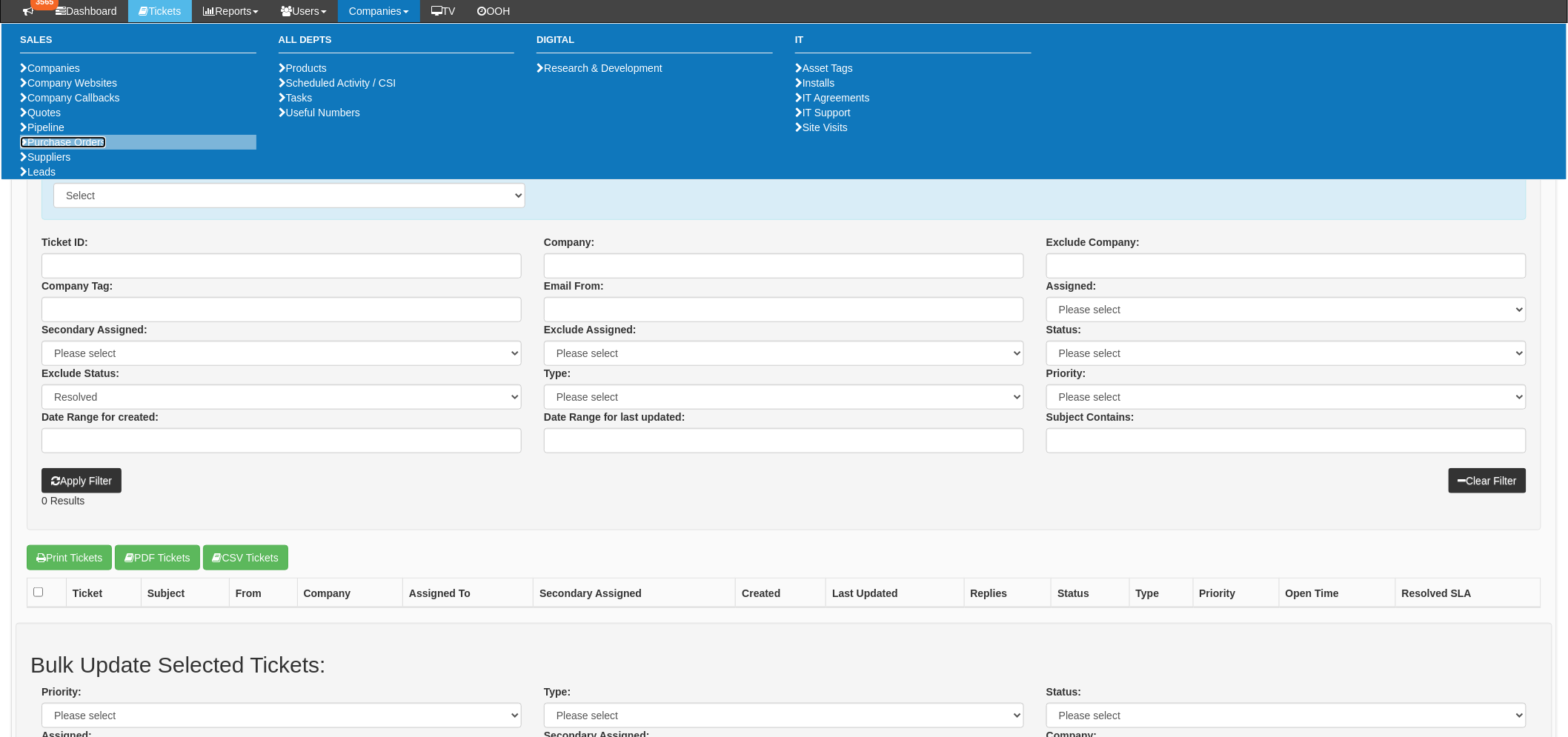
click at [87, 148] on link "Purchase Orders" at bounding box center [63, 142] width 86 height 12
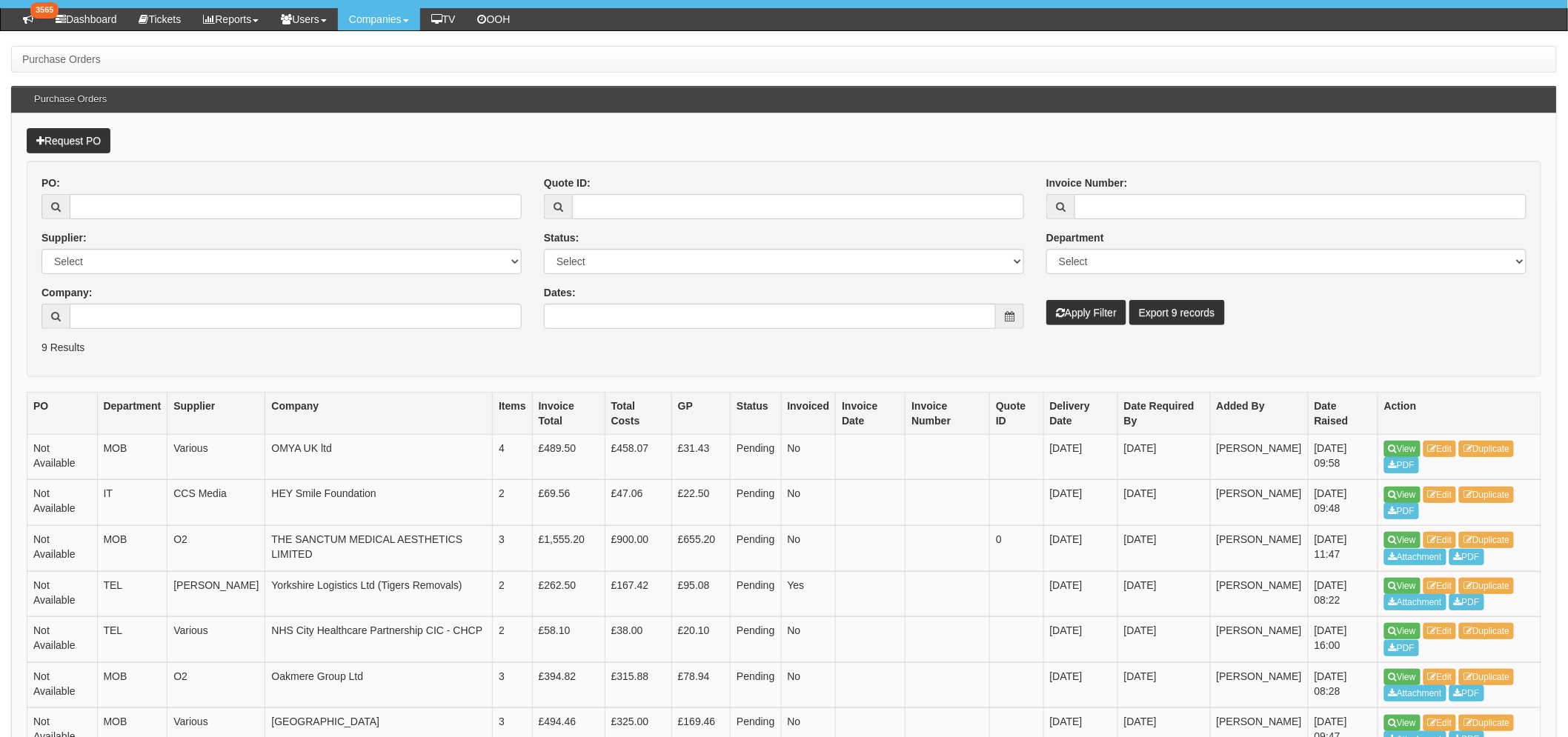
scroll to position [165, 0]
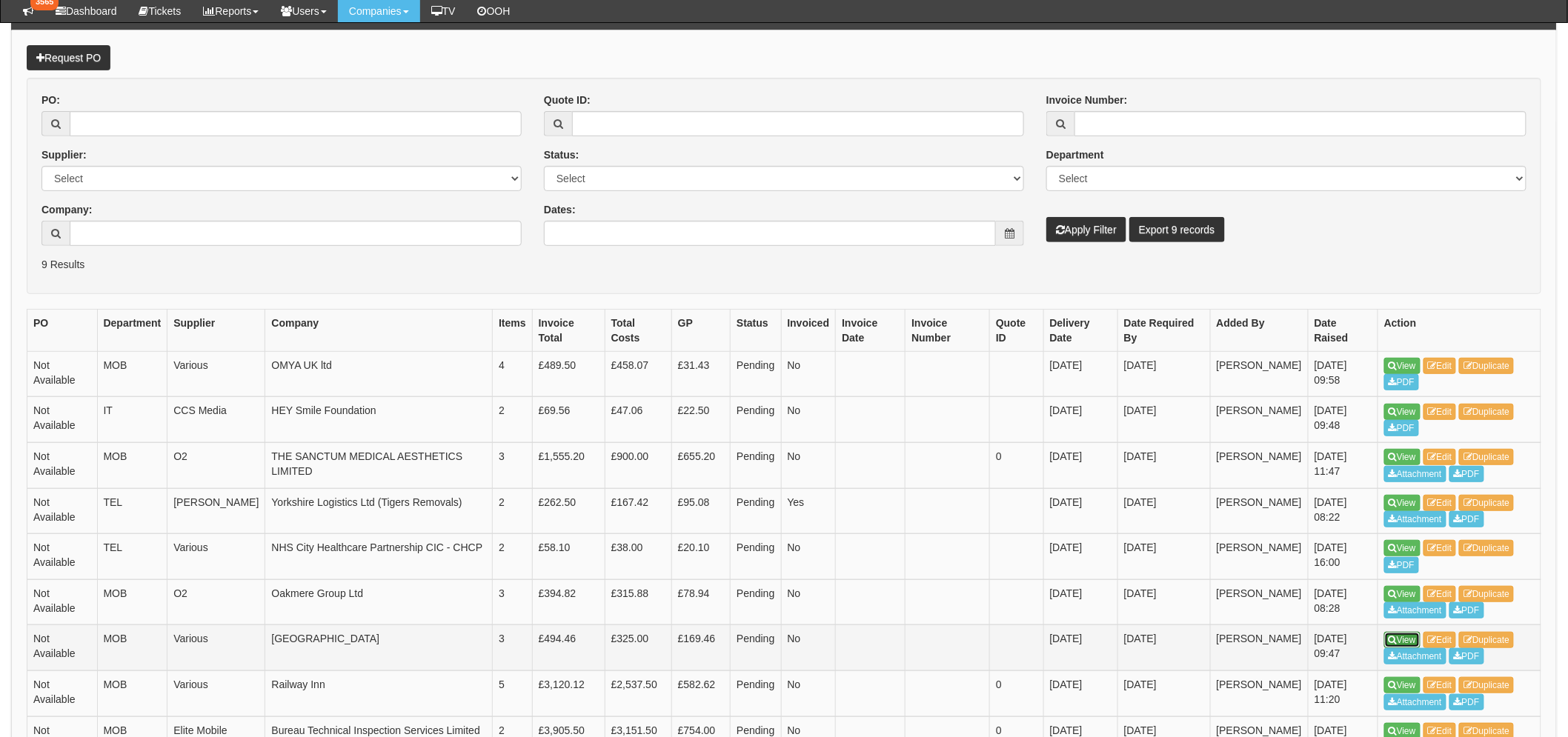
click at [1414, 638] on link "View" at bounding box center [1402, 640] width 36 height 16
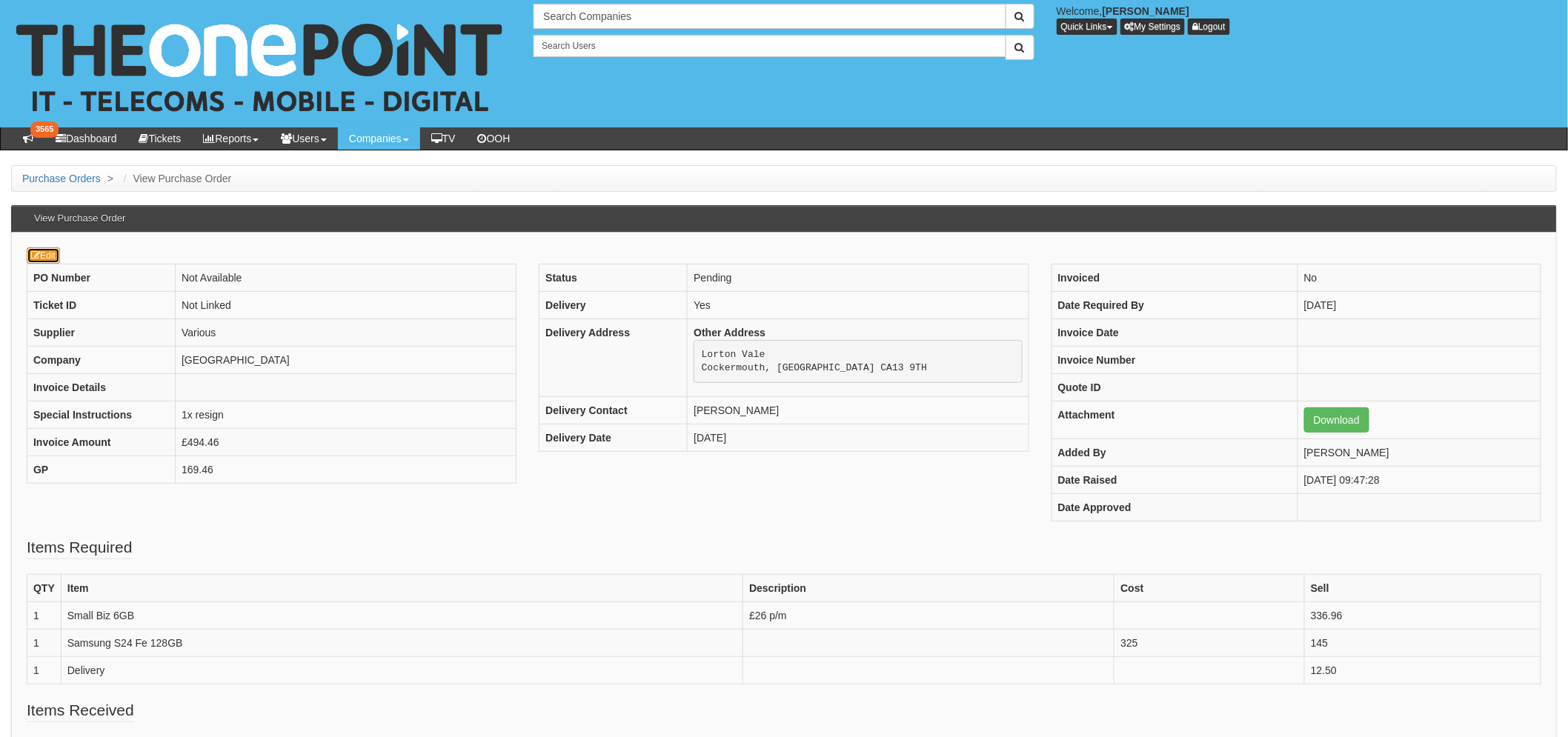
click at [41, 262] on link "Edit" at bounding box center [43, 255] width 34 height 16
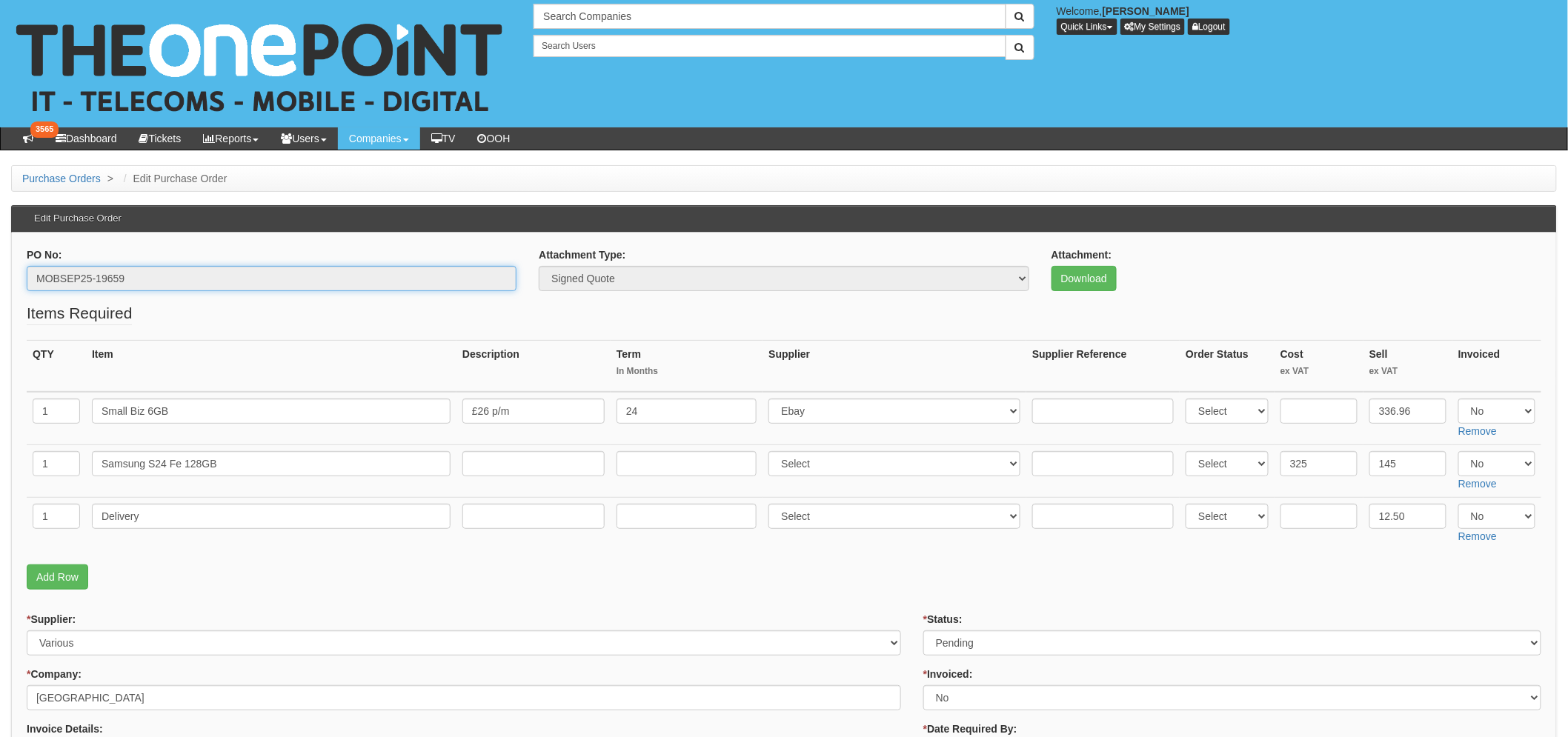
click at [117, 272] on input "MOBSEP25-19659" at bounding box center [272, 278] width 490 height 25
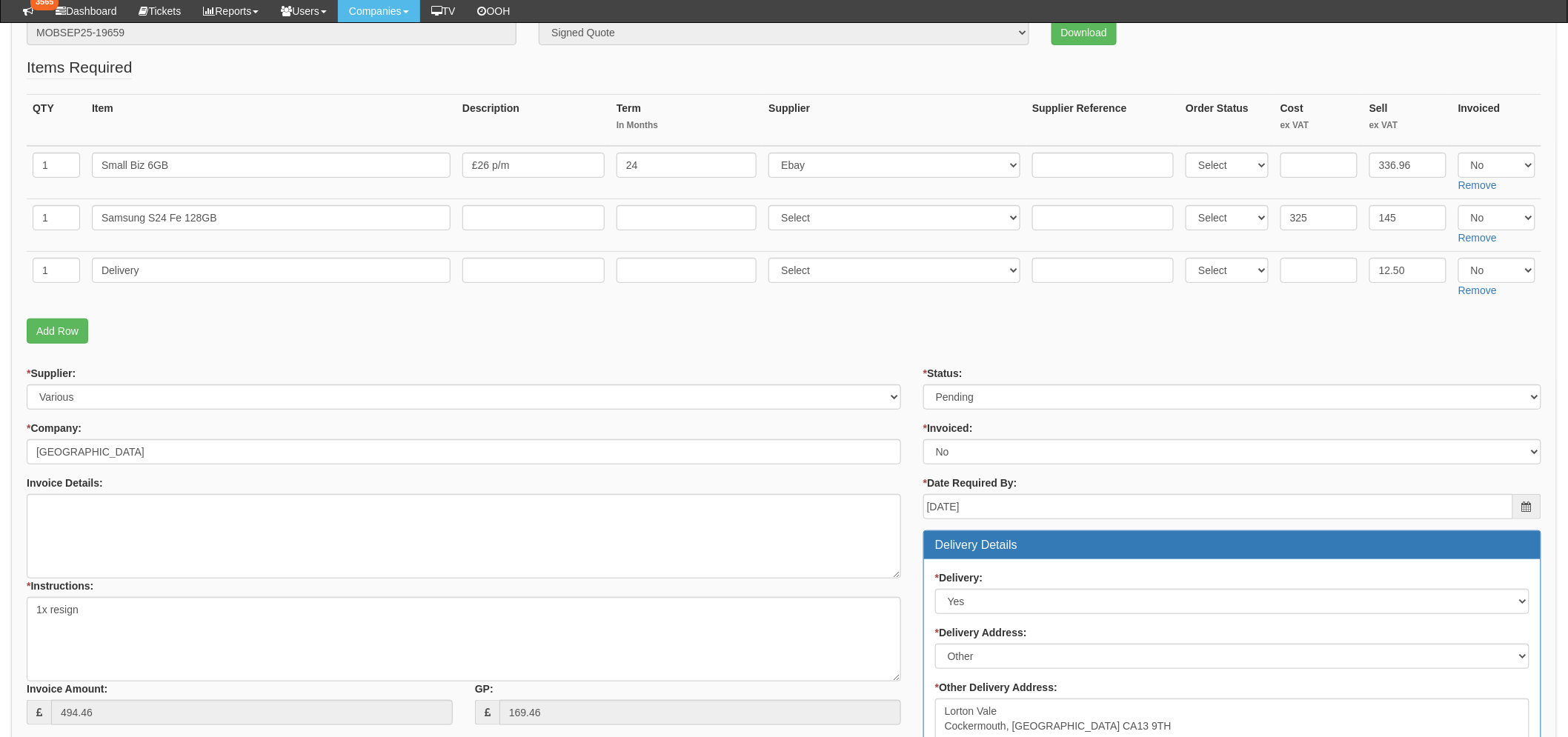
scroll to position [247, 0]
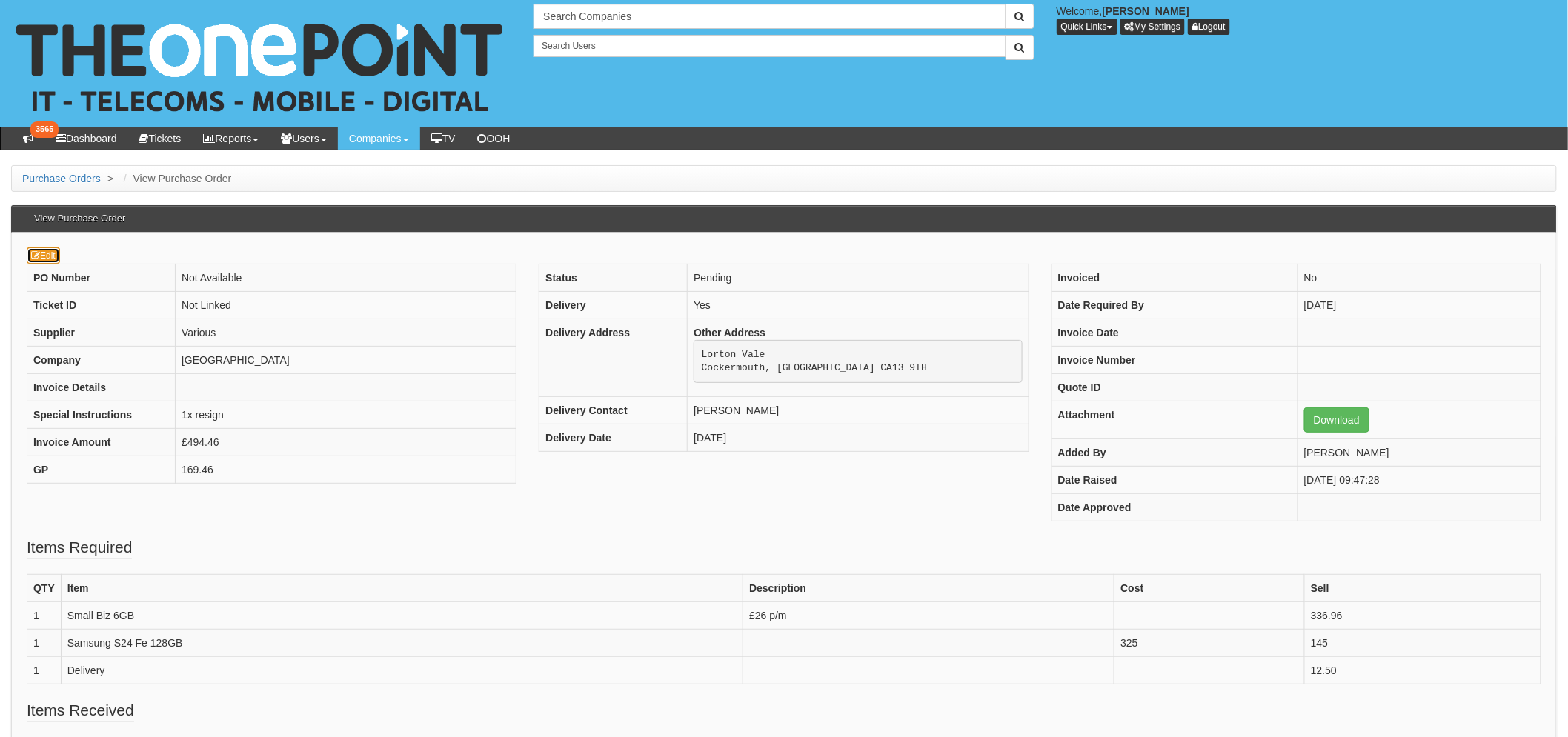
click at [45, 249] on link "Edit" at bounding box center [43, 255] width 34 height 16
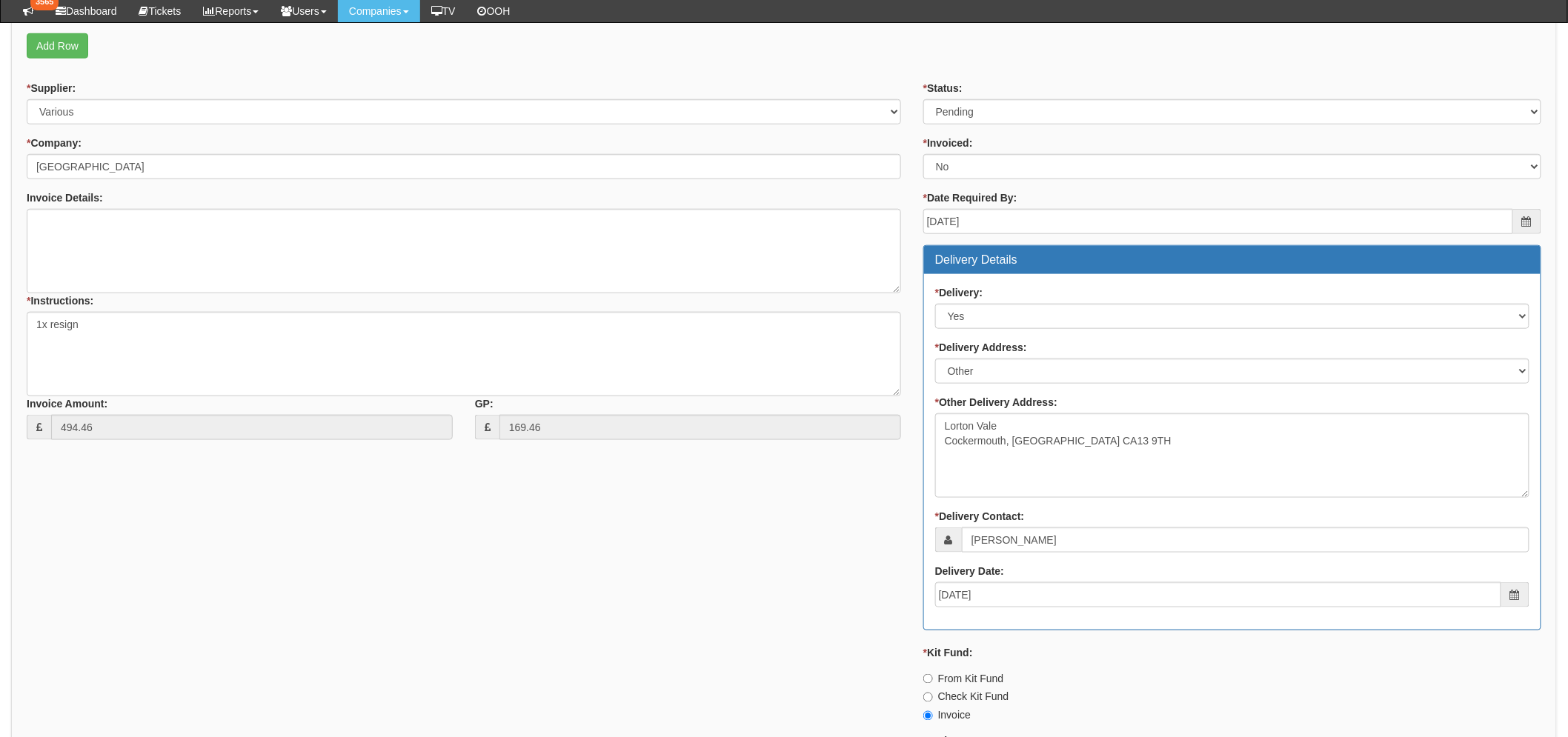
scroll to position [492, 0]
click at [1025, 107] on select "Select Approved Completed Delivered Invoiced Ordered Ordered to site Part Order…" at bounding box center [1232, 112] width 618 height 25
select select "9"
click at [924, 100] on select "Select Approved Completed Delivered Invoiced Ordered Ordered to site Part Order…" at bounding box center [1232, 112] width 618 height 25
click at [728, 551] on div "* Supplier: Select 123 REG.co.uk 1Password 3 4Gon AA Jones Electric Ltd Abzorb …" at bounding box center [784, 491] width 1537 height 819
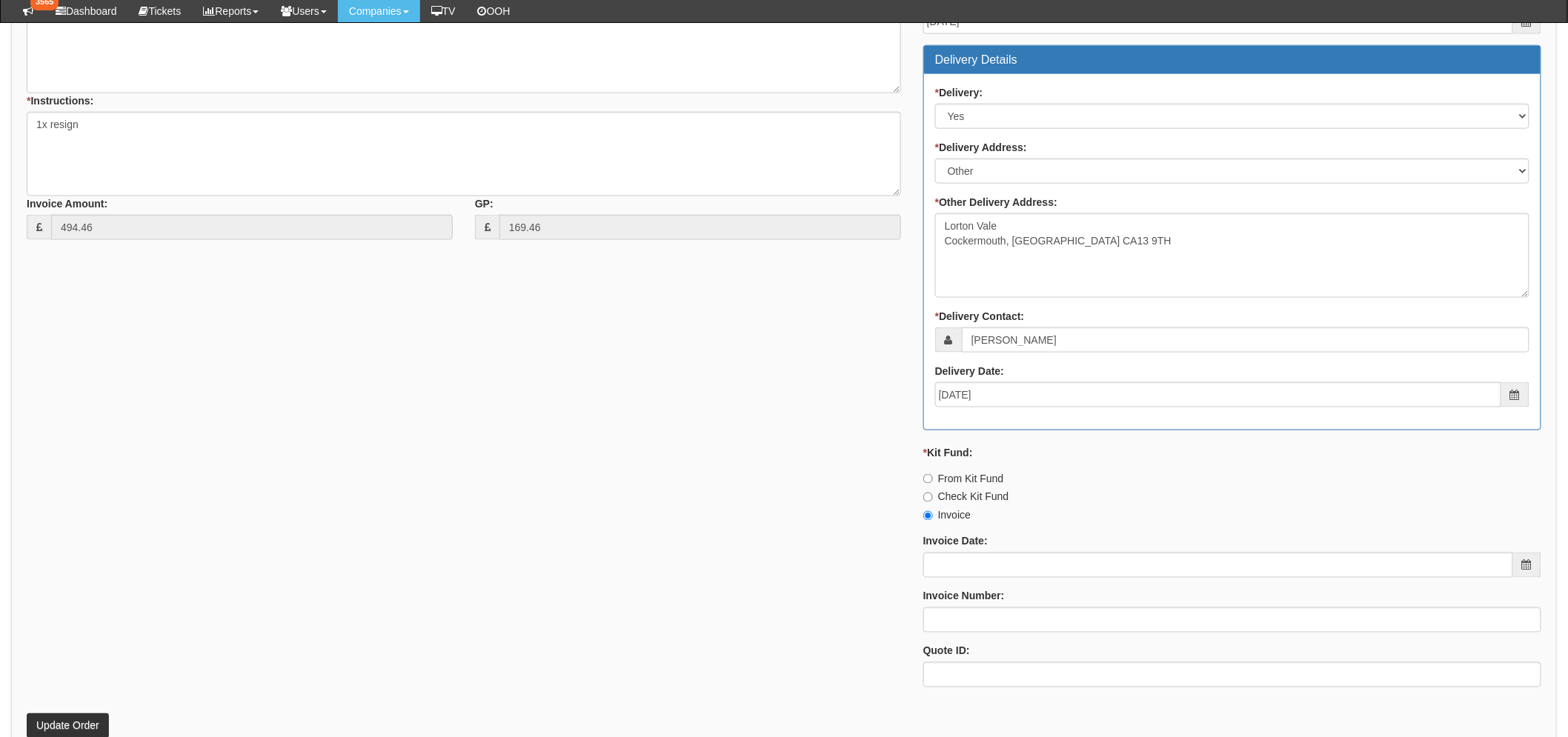
scroll to position [815, 0]
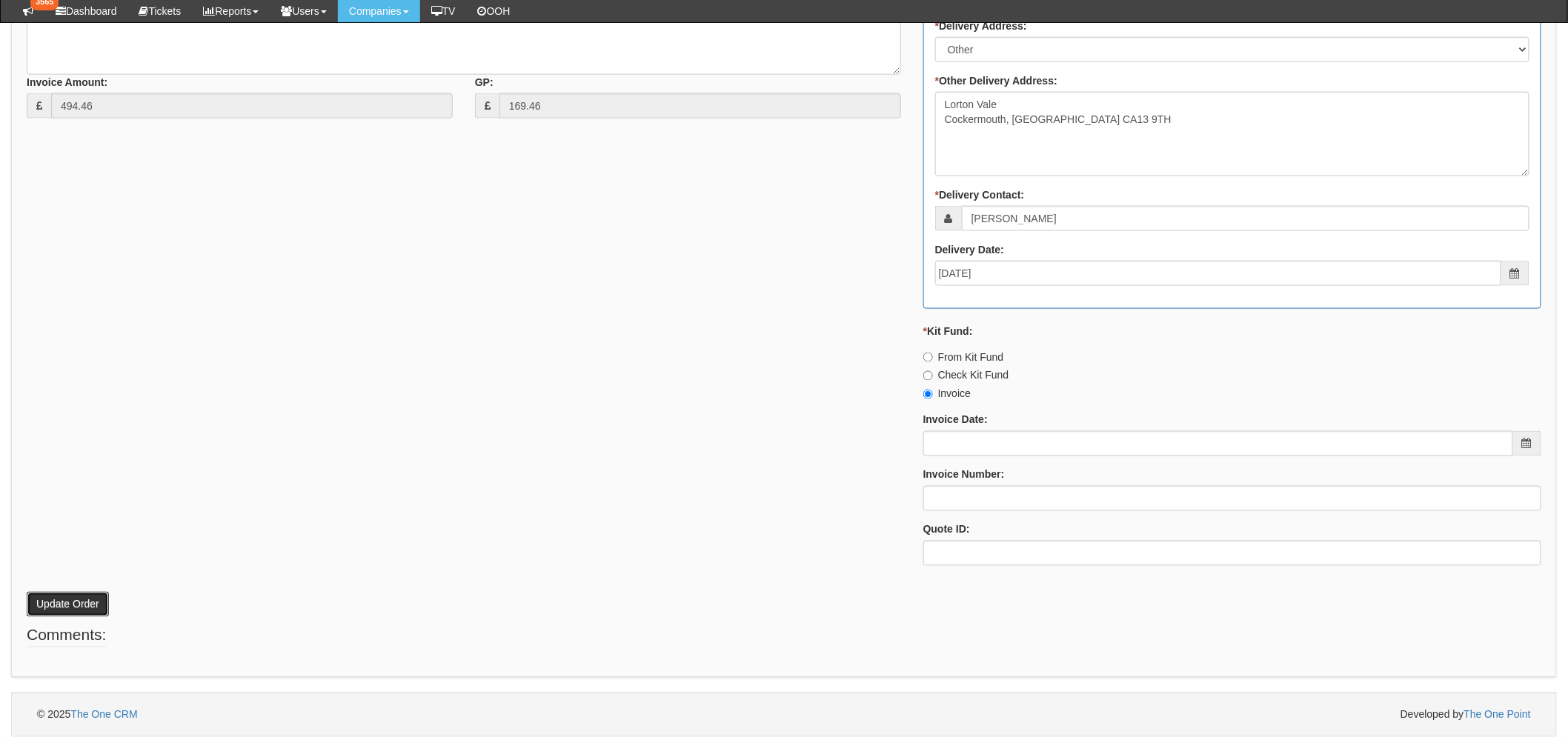
click at [85, 613] on button "Update Order" at bounding box center [67, 604] width 82 height 25
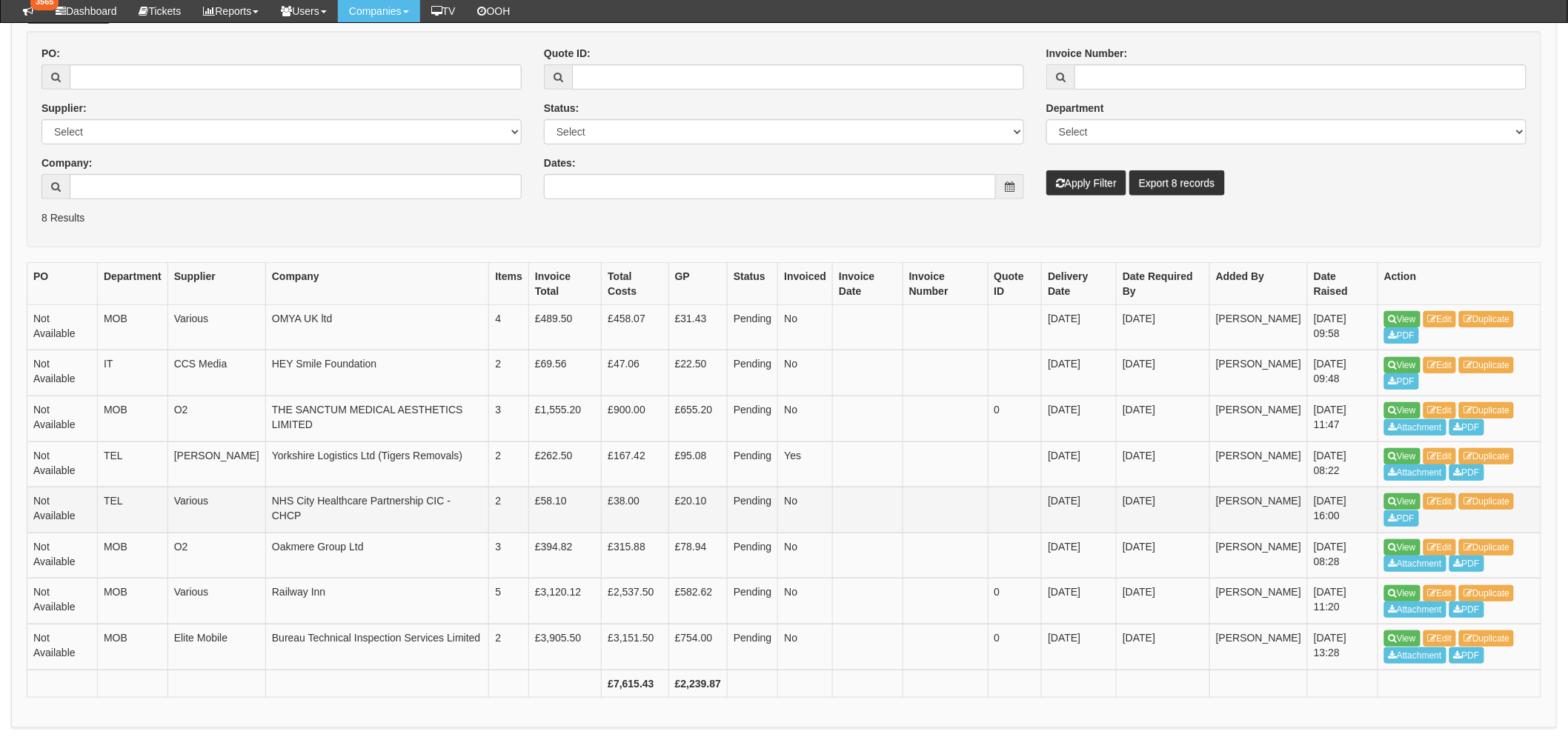
scroll to position [246, 0]
click at [1391, 322] on icon at bounding box center [1392, 320] width 8 height 9
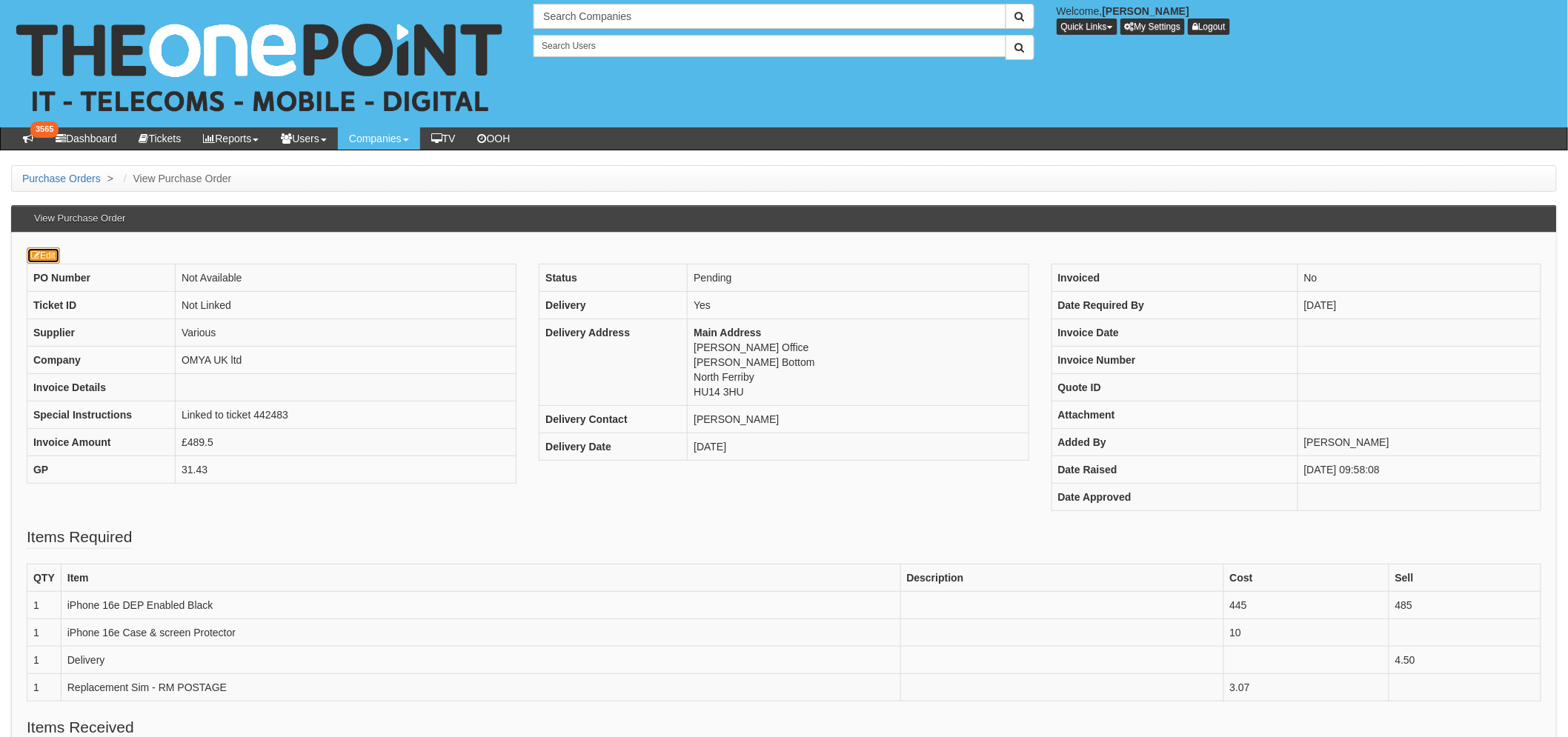
click at [47, 256] on link "Edit" at bounding box center [43, 255] width 34 height 16
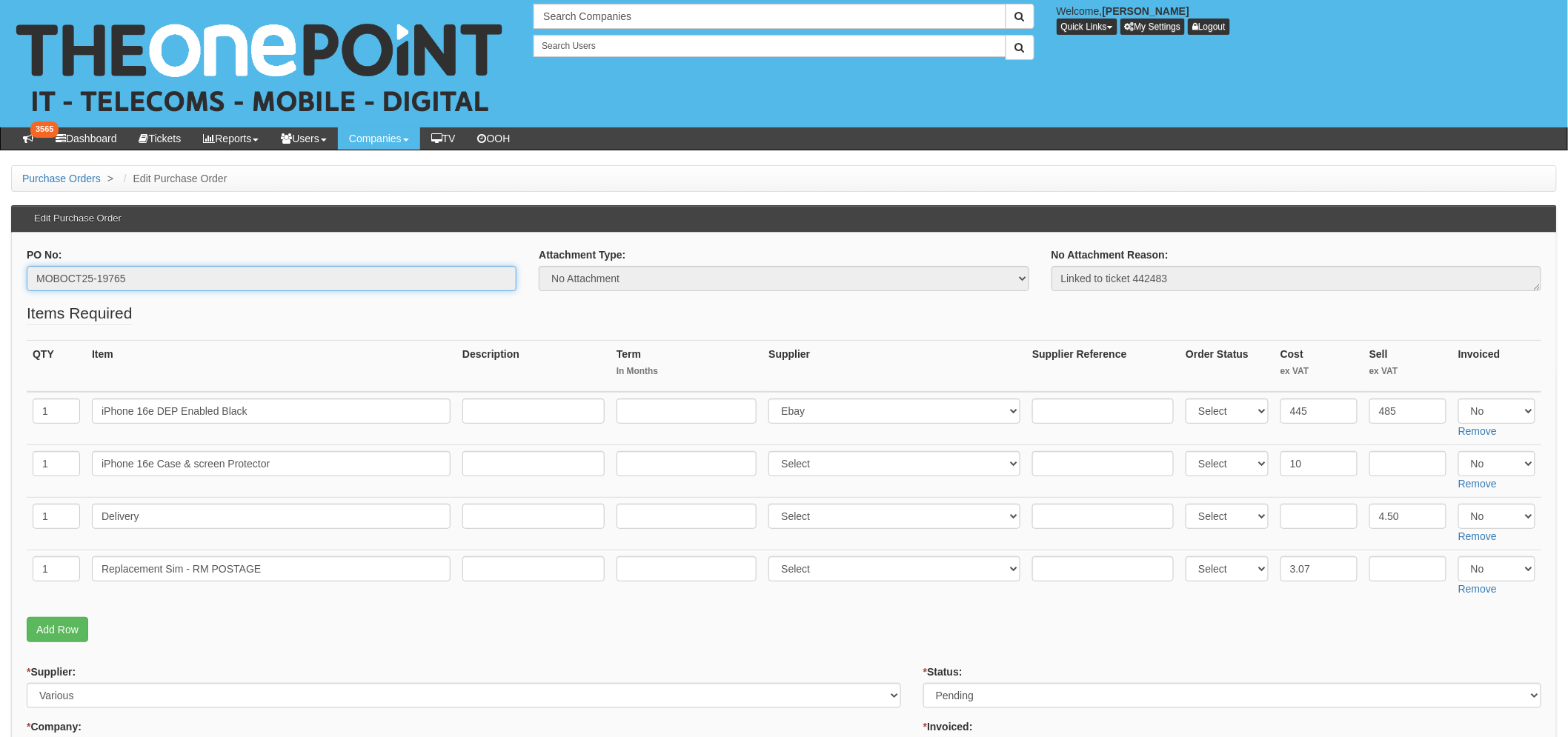
click at [78, 276] on input "MOBOCT25-19765" at bounding box center [272, 278] width 490 height 25
click at [77, 276] on input "MOBOCT25-19765" at bounding box center [272, 278] width 490 height 25
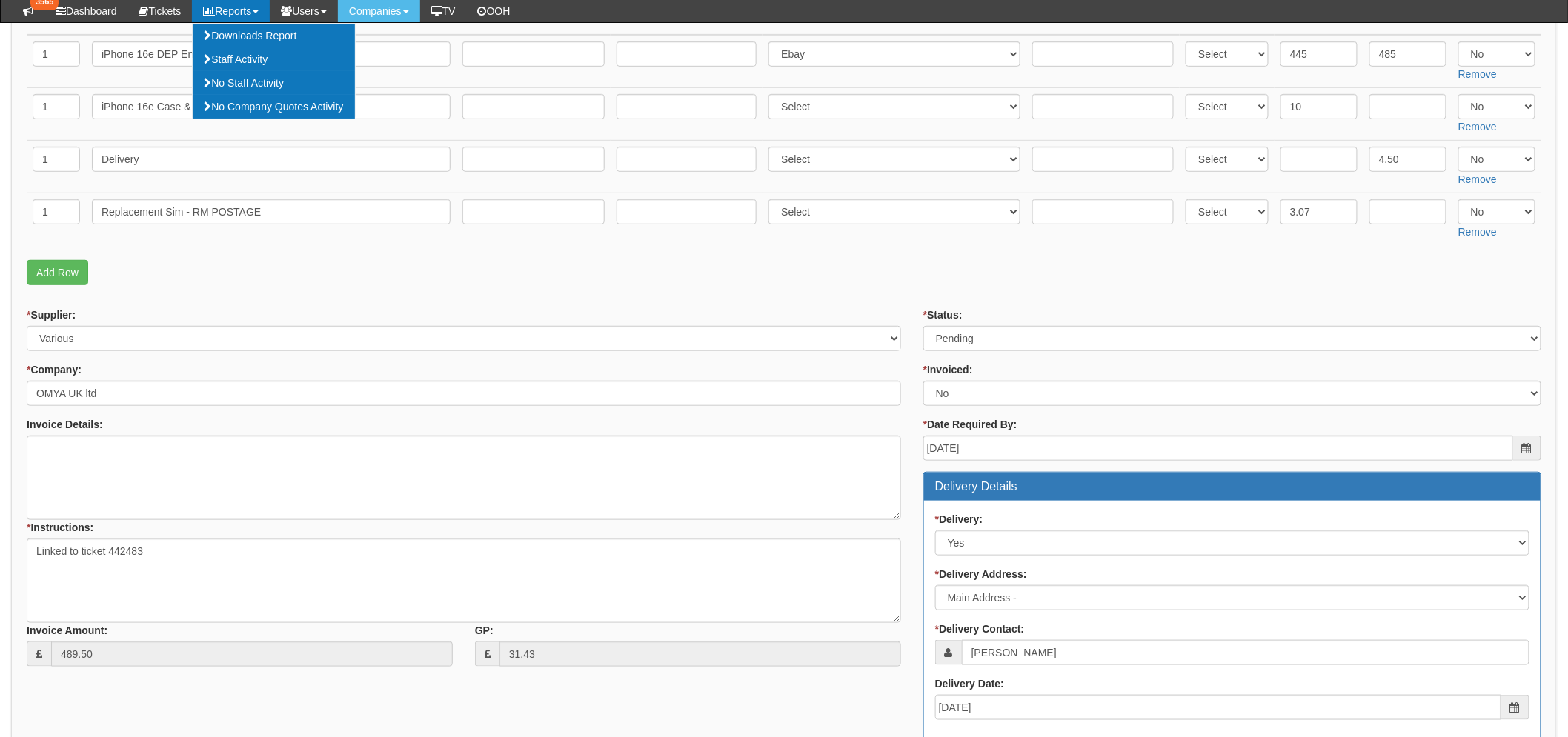
scroll to position [329, 0]
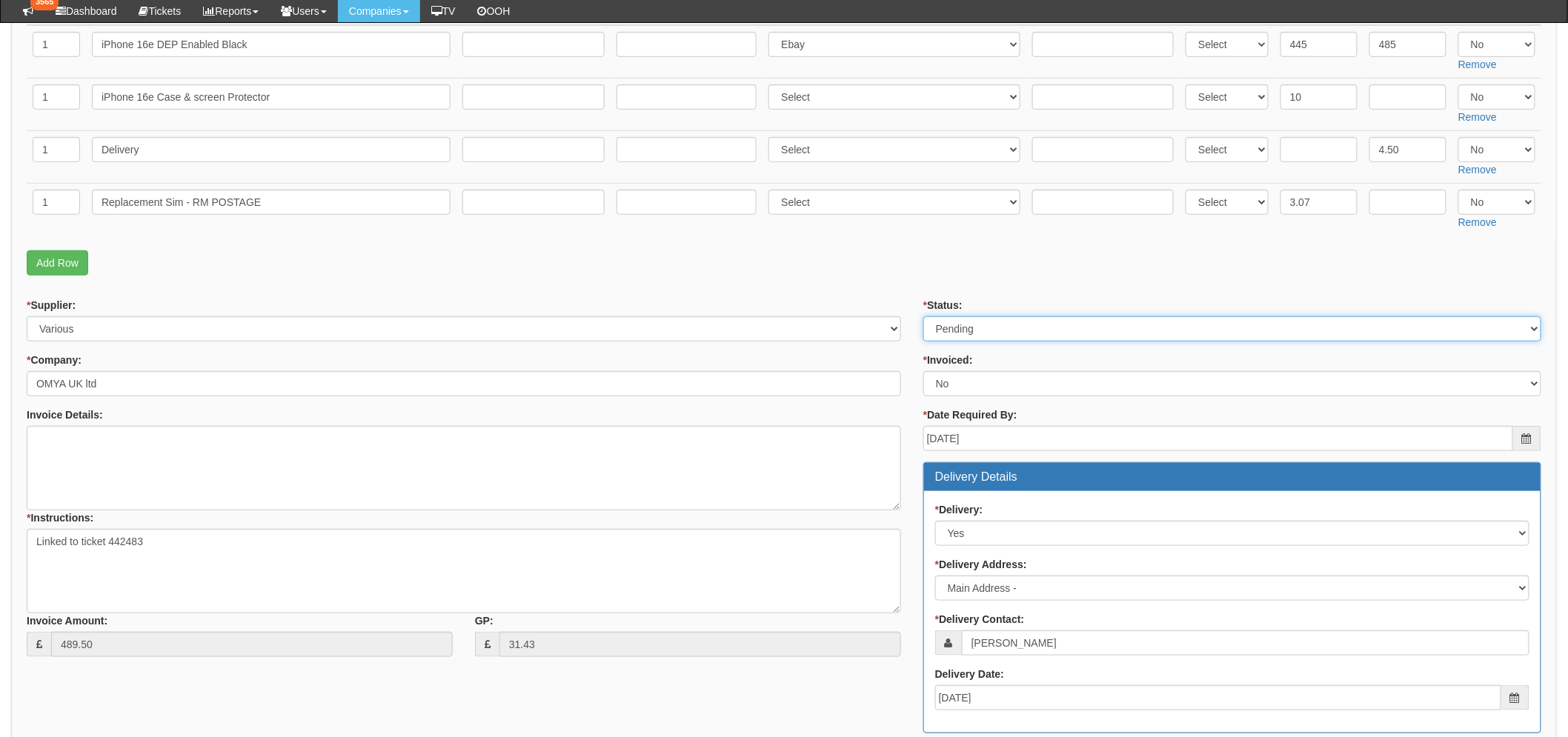
click at [999, 330] on select "Select Approved Completed Delivered Invoiced Ordered Ordered to site Part Order…" at bounding box center [1232, 328] width 618 height 25
select select "9"
click at [924, 316] on select "Select Approved Completed Delivered Invoiced Ordered Ordered to site Part Order…" at bounding box center [1232, 328] width 618 height 25
click at [862, 297] on div "* Supplier: Select 123 REG.co.uk 1Password 3 4Gon AA Jones Electric Ltd Abzorb …" at bounding box center [464, 319] width 875 height 44
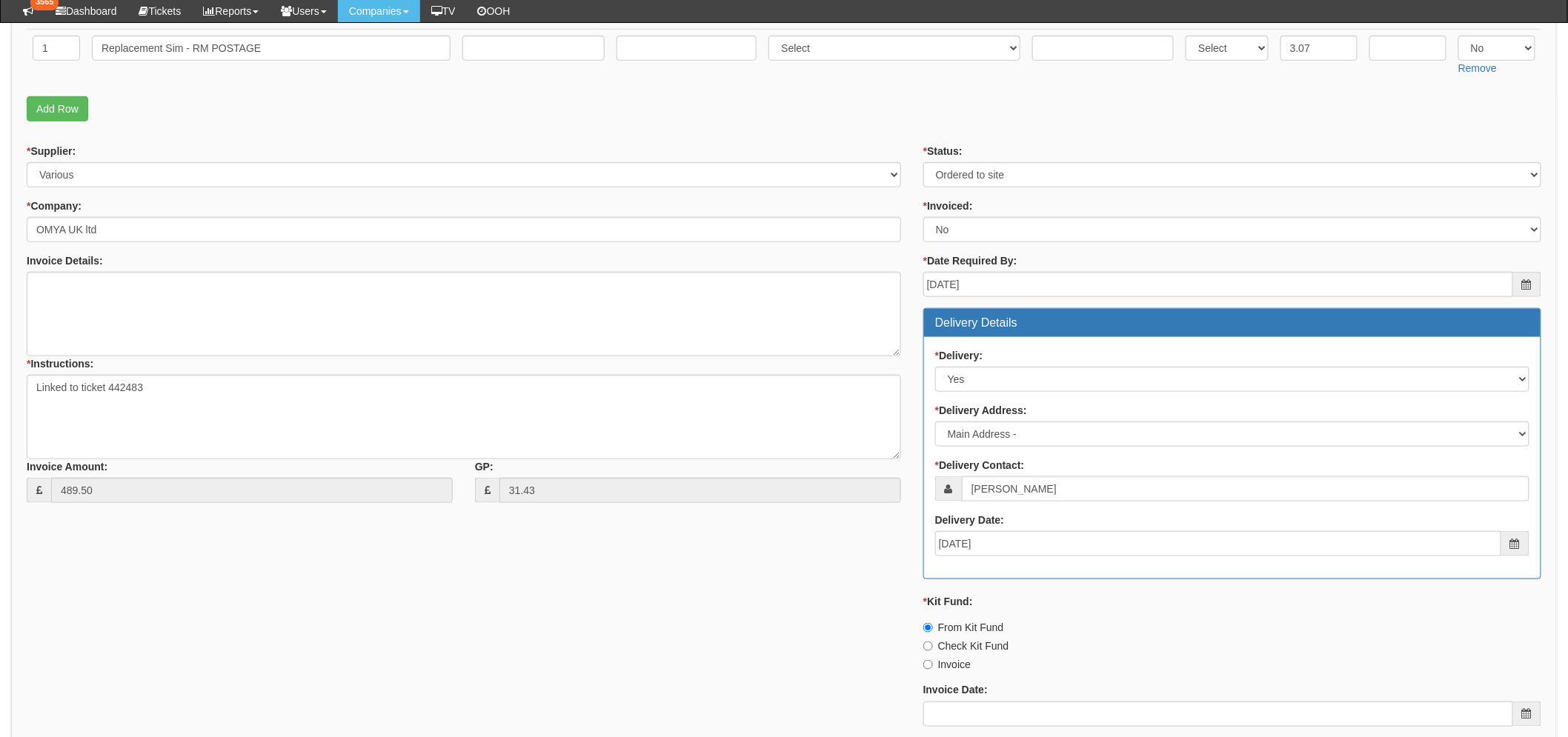
scroll to position [753, 0]
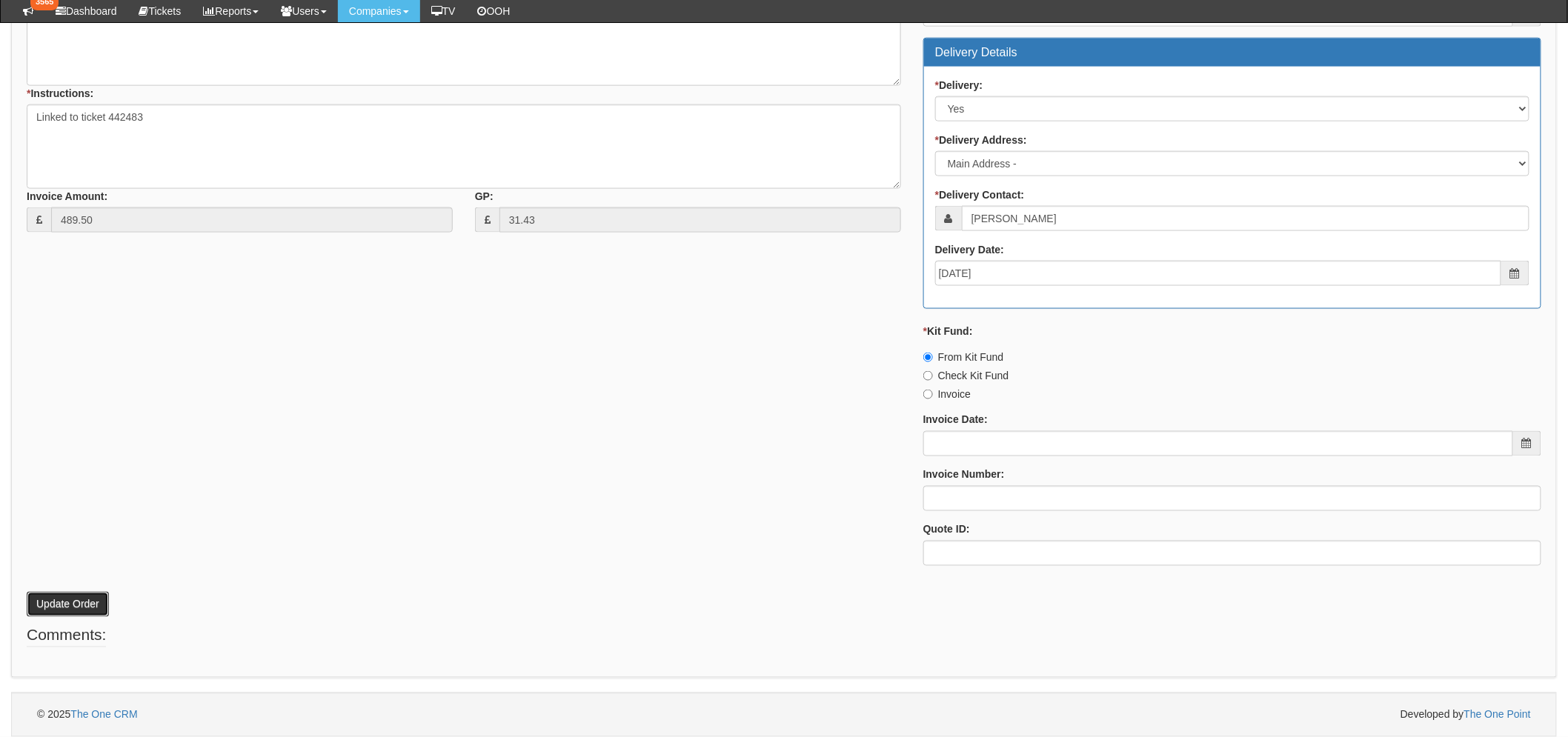
click at [83, 595] on button "Update Order" at bounding box center [67, 604] width 82 height 25
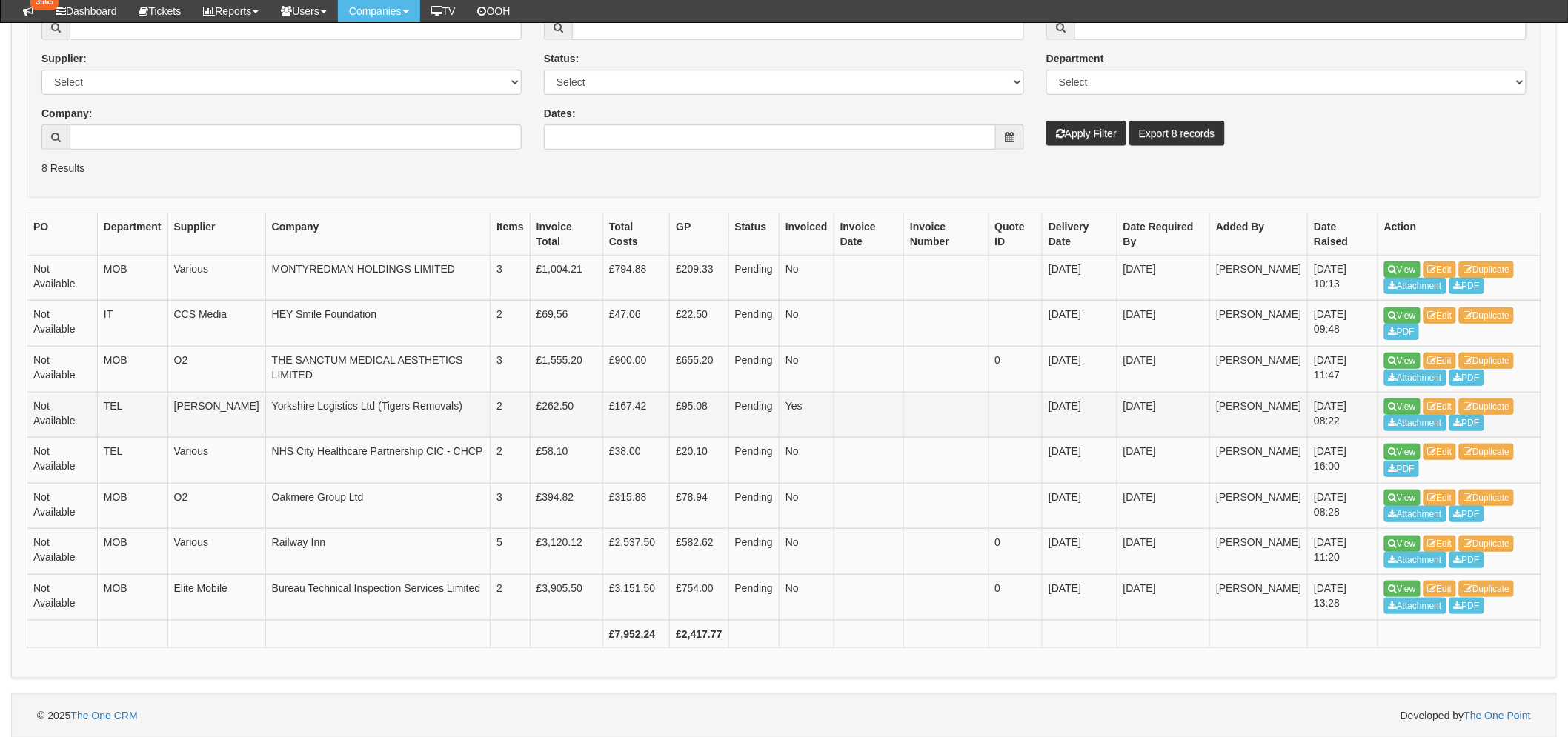
scroll to position [295, 0]
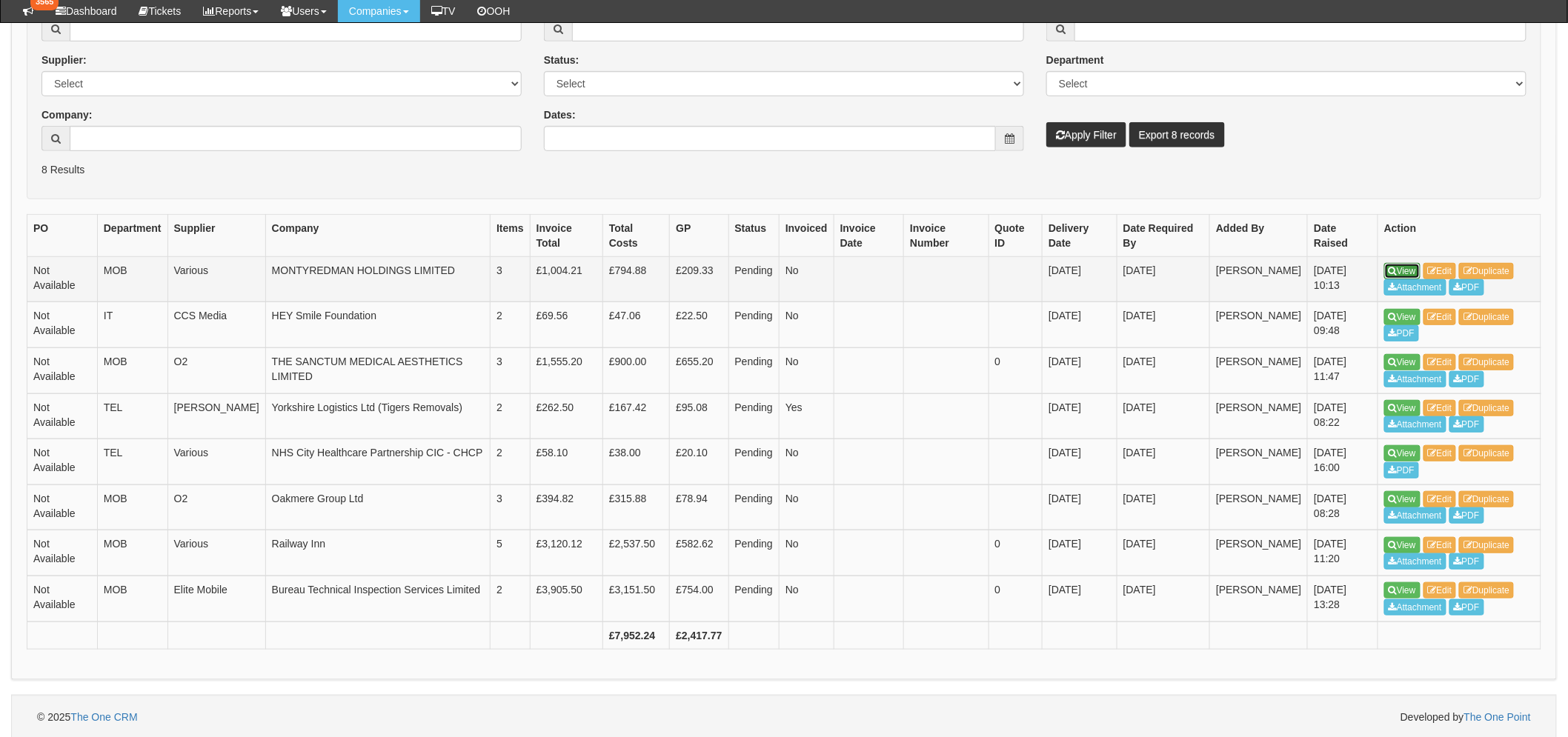
click at [1406, 265] on link "View" at bounding box center [1402, 271] width 36 height 16
